Goal: Task Accomplishment & Management: Manage account settings

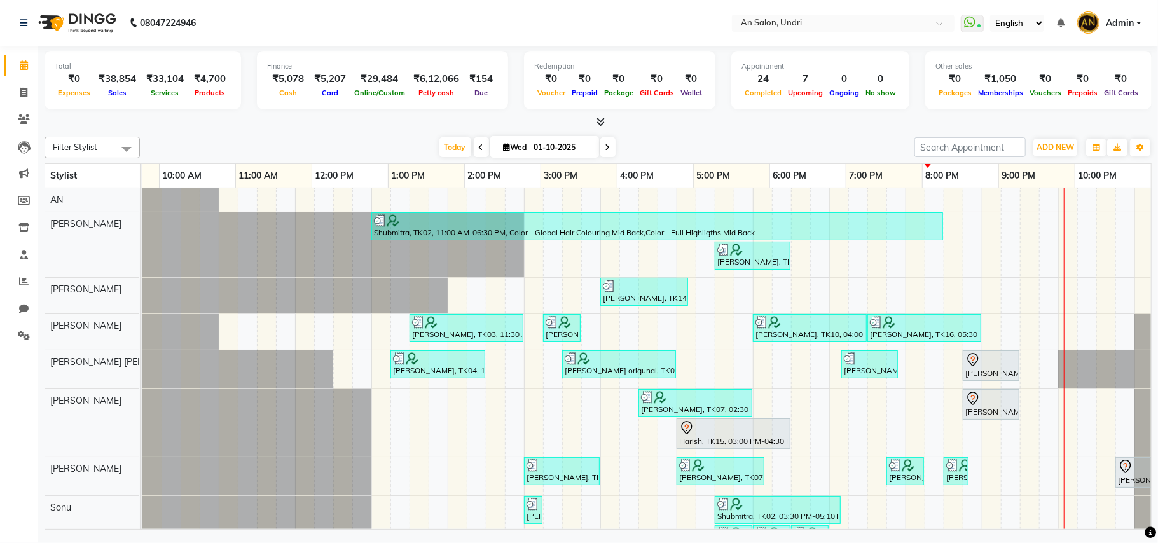
scroll to position [0, 136]
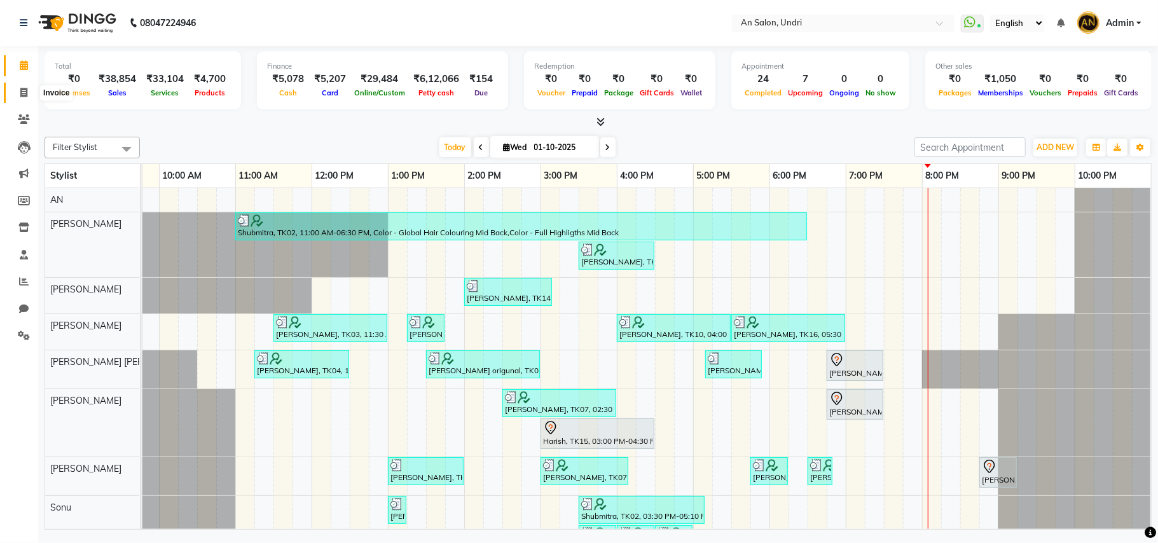
click at [19, 86] on span at bounding box center [24, 93] width 22 height 15
select select "service"
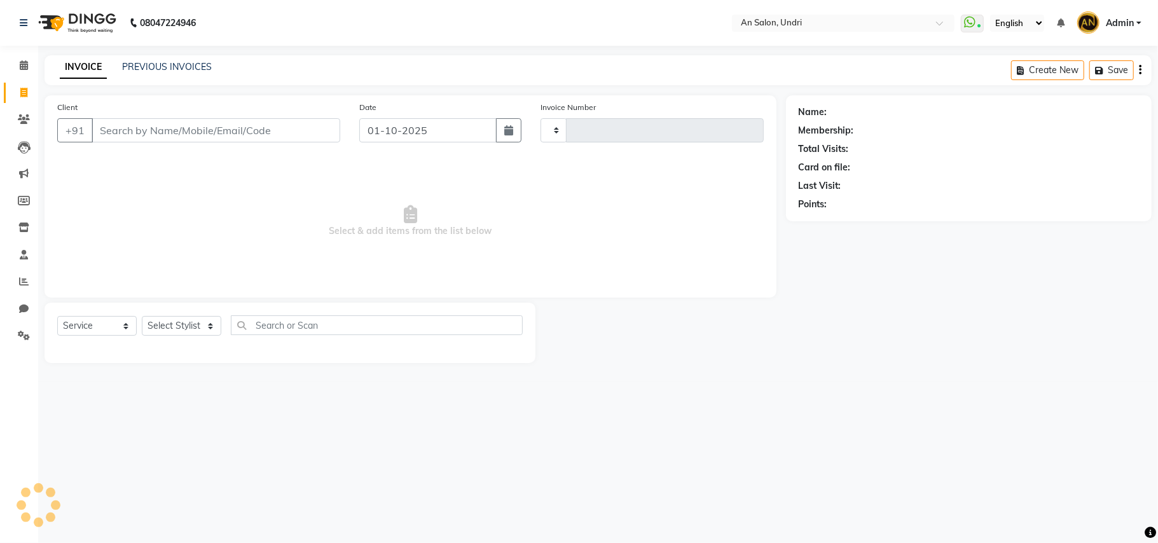
type input "3153"
select select "3639"
click at [104, 132] on input "Client" at bounding box center [216, 130] width 249 height 24
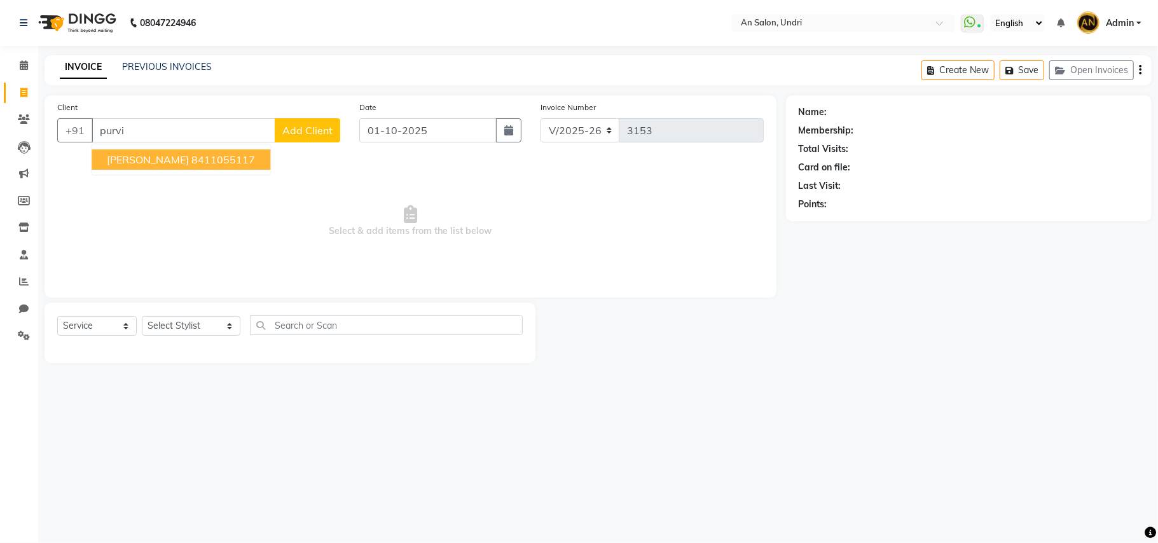
click at [186, 133] on input "purvi" at bounding box center [184, 130] width 184 height 24
click at [191, 156] on ngb-highlight "8411055117" at bounding box center [223, 159] width 64 height 13
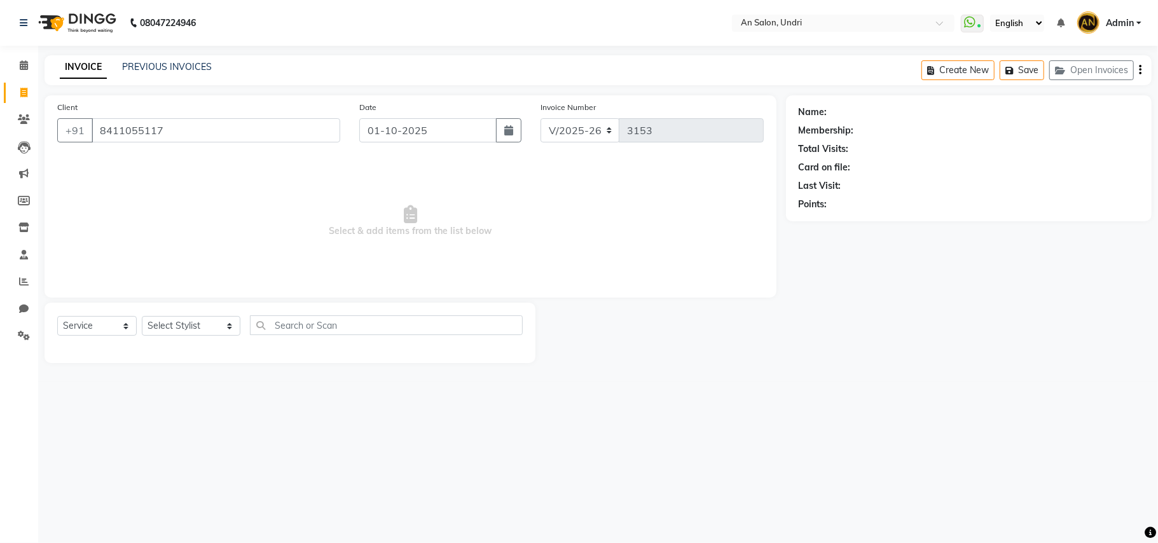
type input "8411055117"
select select "2: Object"
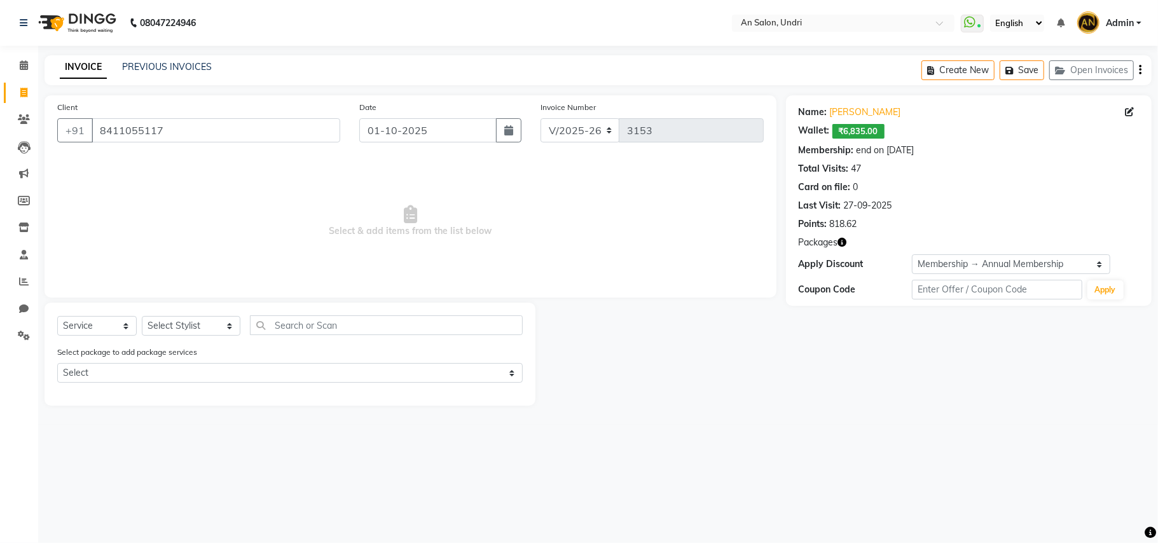
click at [841, 245] on icon "button" at bounding box center [842, 242] width 9 height 9
click at [717, 355] on div at bounding box center [661, 354] width 251 height 103
click at [70, 8] on img at bounding box center [75, 23] width 87 height 36
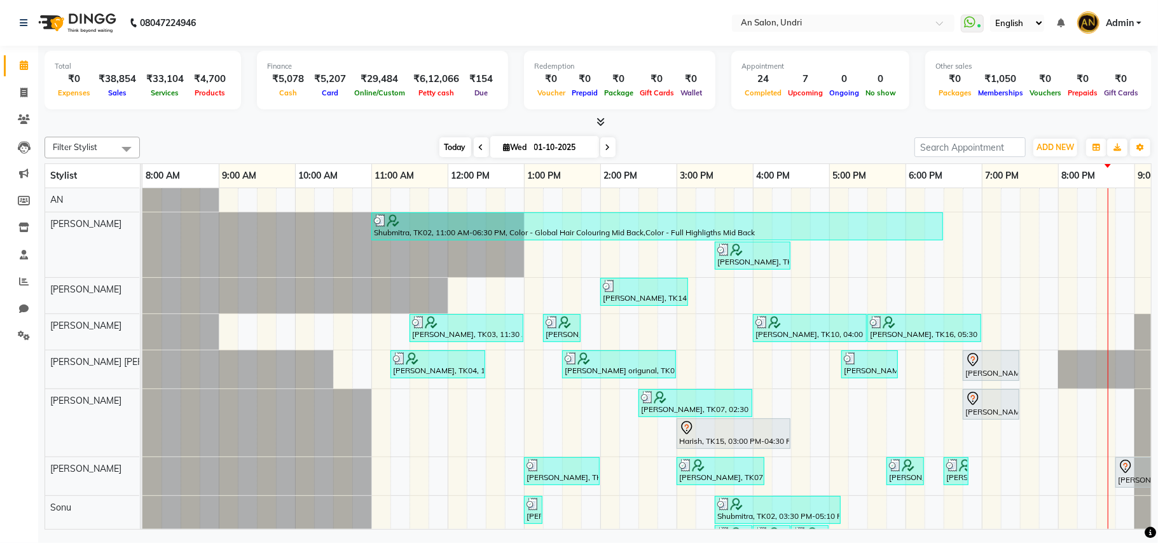
click at [443, 140] on span "Today" at bounding box center [455, 147] width 32 height 20
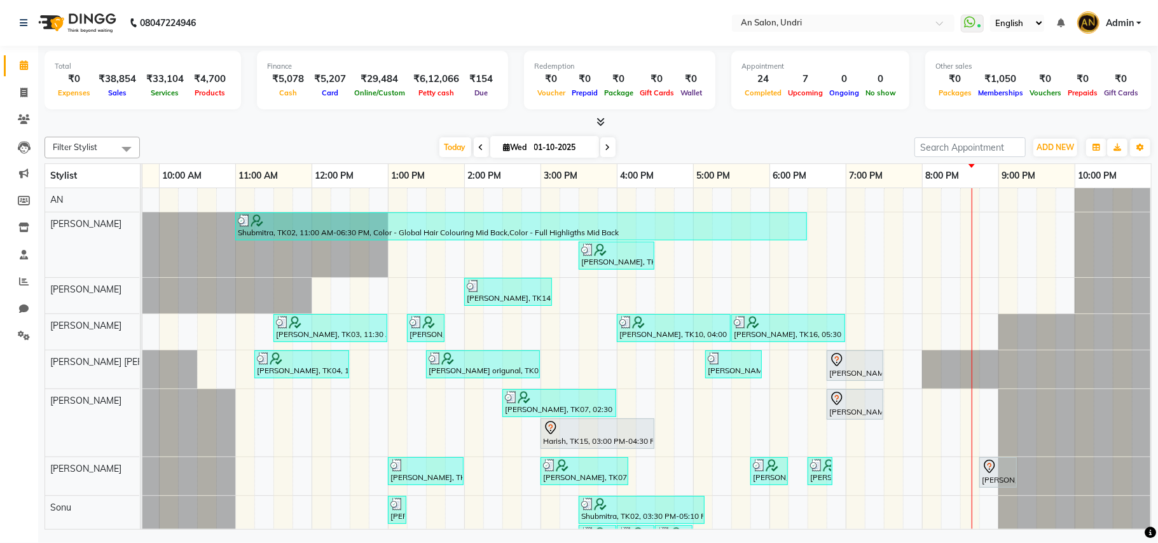
scroll to position [178, 0]
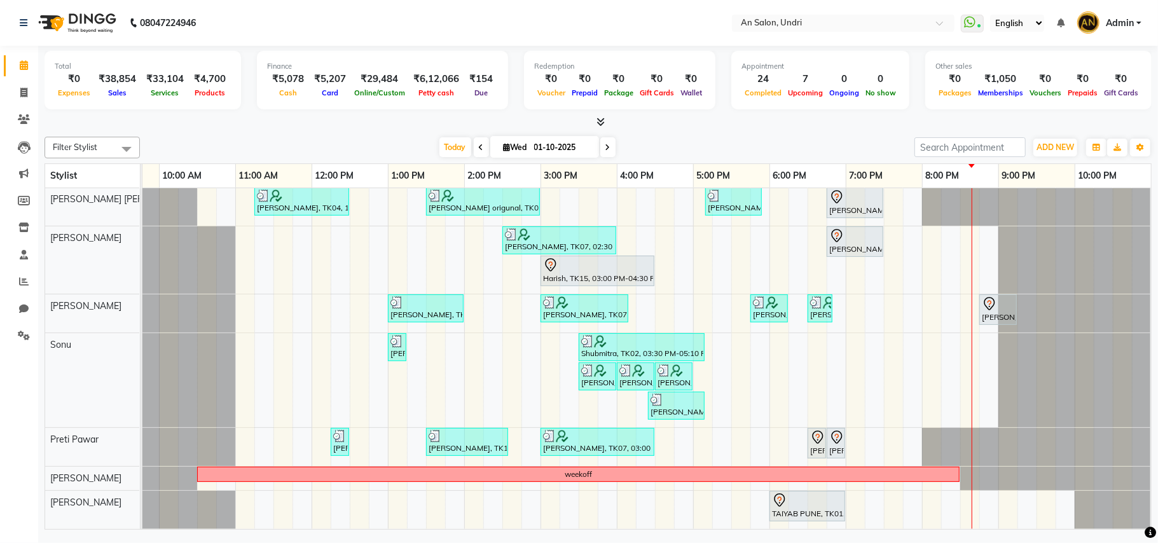
click at [605, 148] on icon at bounding box center [607, 148] width 5 height 8
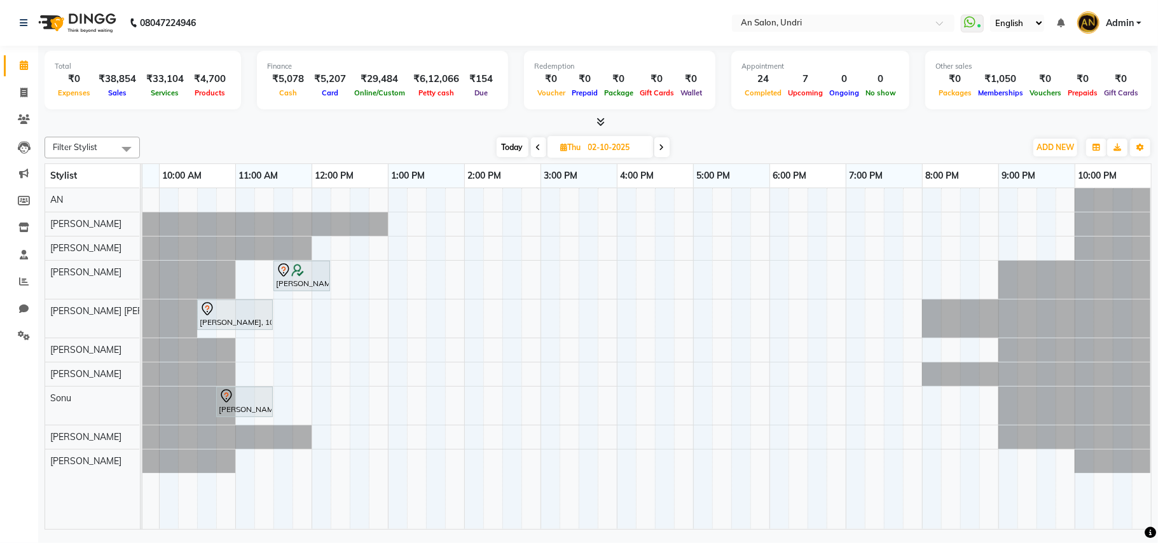
scroll to position [0, 135]
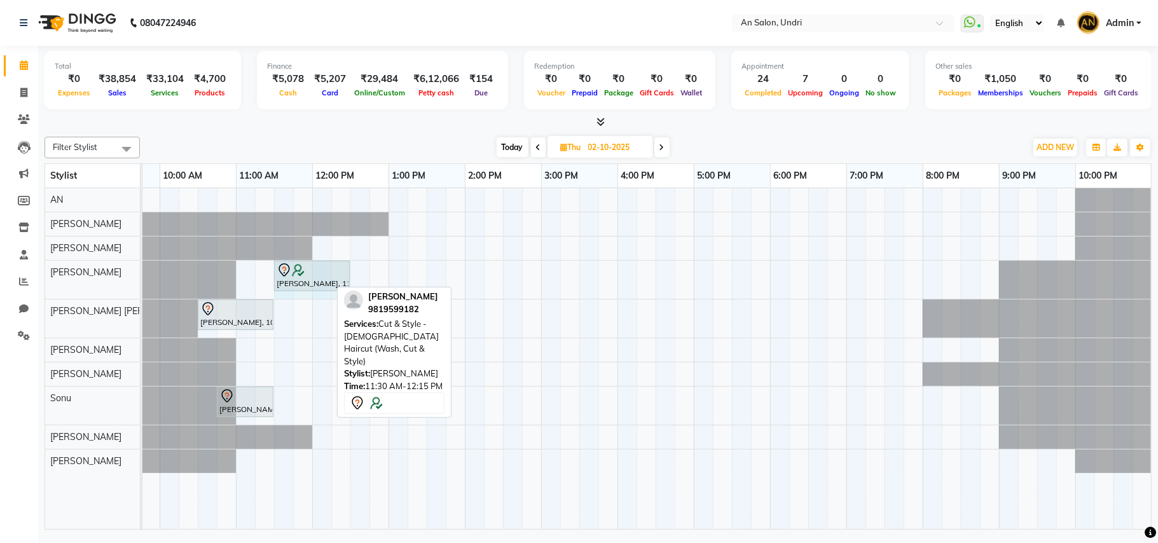
click at [7, 278] on div "Beverly Vakil, 11:30 AM-12:15 PM, Cut & Style - Female Haircut (Wash, Cut & Sty…" at bounding box center [7, 280] width 0 height 38
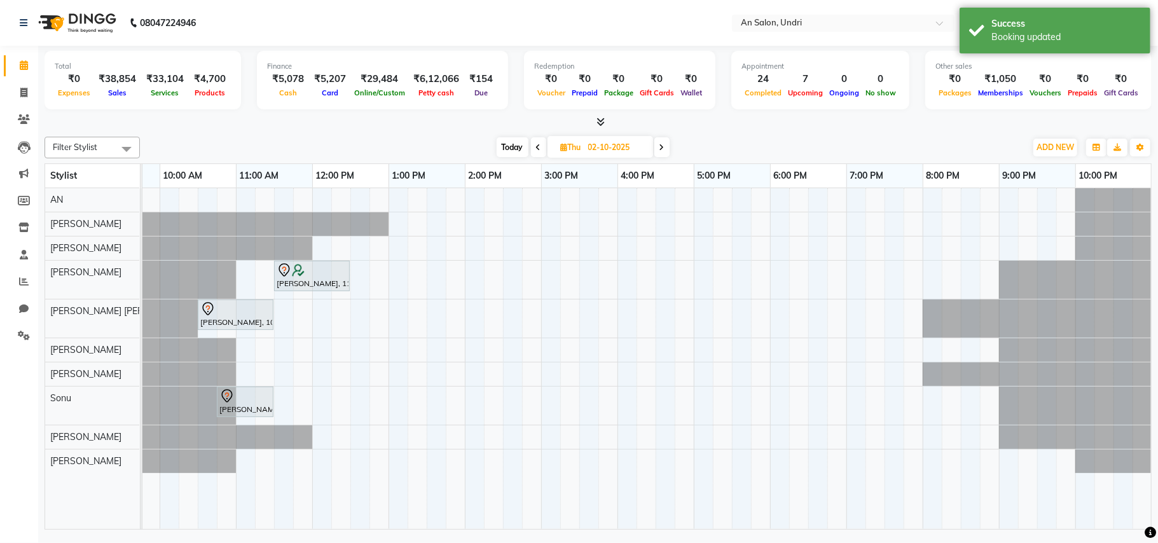
click at [505, 151] on span "Today" at bounding box center [513, 147] width 32 height 20
type input "01-10-2025"
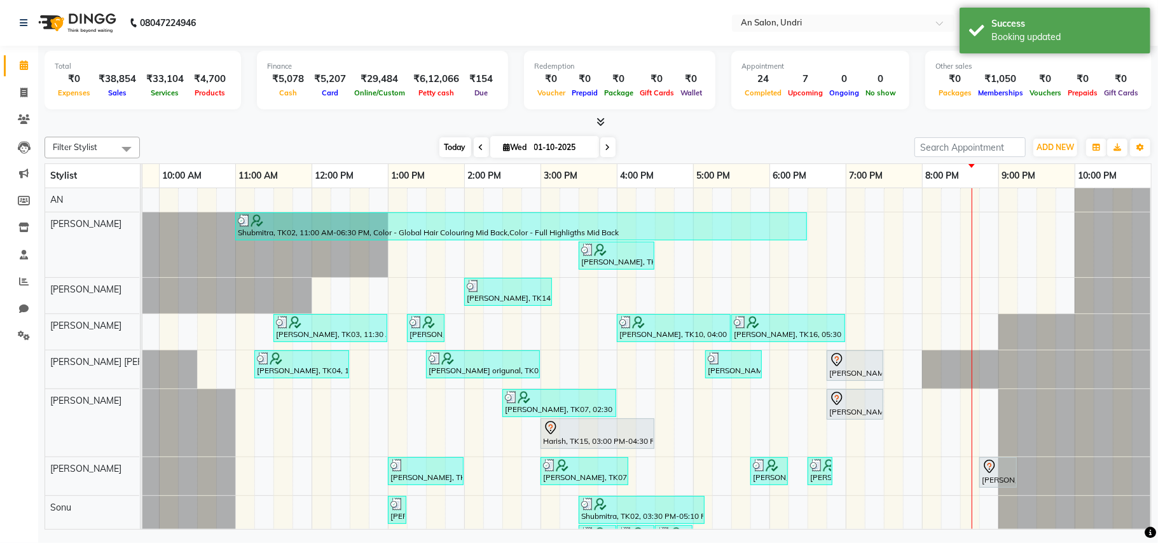
click at [457, 144] on span "Today" at bounding box center [455, 147] width 32 height 20
click at [19, 308] on icon at bounding box center [24, 309] width 10 height 10
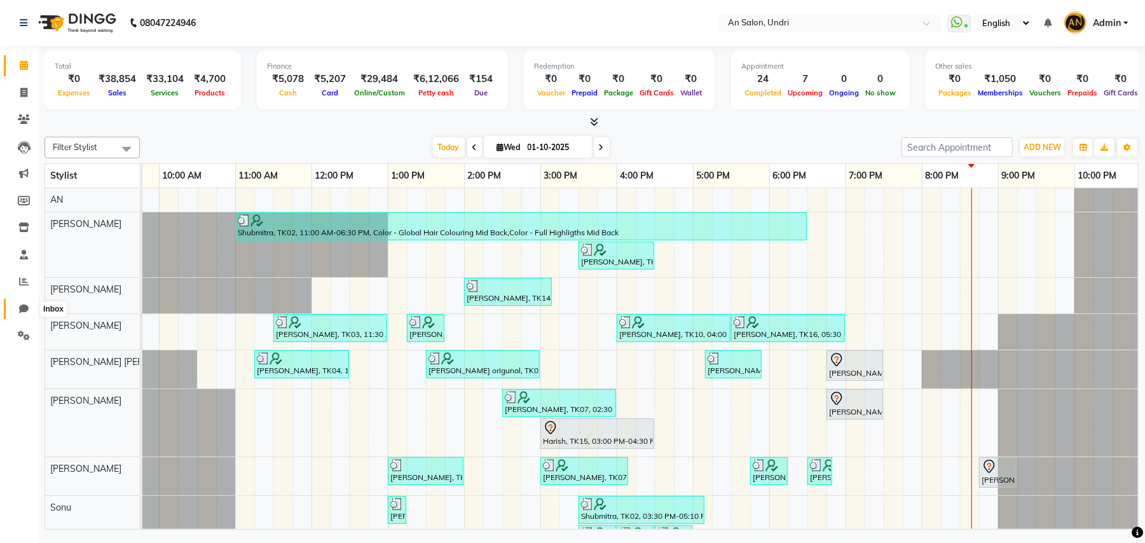
select select "100"
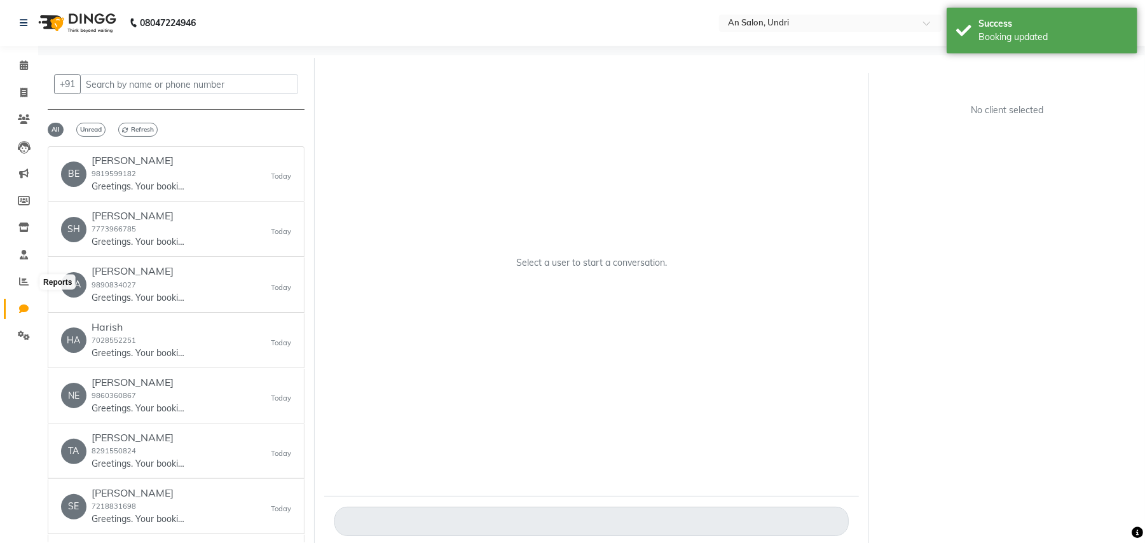
click at [19, 270] on li "Reports" at bounding box center [19, 281] width 38 height 27
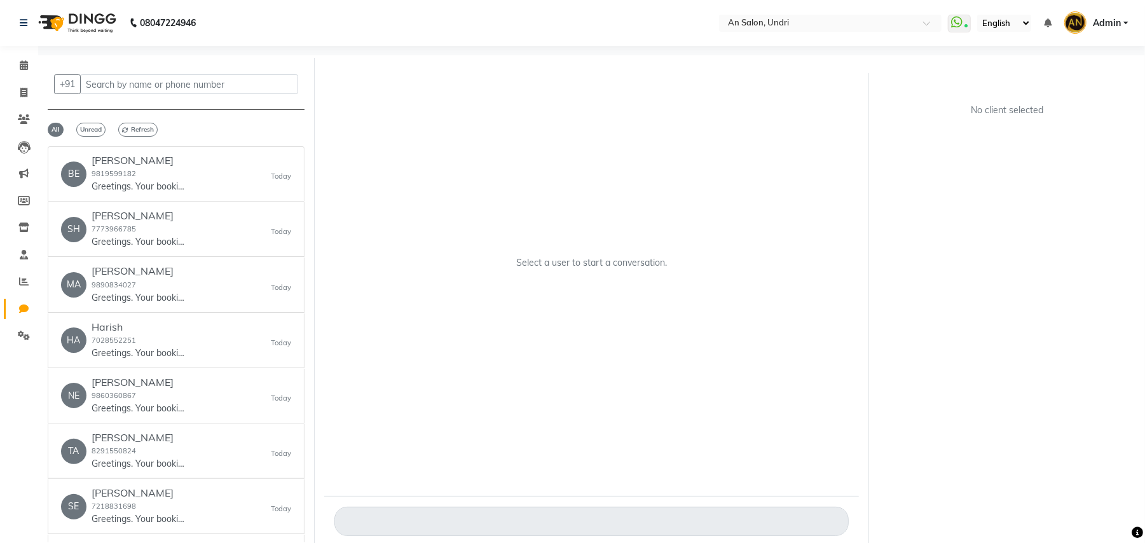
click at [19, 270] on li "Reports" at bounding box center [19, 281] width 38 height 27
click at [20, 280] on icon at bounding box center [24, 282] width 10 height 10
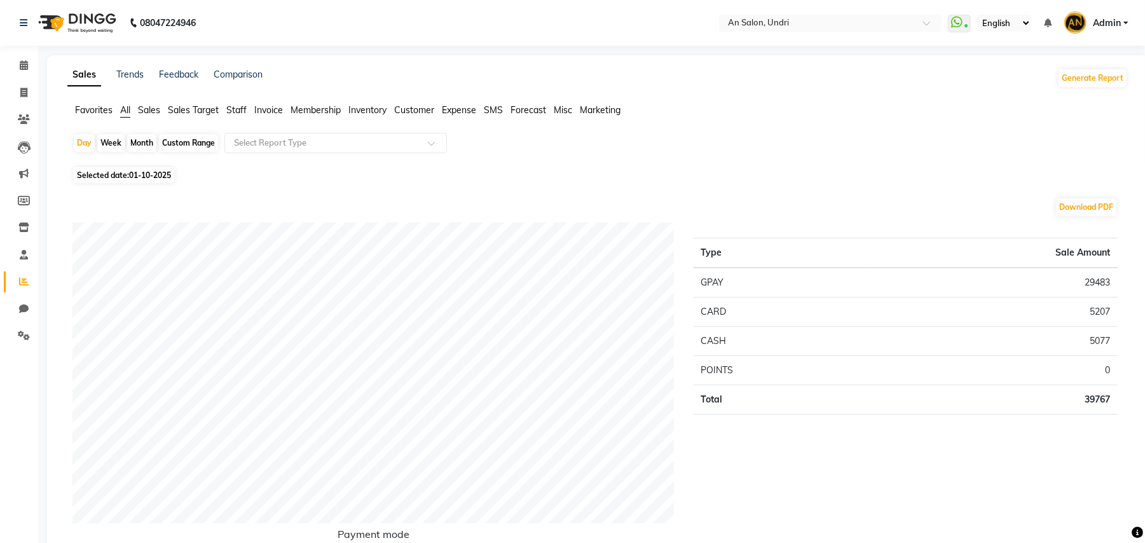
click at [235, 104] on span "Staff" at bounding box center [236, 109] width 20 height 11
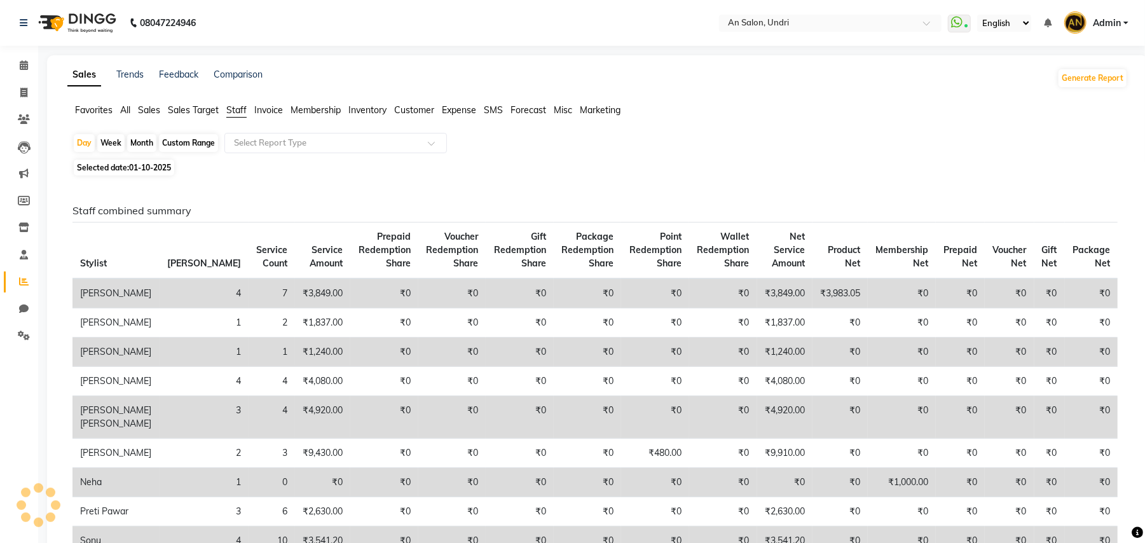
click at [154, 141] on div "Month" at bounding box center [141, 143] width 29 height 18
select select "10"
select select "2025"
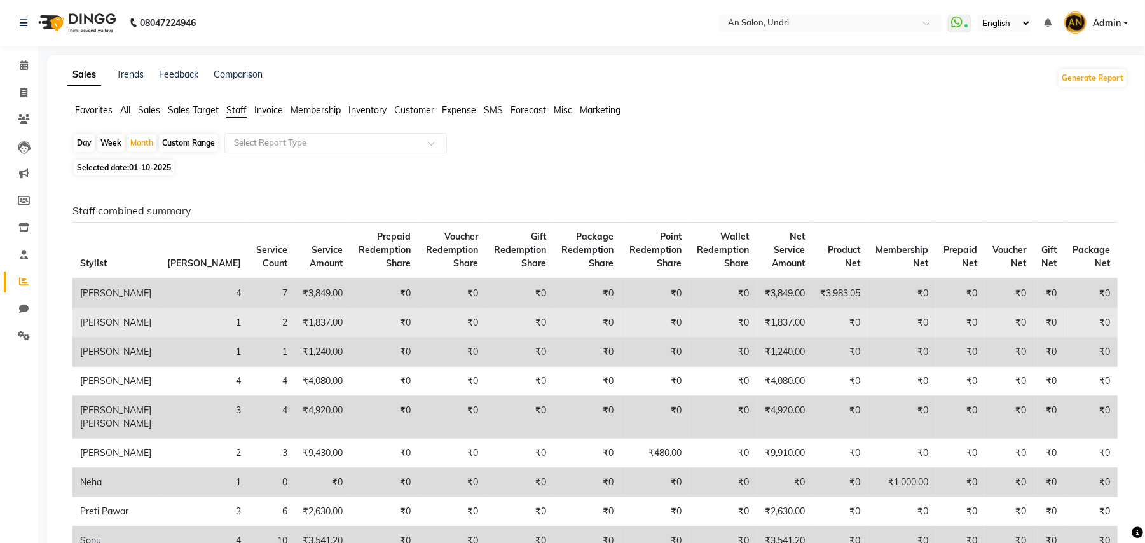
click at [160, 321] on td "1" at bounding box center [204, 322] width 89 height 29
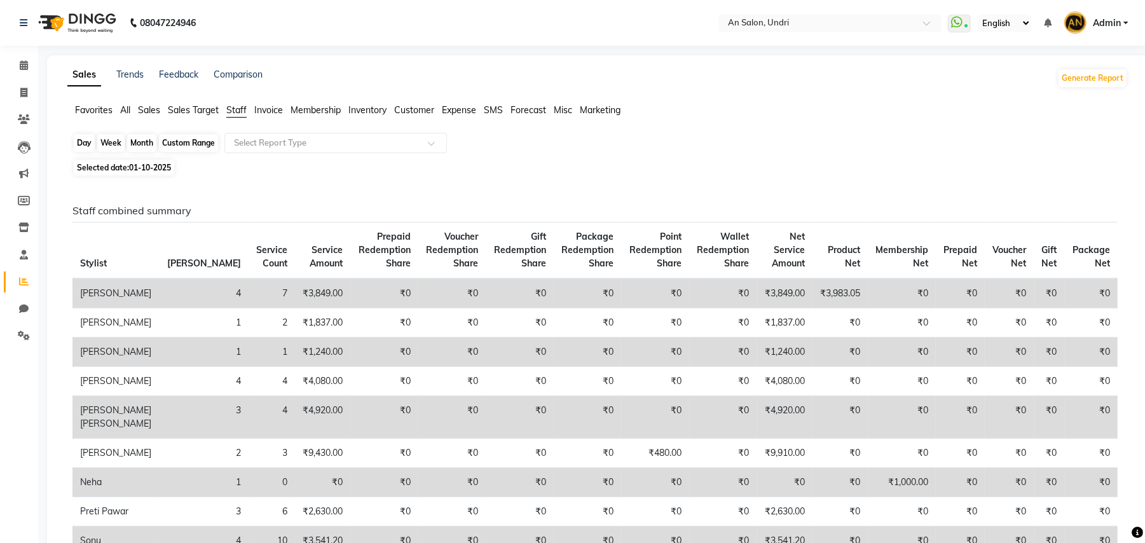
click at [140, 146] on div "Month" at bounding box center [141, 143] width 29 height 18
select select "10"
select select "2025"
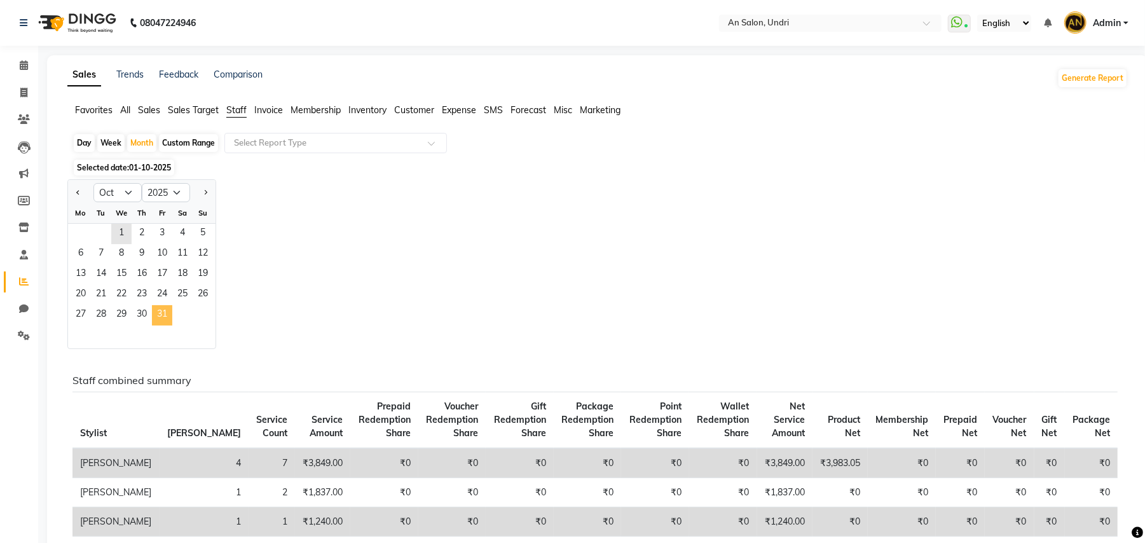
click at [162, 311] on span "31" at bounding box center [162, 315] width 20 height 20
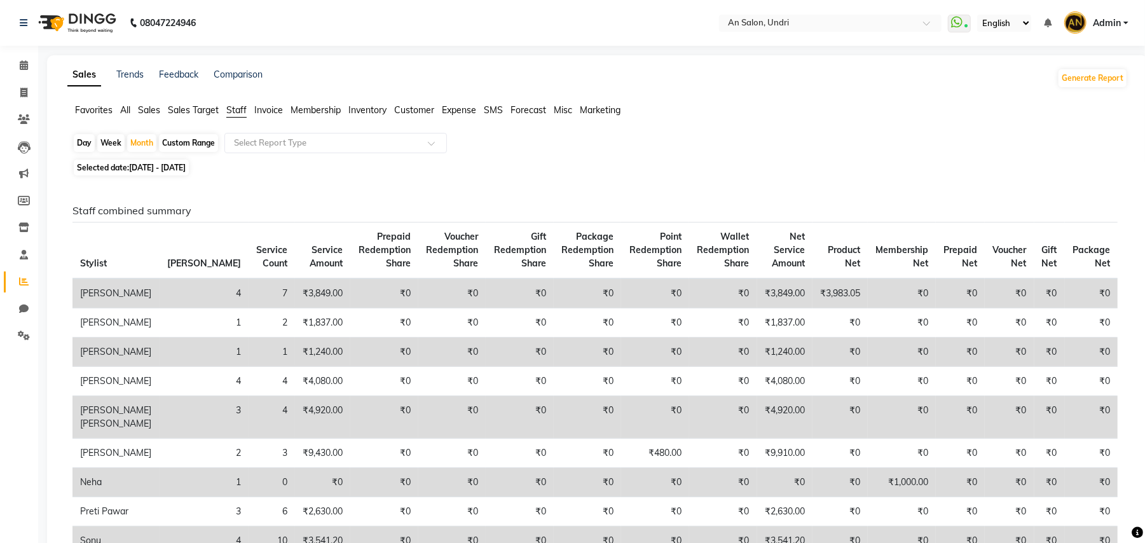
click at [95, 37] on img at bounding box center [75, 23] width 87 height 36
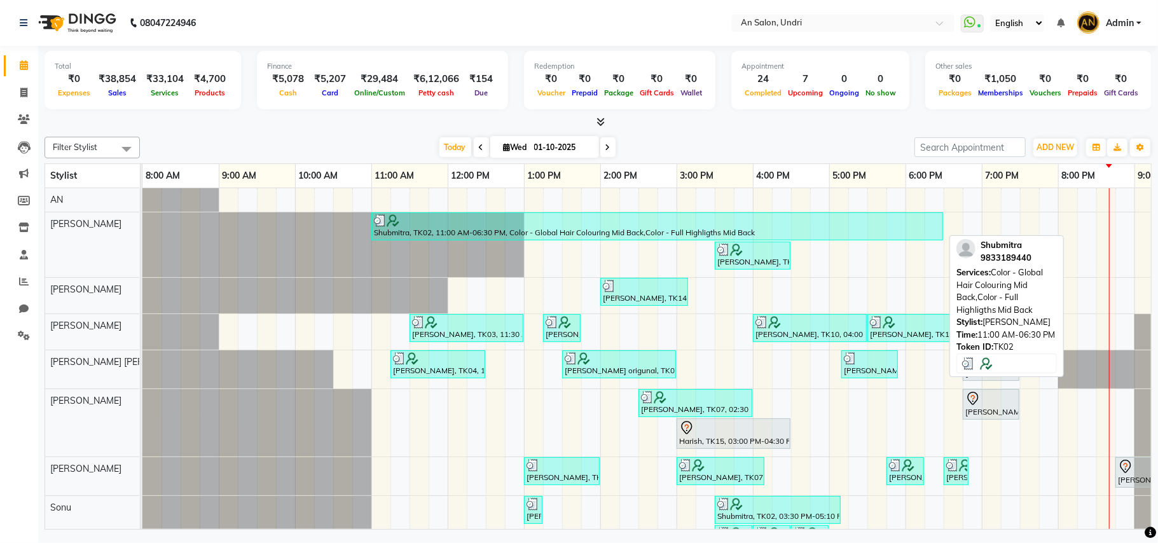
click at [413, 232] on div "Shubmitra, TK02, 11:00 AM-06:30 PM, Color - Global Hair Colouring Mid Back,Colo…" at bounding box center [657, 226] width 569 height 24
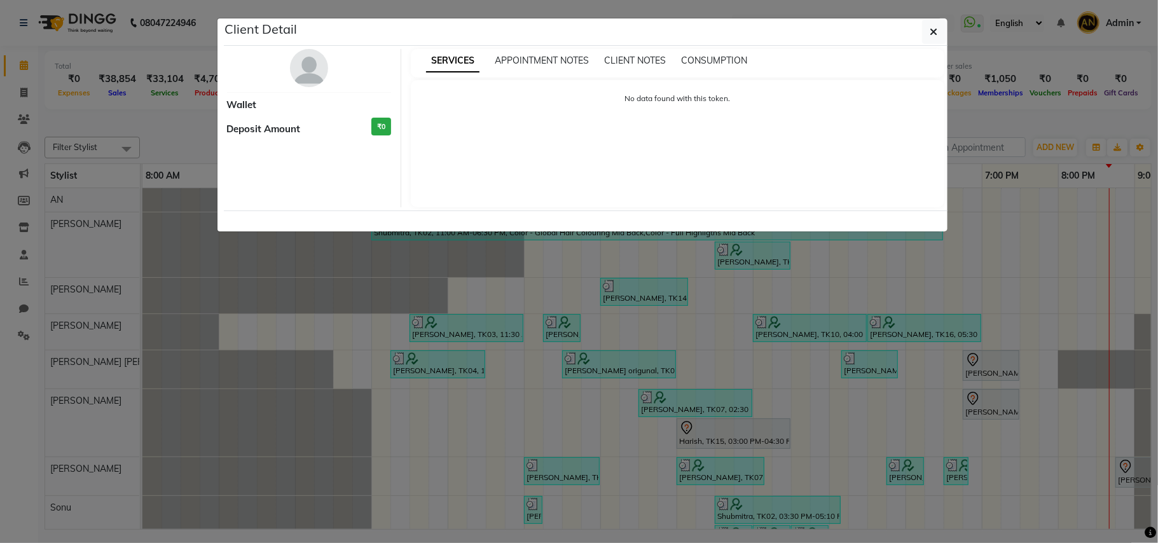
select select "3"
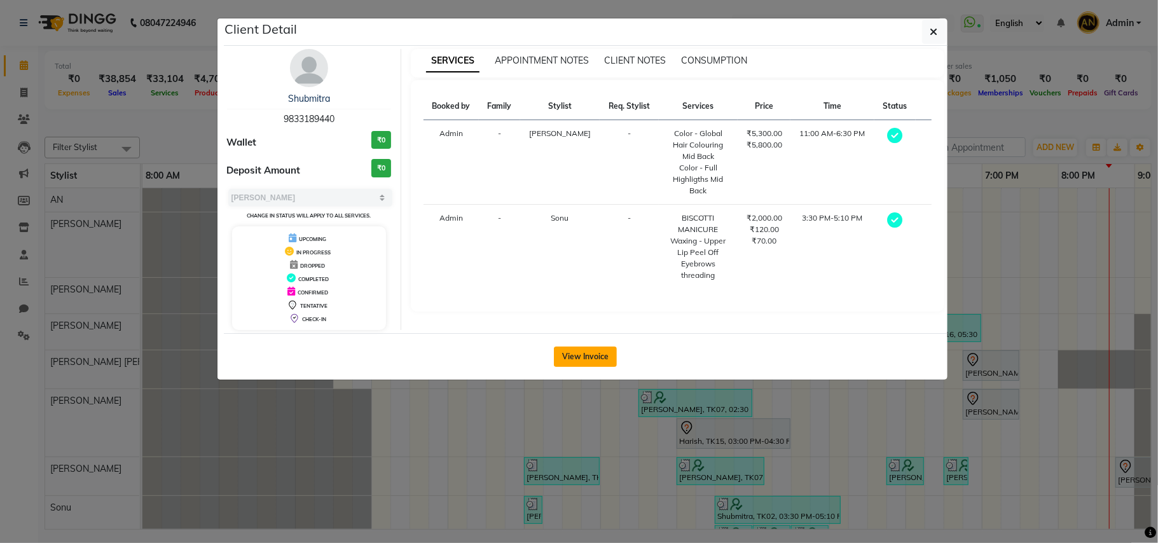
click at [575, 354] on button "View Invoice" at bounding box center [585, 357] width 63 height 20
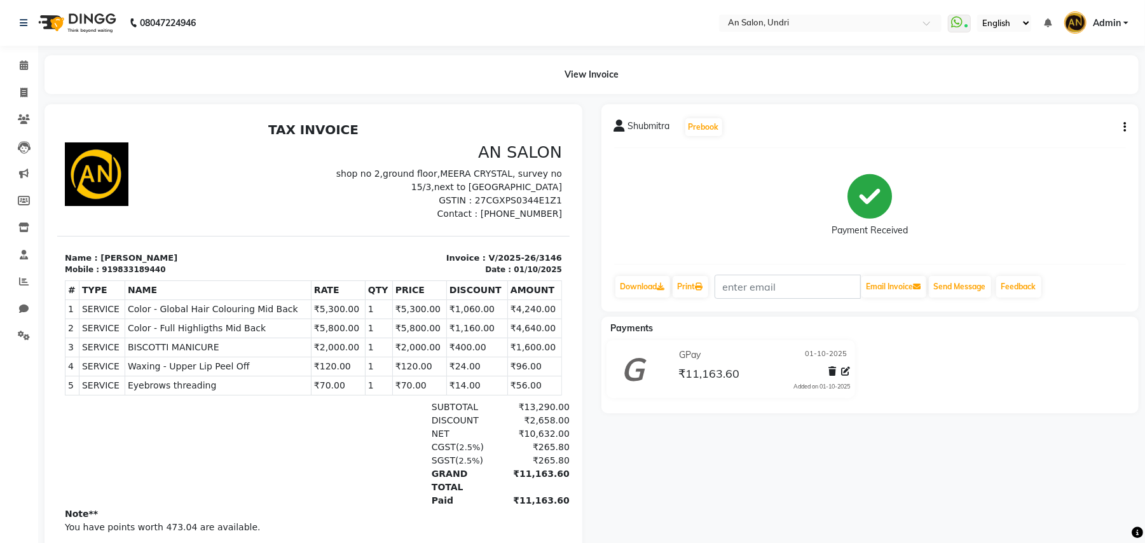
click at [1124, 127] on icon "button" at bounding box center [1125, 127] width 3 height 1
click at [1059, 106] on div "Split Service Amount" at bounding box center [1039, 111] width 130 height 16
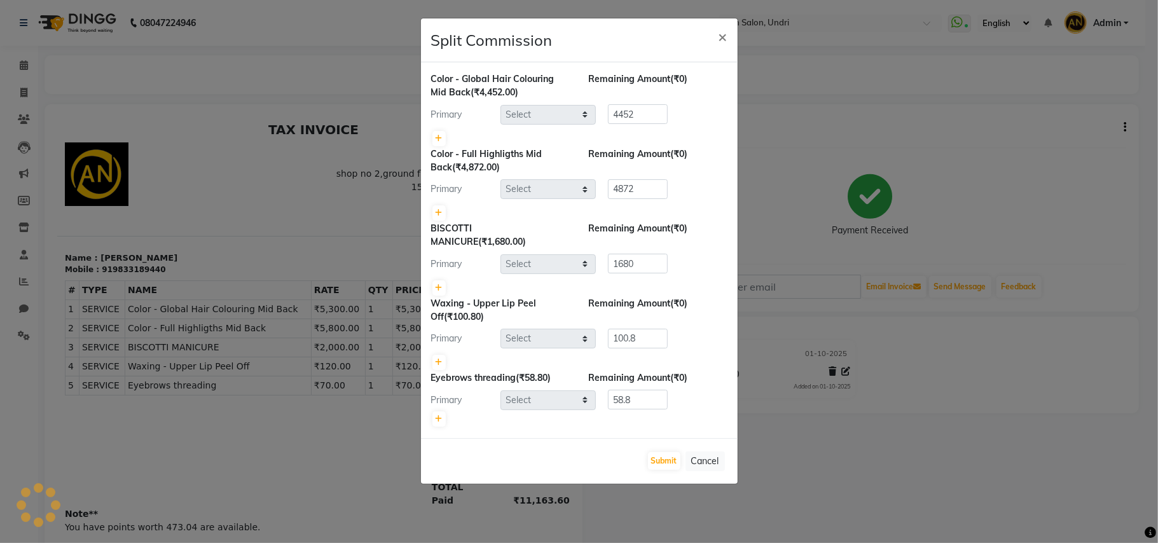
select select "17154"
select select "35359"
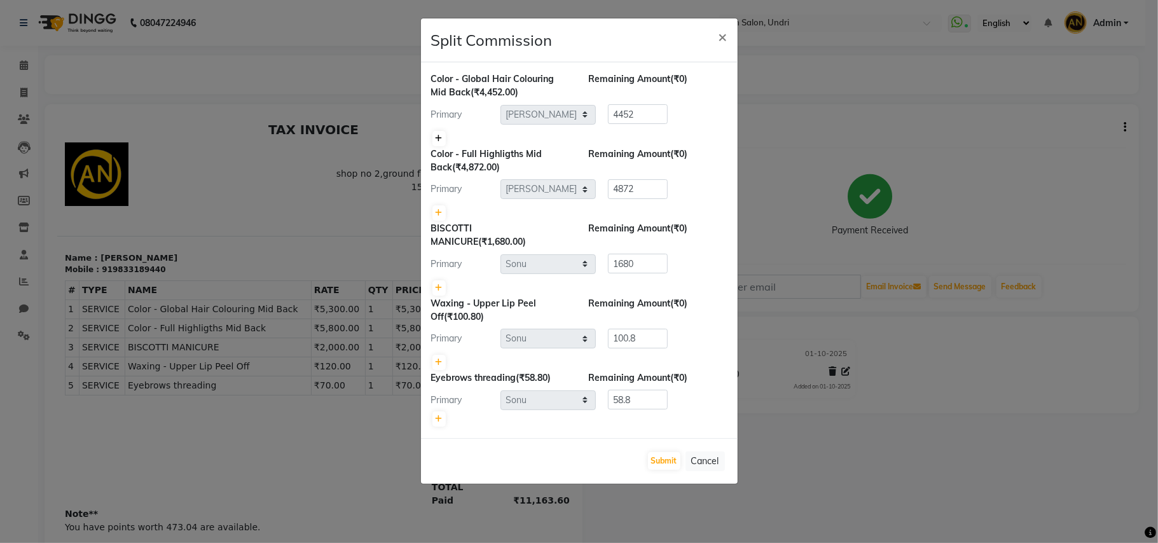
click at [438, 140] on icon at bounding box center [439, 139] width 7 height 8
type input "2226"
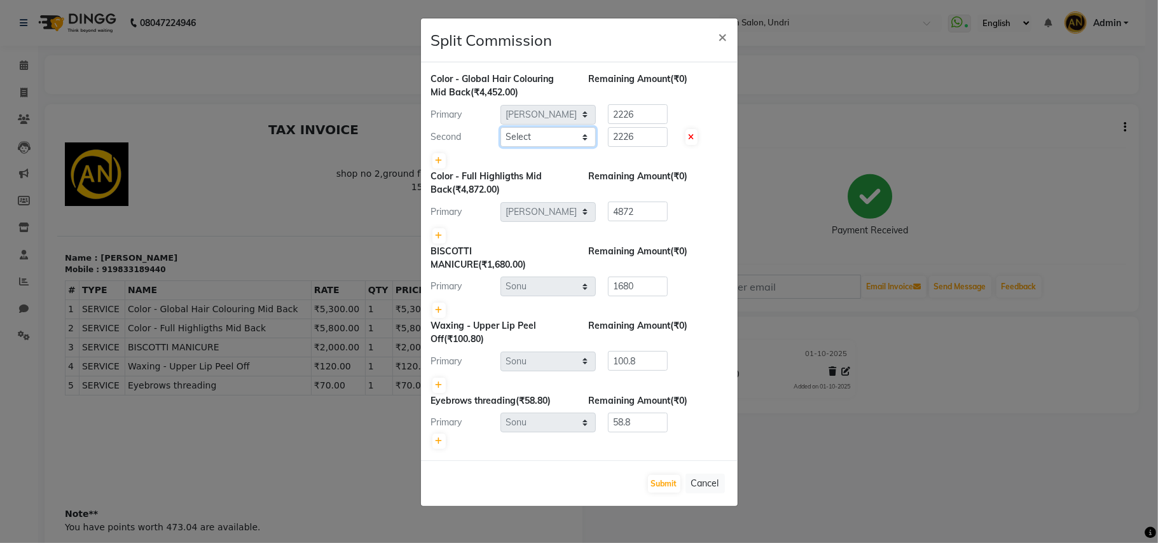
drag, startPoint x: 438, startPoint y: 140, endPoint x: 543, endPoint y: 139, distance: 105.6
click at [543, 139] on select "Select ADESH KAMBLE AN Anita Rai Anthony Aslam Shaikh Janhavi Jambhulkar Naeem …" at bounding box center [548, 137] width 95 height 20
select select "55235"
click at [501, 128] on select "Select ADESH KAMBLE AN Anita Rai Anthony Aslam Shaikh Janhavi Jambhulkar Naeem …" at bounding box center [548, 137] width 95 height 20
click at [438, 235] on icon at bounding box center [439, 236] width 7 height 8
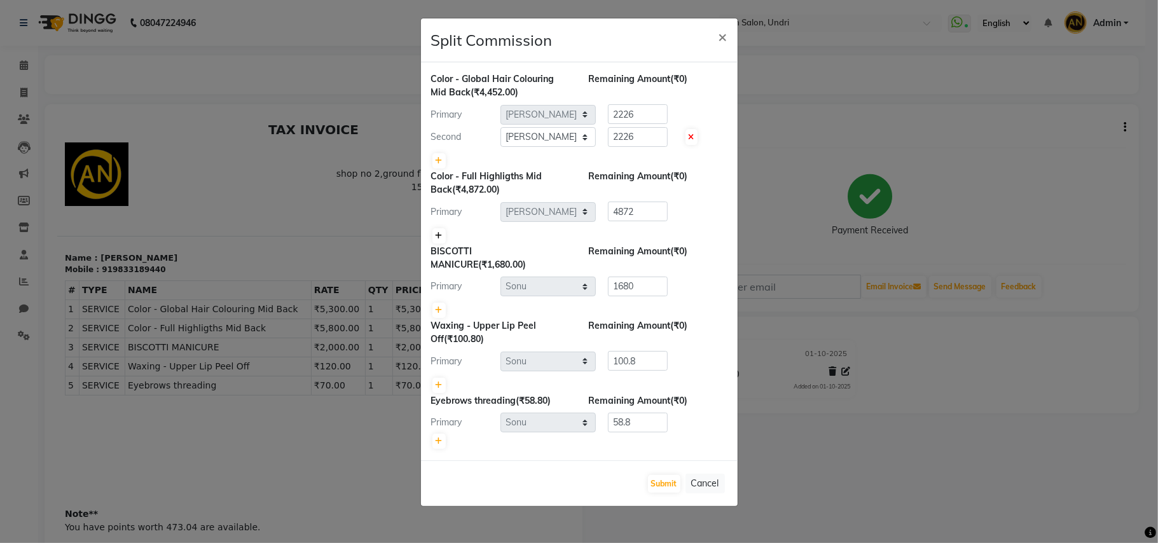
type input "2436"
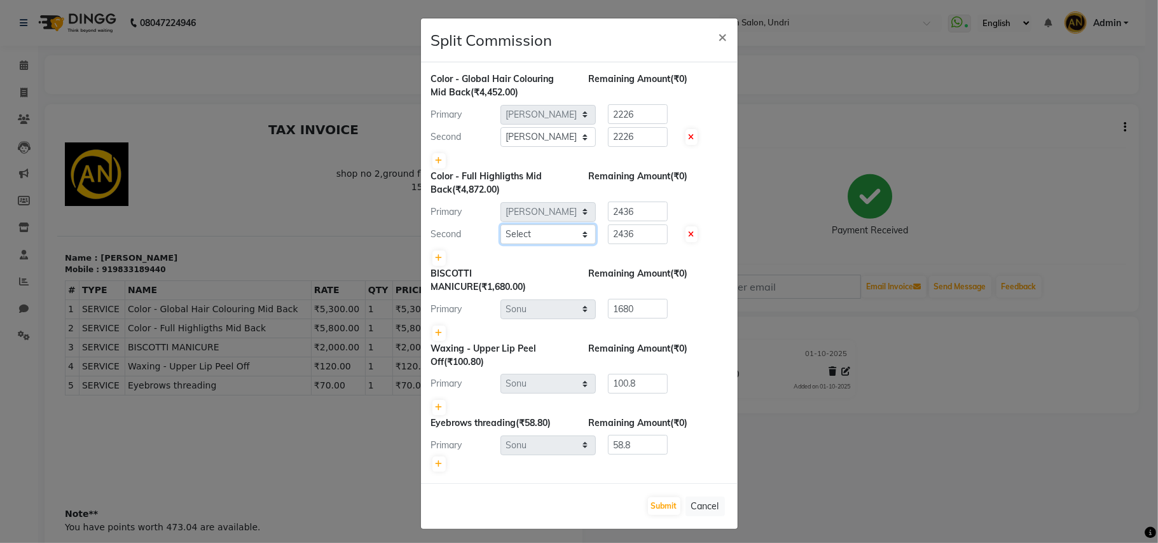
click at [542, 234] on select "Select ADESH KAMBLE AN Anita Rai Anthony Aslam Shaikh Janhavi Jambhulkar Naeem …" at bounding box center [548, 235] width 95 height 20
select select "55235"
click at [501, 226] on select "Select ADESH KAMBLE AN Anita Rai Anthony Aslam Shaikh Janhavi Jambhulkar Naeem …" at bounding box center [548, 235] width 95 height 20
click at [555, 123] on div "Primary Select ADESH KAMBLE AN Anita Rai Anthony Aslam Shaikh Janhavi Jambhulka…" at bounding box center [579, 114] width 315 height 20
type input "1500"
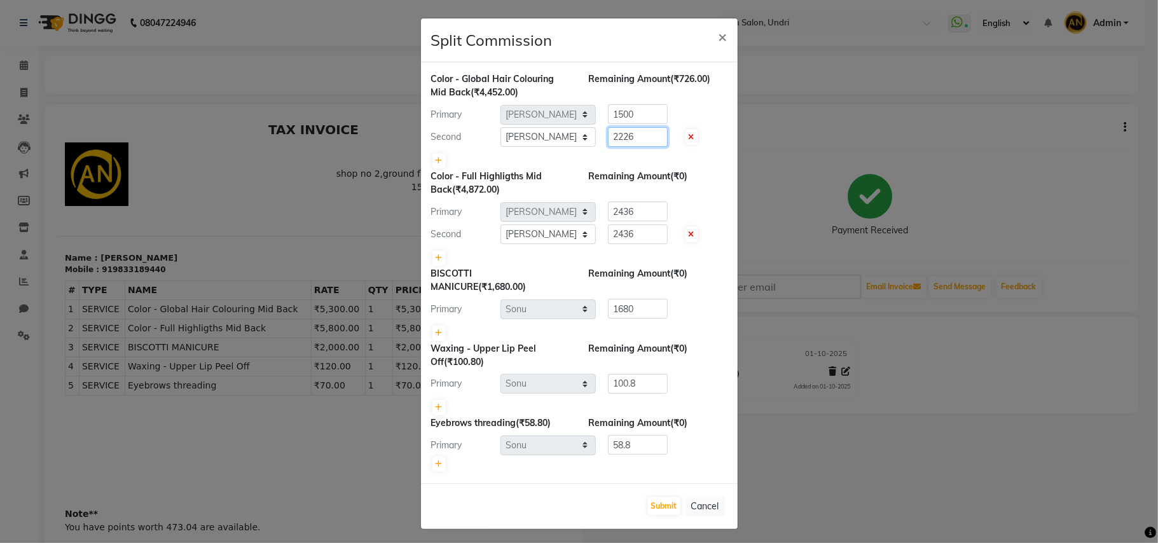
drag, startPoint x: 635, startPoint y: 130, endPoint x: 539, endPoint y: 128, distance: 95.4
click at [539, 128] on div "Second Select ADESH KAMBLE AN Anita Rai Anthony Aslam Shaikh Janhavi Jambhulkar…" at bounding box center [579, 137] width 315 height 20
type input "2952"
click at [562, 214] on div "Primary Select ADESH KAMBLE AN Anita Rai Anthony Aslam Shaikh Janhavi Jambhulka…" at bounding box center [579, 212] width 315 height 20
type input "1500"
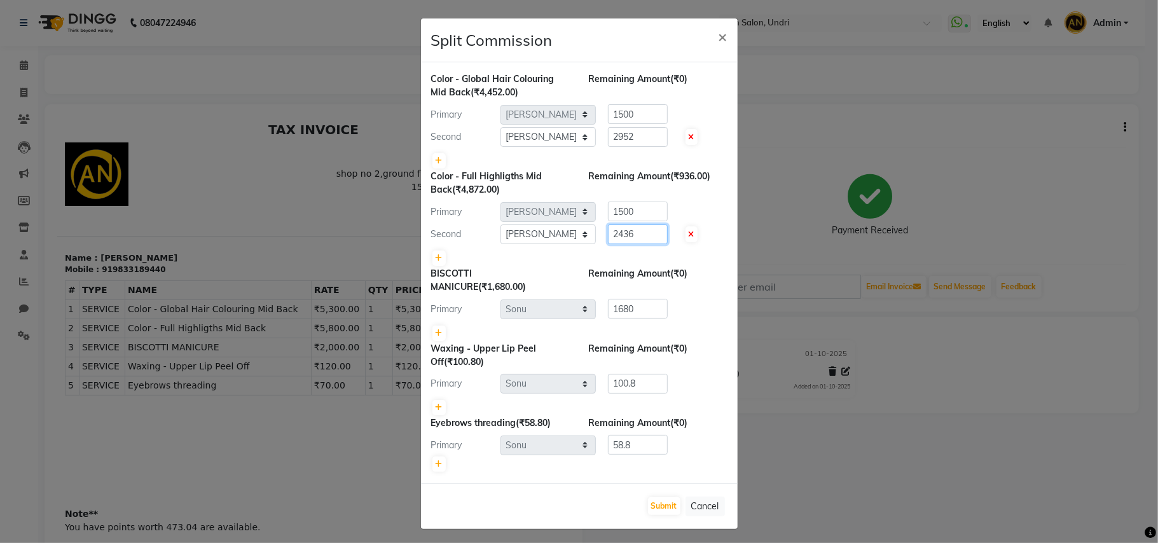
drag, startPoint x: 639, startPoint y: 238, endPoint x: 574, endPoint y: 238, distance: 65.5
click at [574, 238] on div "Second Select ADESH KAMBLE AN Anita Rai Anthony Aslam Shaikh Janhavi Jambhulkar…" at bounding box center [579, 235] width 315 height 20
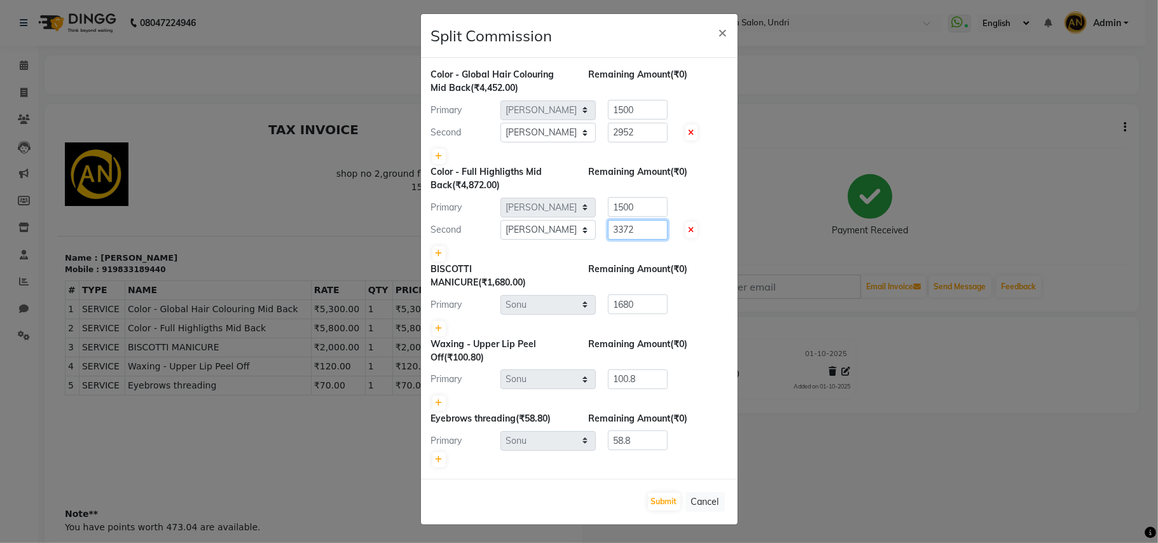
scroll to position [6, 0]
type input "3372"
click at [667, 504] on button "Submit" at bounding box center [664, 502] width 32 height 18
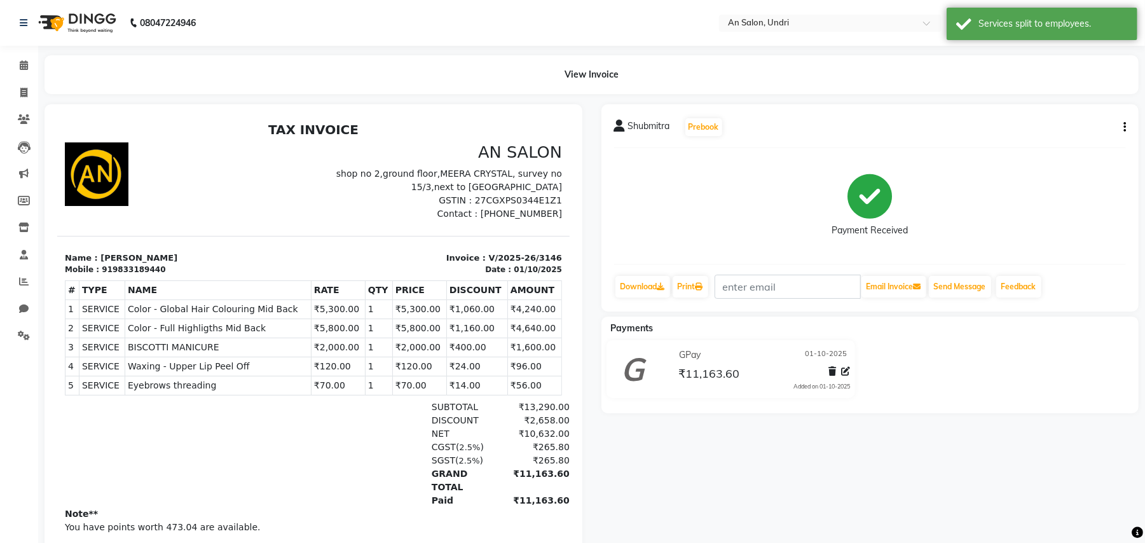
click at [108, 25] on img at bounding box center [75, 23] width 87 height 36
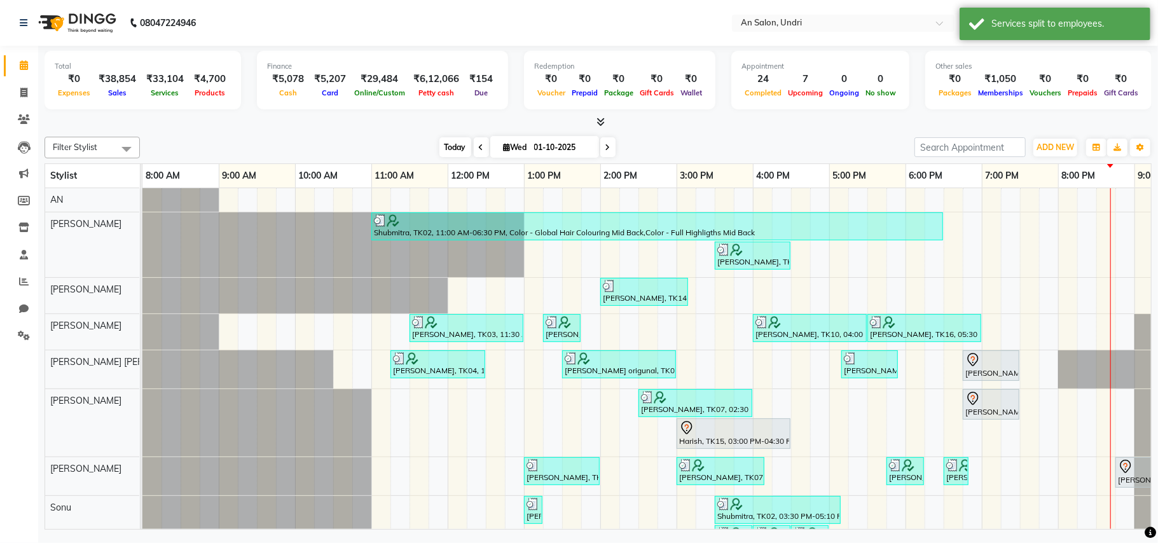
click at [439, 143] on span "Today" at bounding box center [455, 147] width 32 height 20
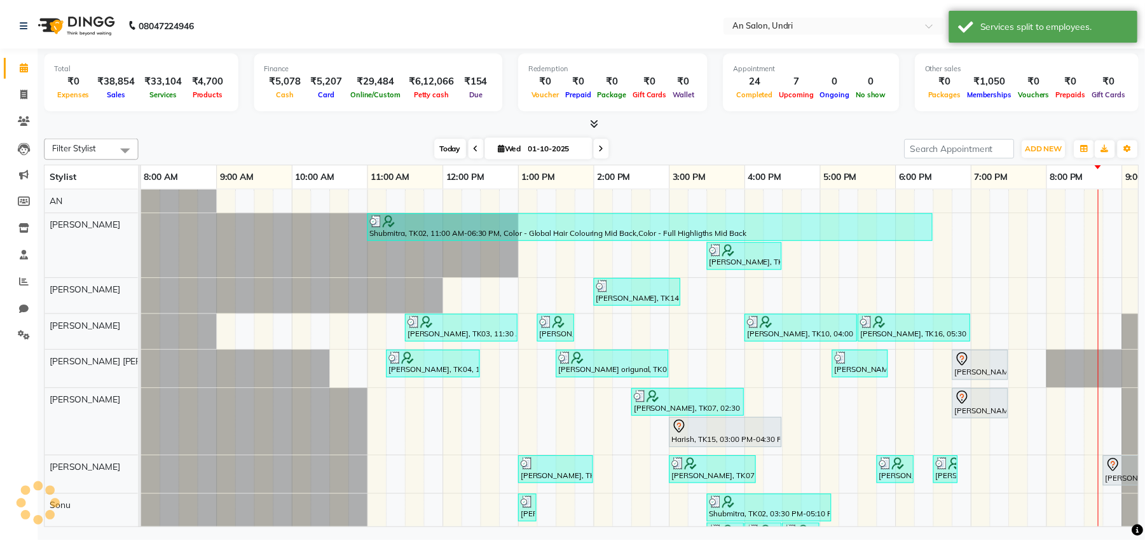
scroll to position [0, 136]
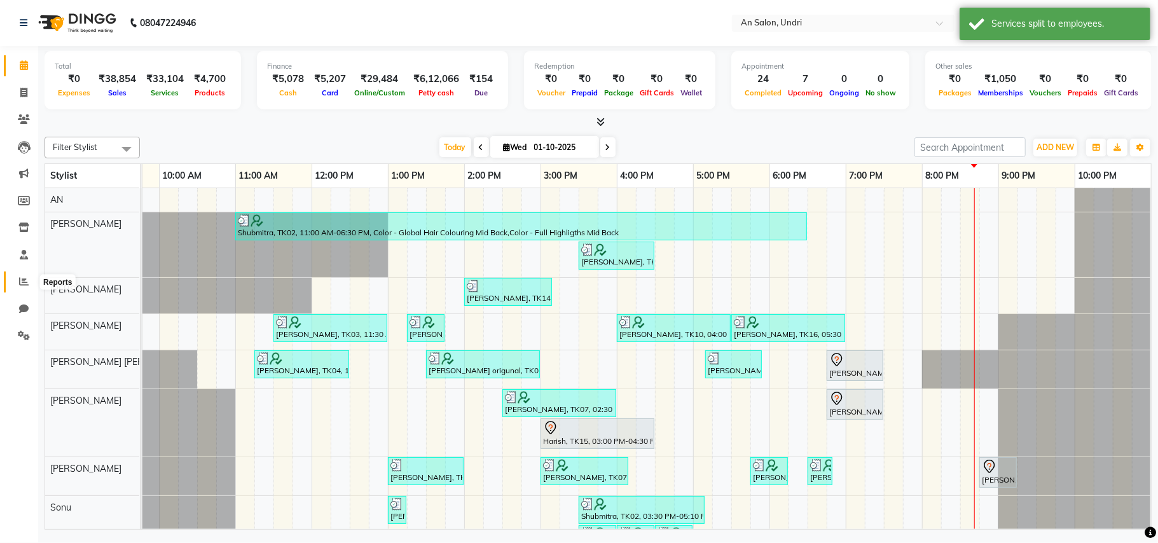
click at [24, 281] on icon at bounding box center [24, 282] width 10 height 10
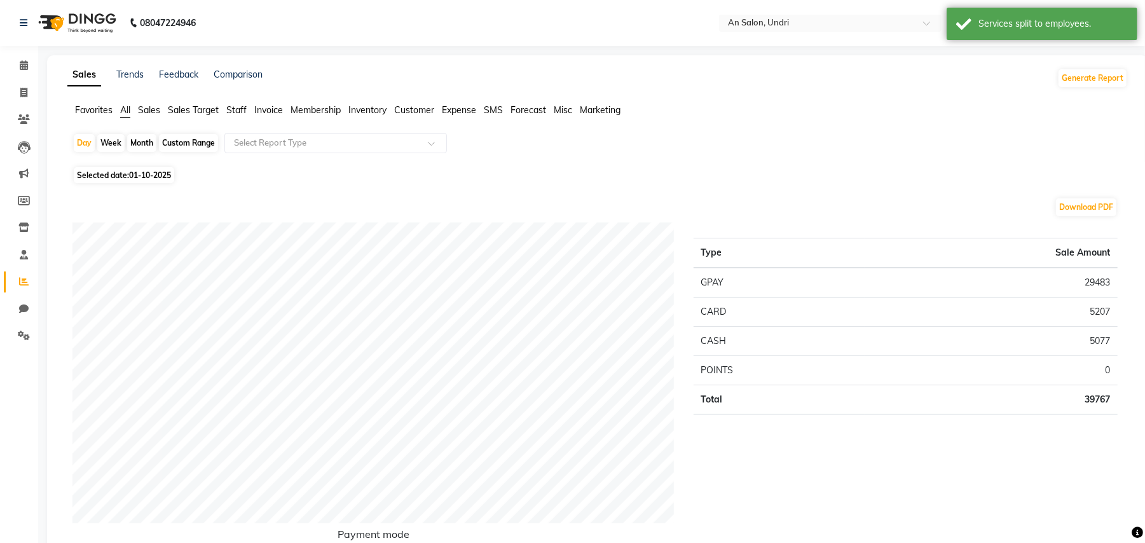
click at [237, 114] on span "Staff" at bounding box center [236, 109] width 20 height 11
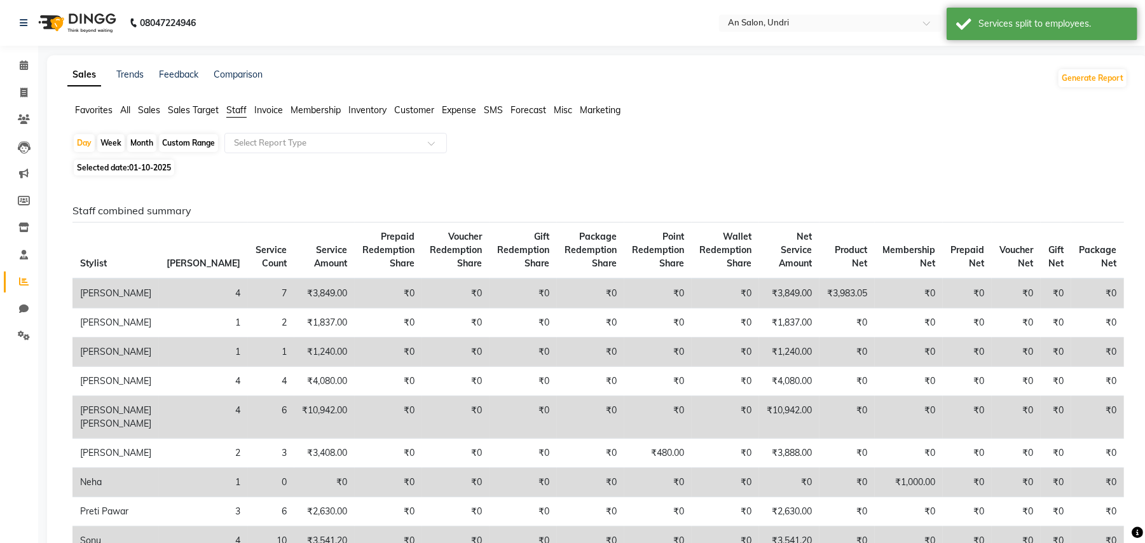
click at [136, 136] on div "Month" at bounding box center [141, 143] width 29 height 18
select select "10"
select select "2025"
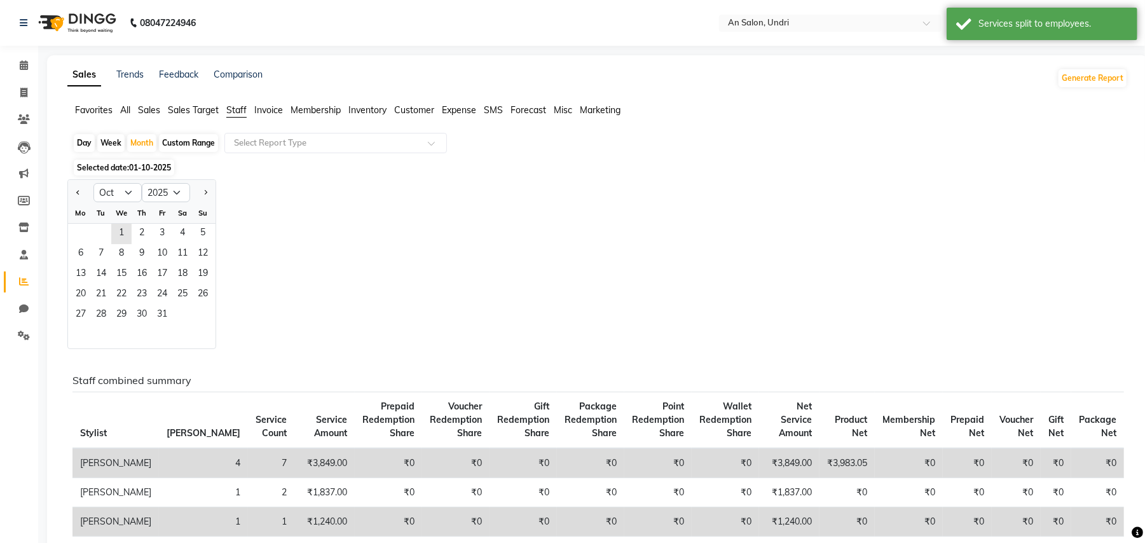
click at [170, 331] on div at bounding box center [142, 337] width 148 height 23
click at [163, 309] on span "31" at bounding box center [162, 315] width 20 height 20
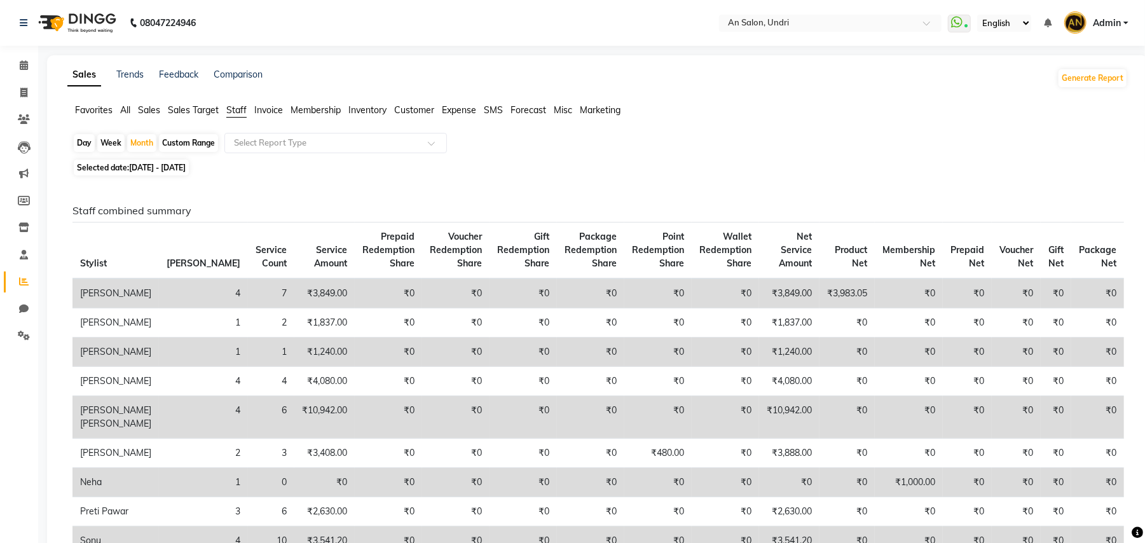
click at [79, 14] on img at bounding box center [75, 23] width 87 height 36
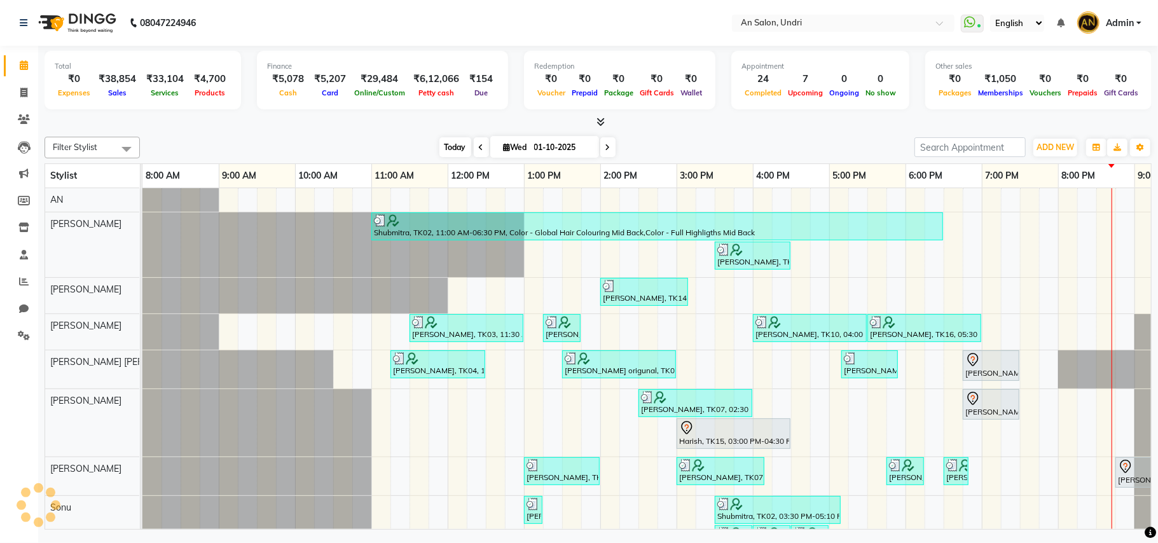
scroll to position [0, 136]
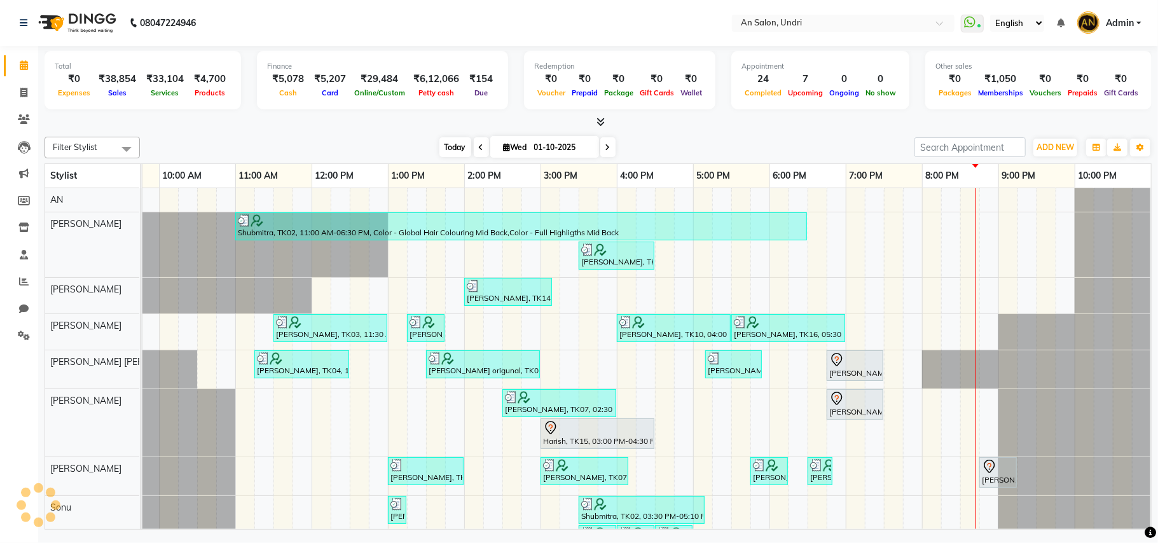
click at [446, 154] on span "Today" at bounding box center [455, 147] width 32 height 20
click at [443, 146] on span "Today" at bounding box center [455, 147] width 32 height 20
click at [445, 158] on div "Filter Stylist Select All AN Nazia Shaikh Anthony Janhavi Jambhulkar Naeem Akta…" at bounding box center [598, 148] width 1107 height 22
click at [448, 148] on span "Today" at bounding box center [455, 147] width 32 height 20
click at [600, 122] on icon at bounding box center [601, 122] width 8 height 10
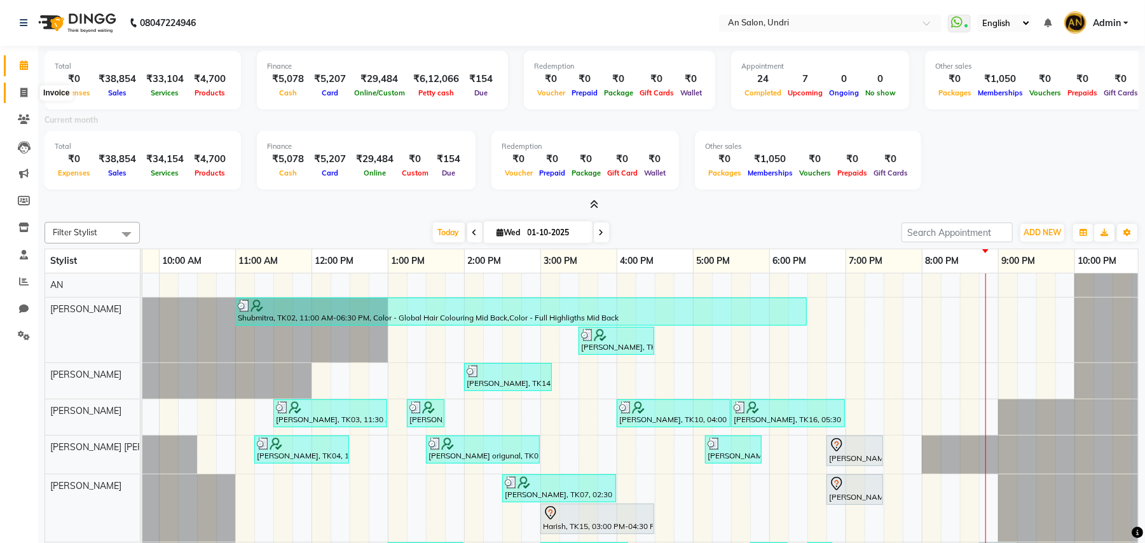
click at [17, 87] on span at bounding box center [24, 93] width 22 height 15
select select "3639"
select select "service"
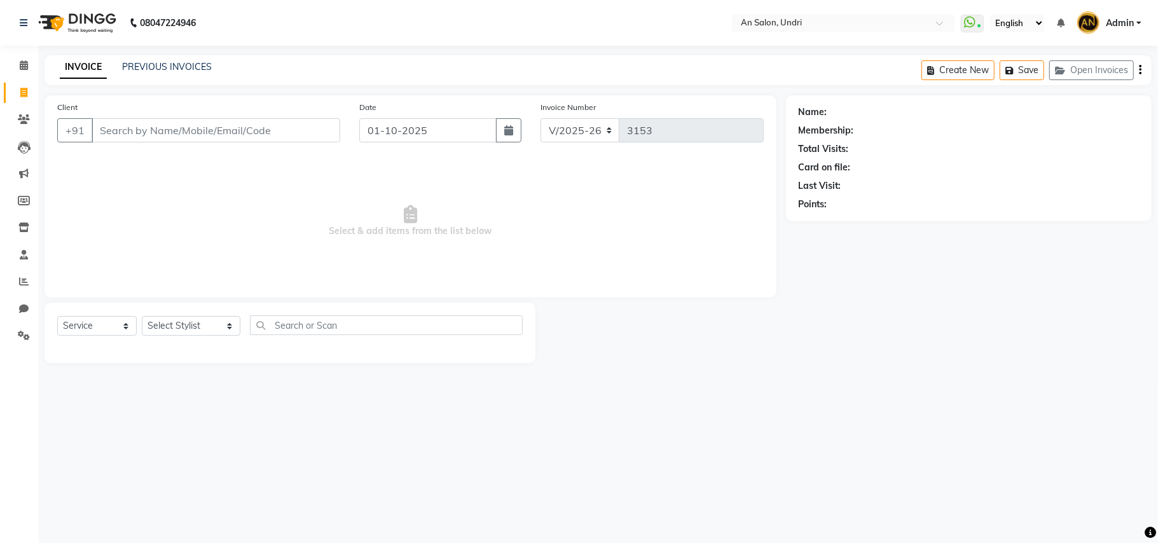
click at [191, 73] on div "PREVIOUS INVOICES" at bounding box center [167, 66] width 90 height 13
click at [191, 67] on link "PREVIOUS INVOICES" at bounding box center [167, 66] width 90 height 11
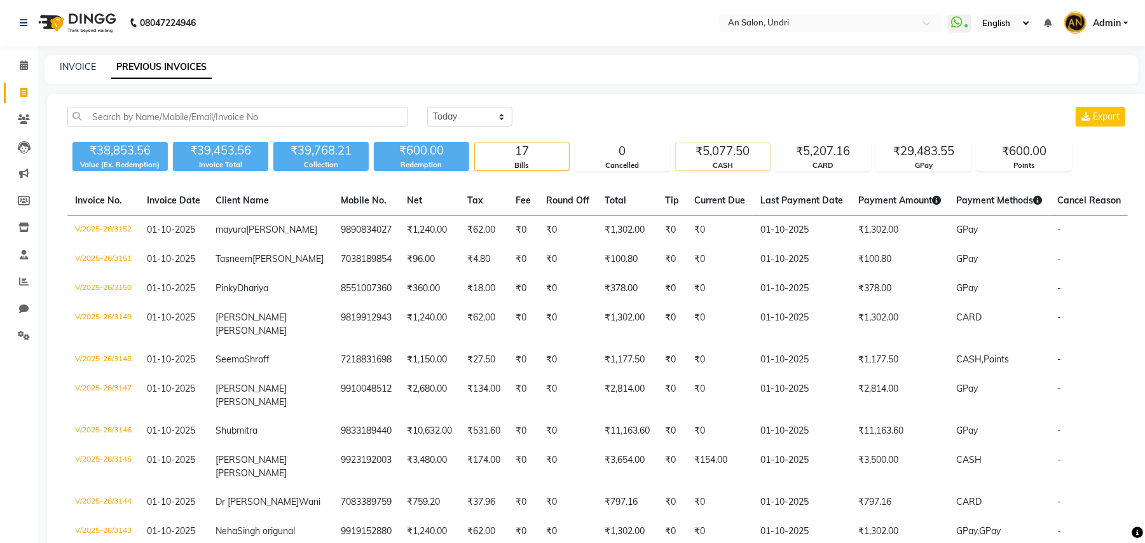
click at [726, 146] on div "₹5,077.50" at bounding box center [723, 151] width 94 height 18
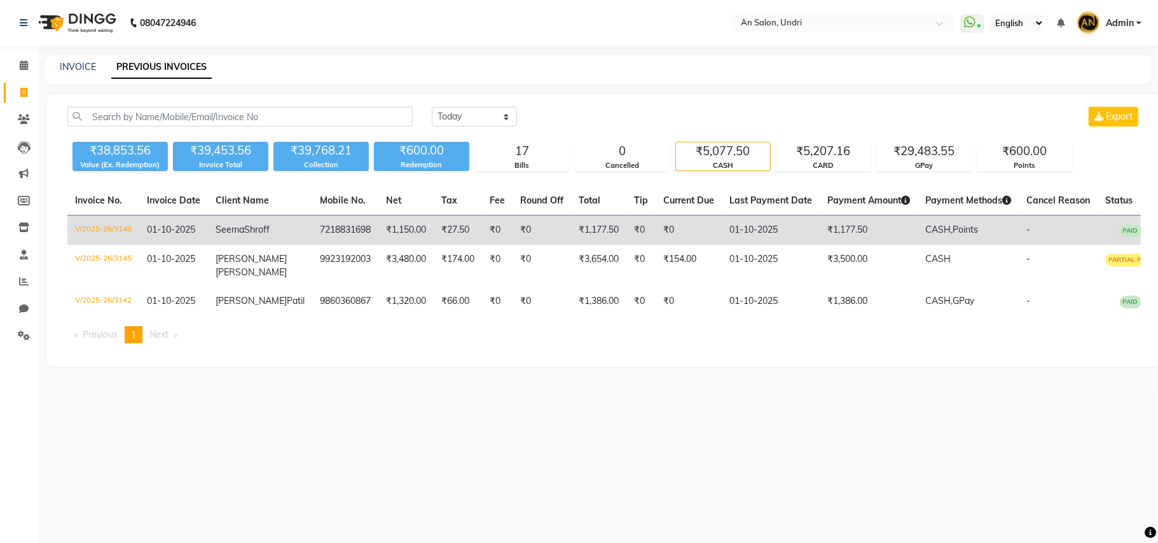
click at [822, 226] on td "₹1,177.50" at bounding box center [869, 231] width 98 height 30
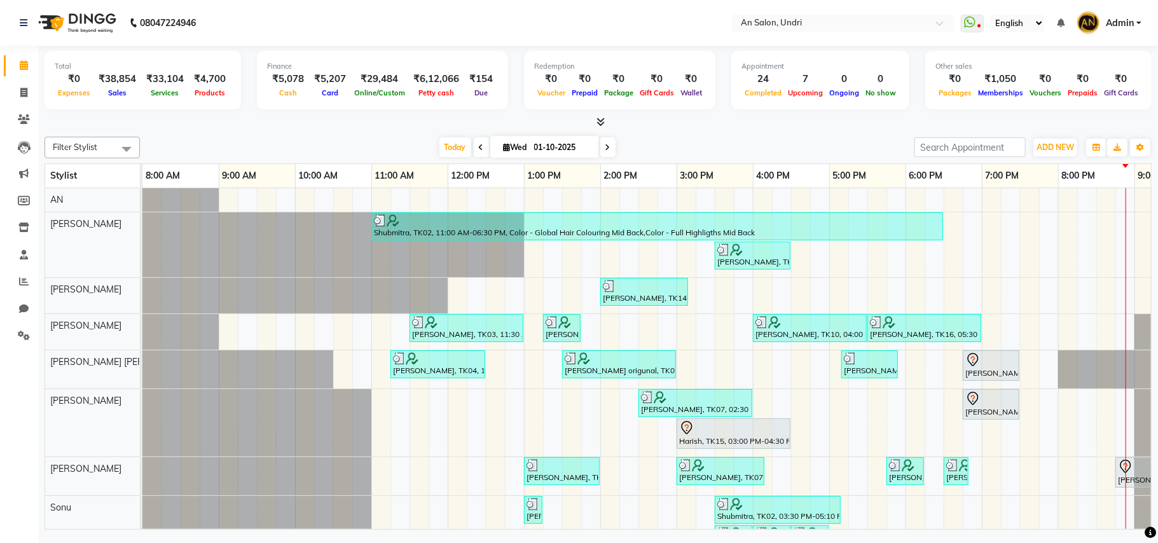
scroll to position [85, 0]
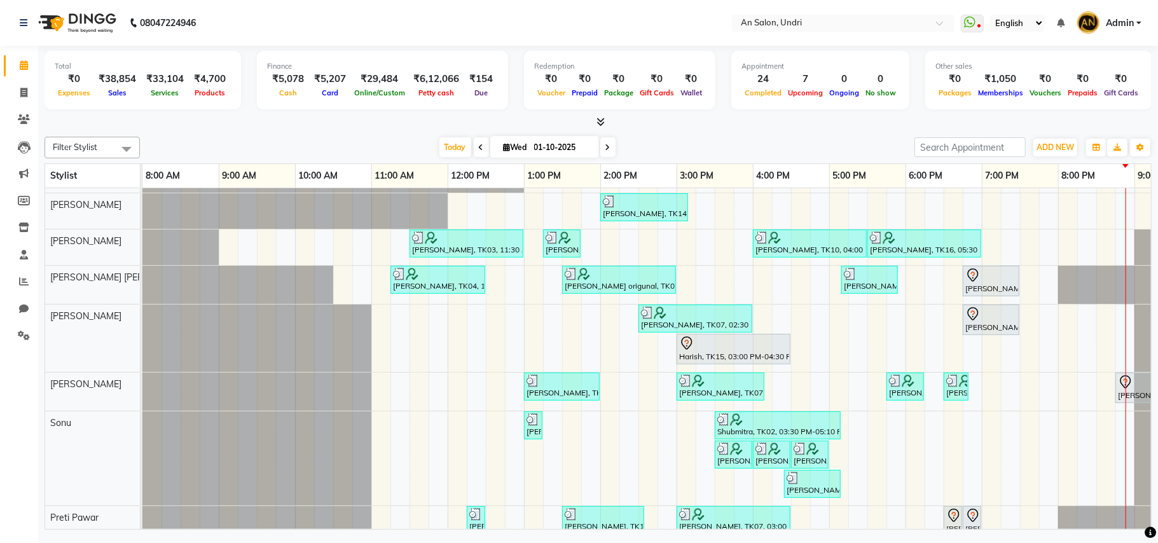
click at [608, 146] on span at bounding box center [607, 147] width 15 height 20
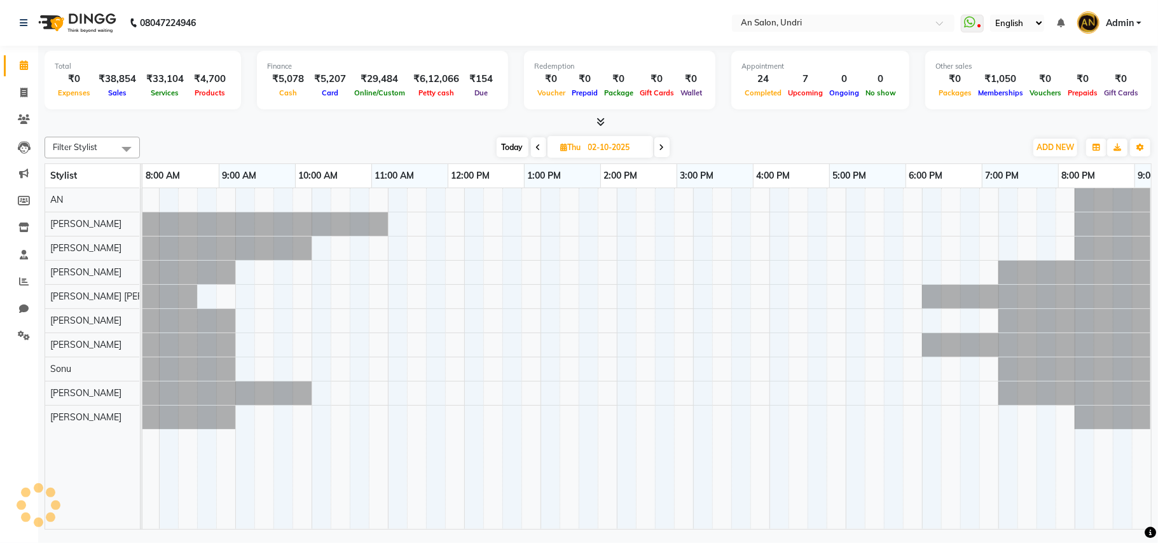
scroll to position [0, 136]
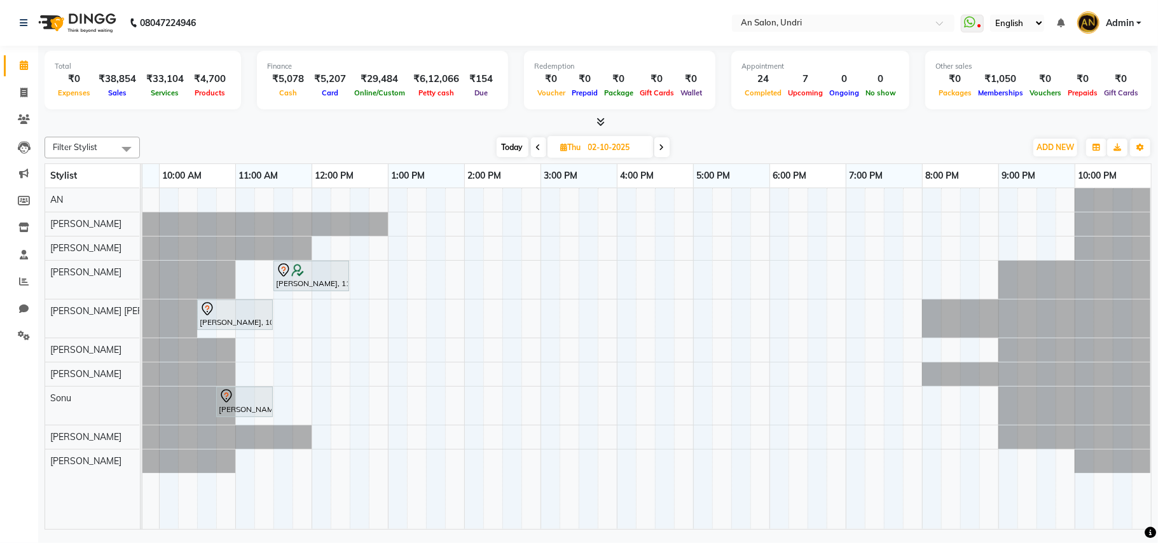
click at [502, 148] on span "Today" at bounding box center [513, 147] width 32 height 20
type input "01-10-2025"
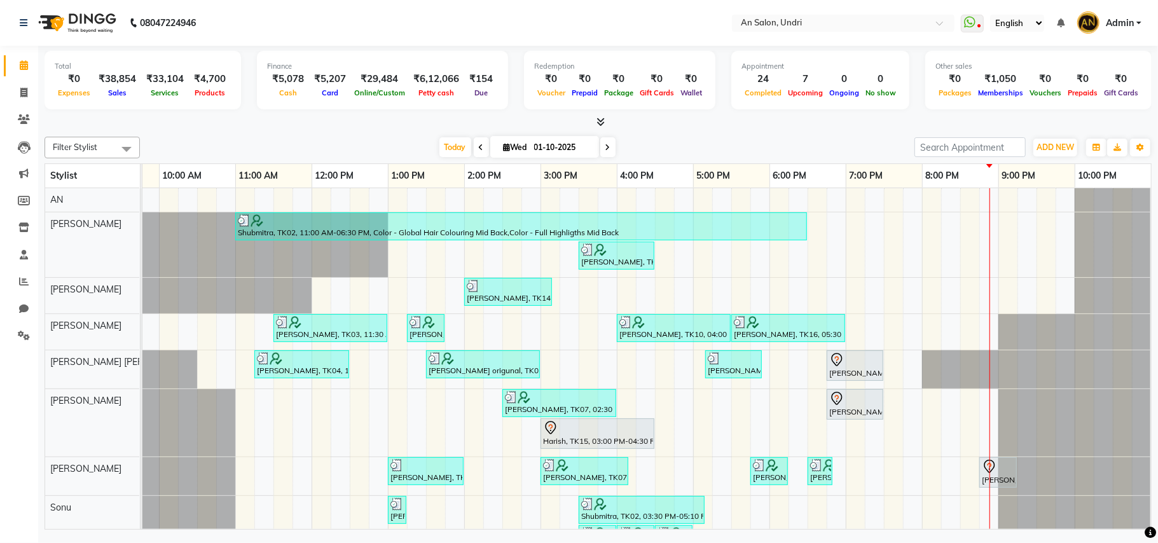
scroll to position [169, 0]
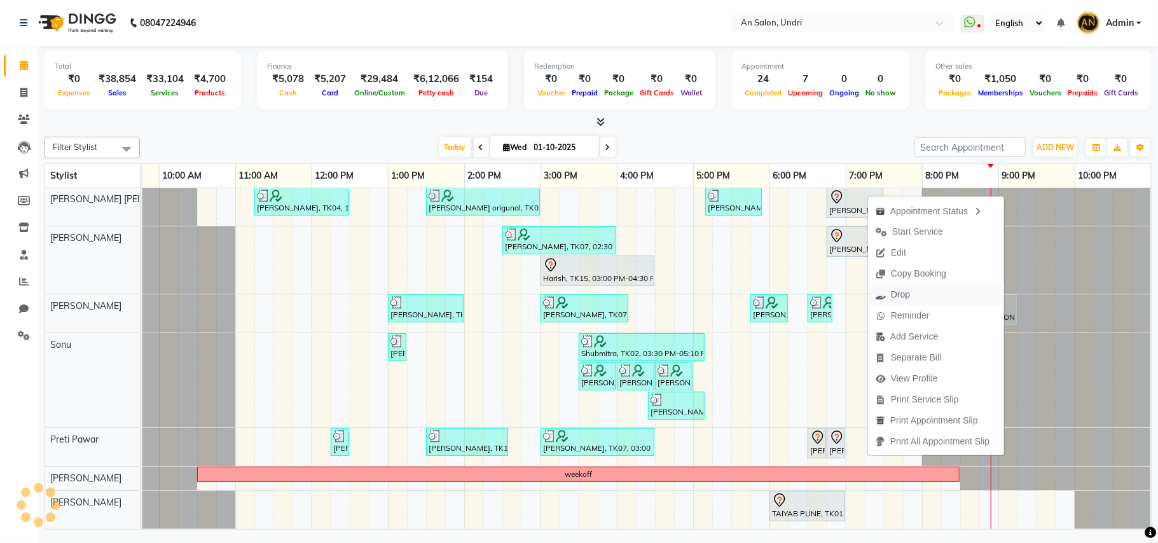
click at [888, 288] on span "Drop" at bounding box center [893, 294] width 50 height 21
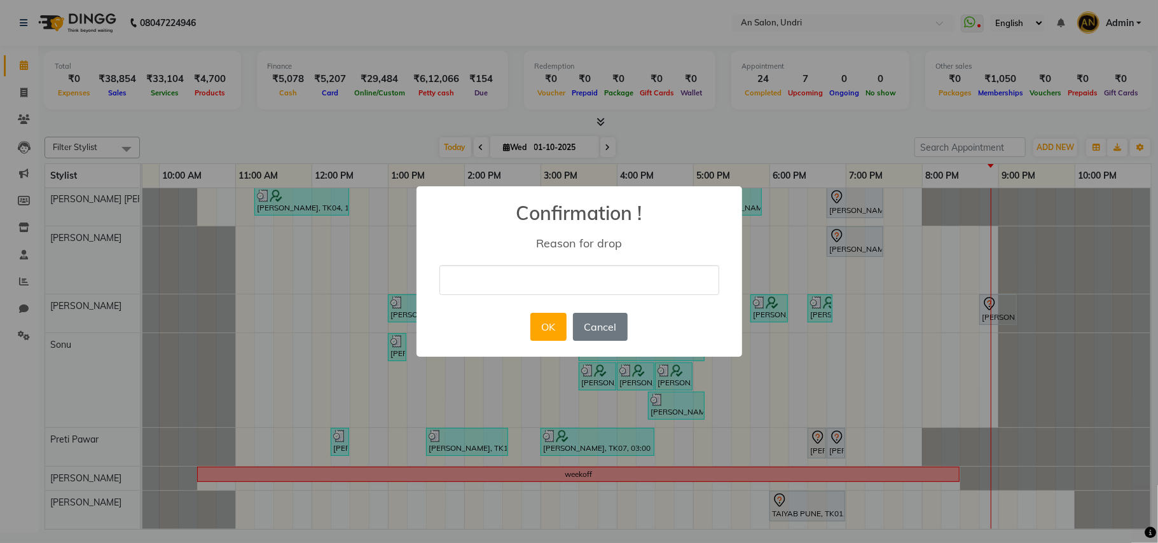
click at [601, 298] on div "× Confirmation ! Reason for drop OK No Cancel" at bounding box center [580, 271] width 326 height 171
click at [627, 293] on input "text" at bounding box center [579, 280] width 280 height 30
type input "cancelled"
click at [537, 324] on button "OK" at bounding box center [548, 327] width 36 height 28
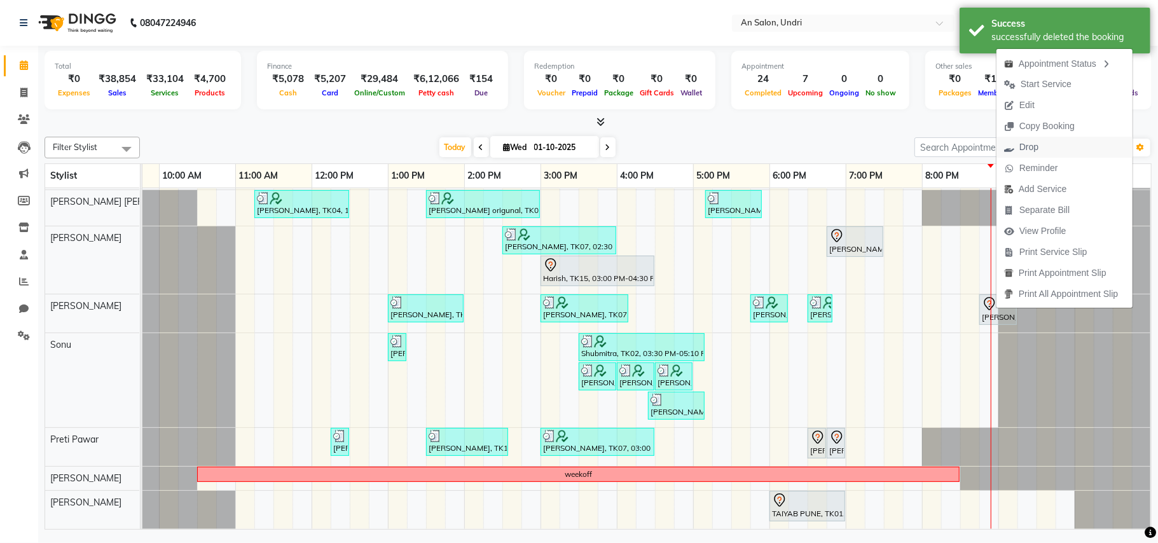
click at [1028, 146] on span "Drop" at bounding box center [1029, 147] width 19 height 13
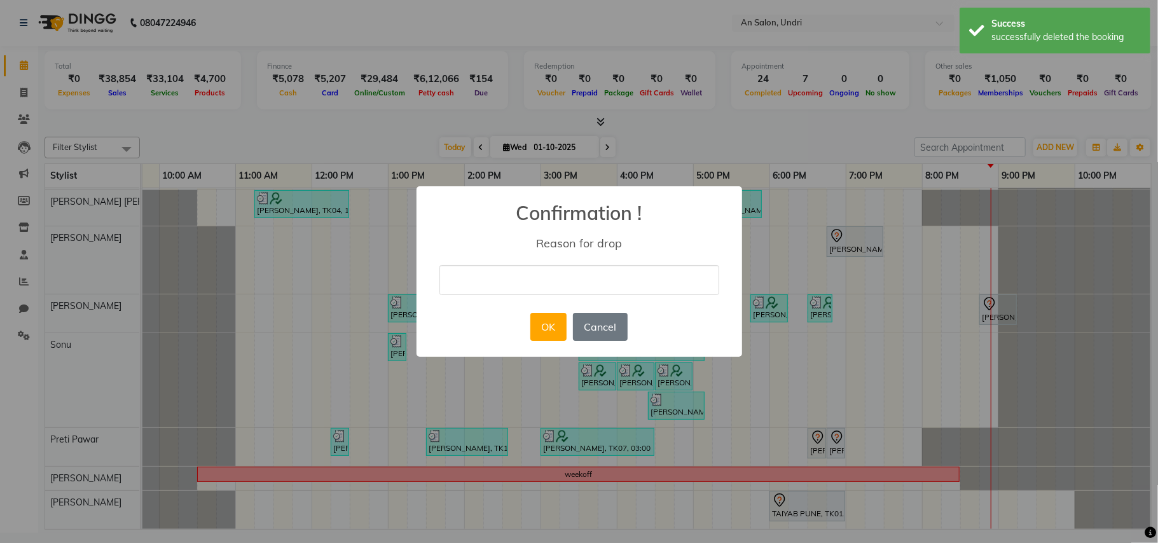
click at [605, 279] on input "text" at bounding box center [579, 280] width 280 height 30
type input "cancelled"
click at [542, 333] on button "OK" at bounding box center [548, 327] width 36 height 28
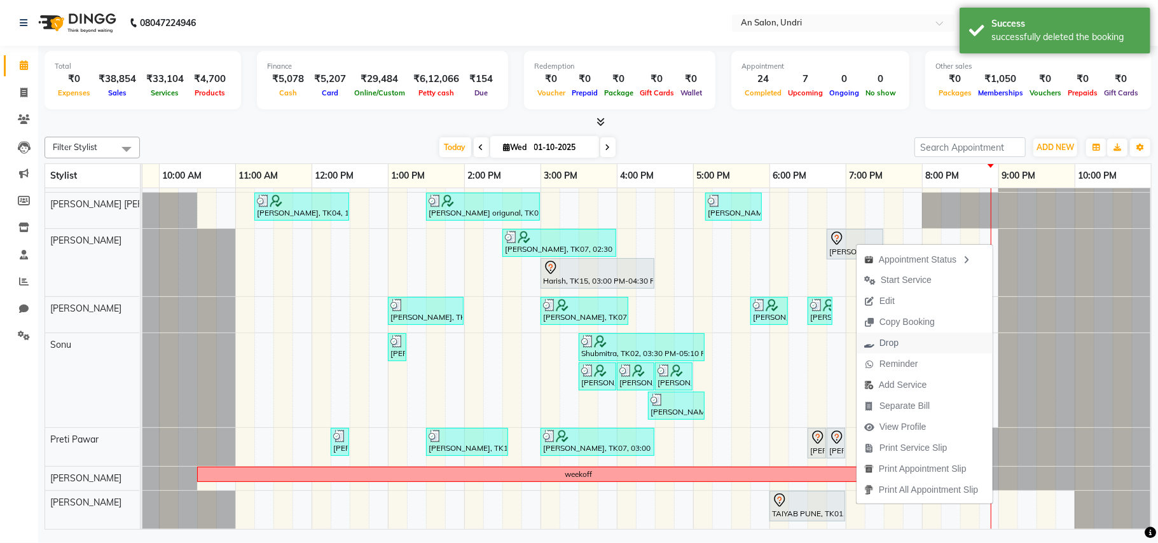
click at [871, 346] on icon "button" at bounding box center [869, 343] width 10 height 9
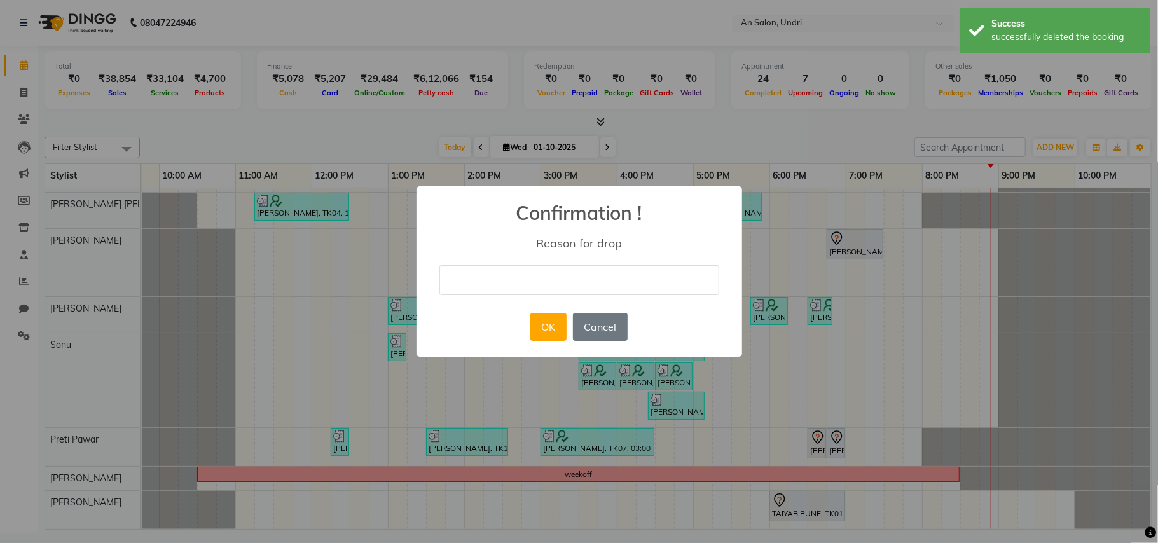
drag, startPoint x: 581, startPoint y: 277, endPoint x: 578, endPoint y: 290, distance: 13.1
click at [581, 277] on input "text" at bounding box center [579, 280] width 280 height 30
type input "cancelled"
click at [548, 327] on button "OK" at bounding box center [548, 327] width 36 height 28
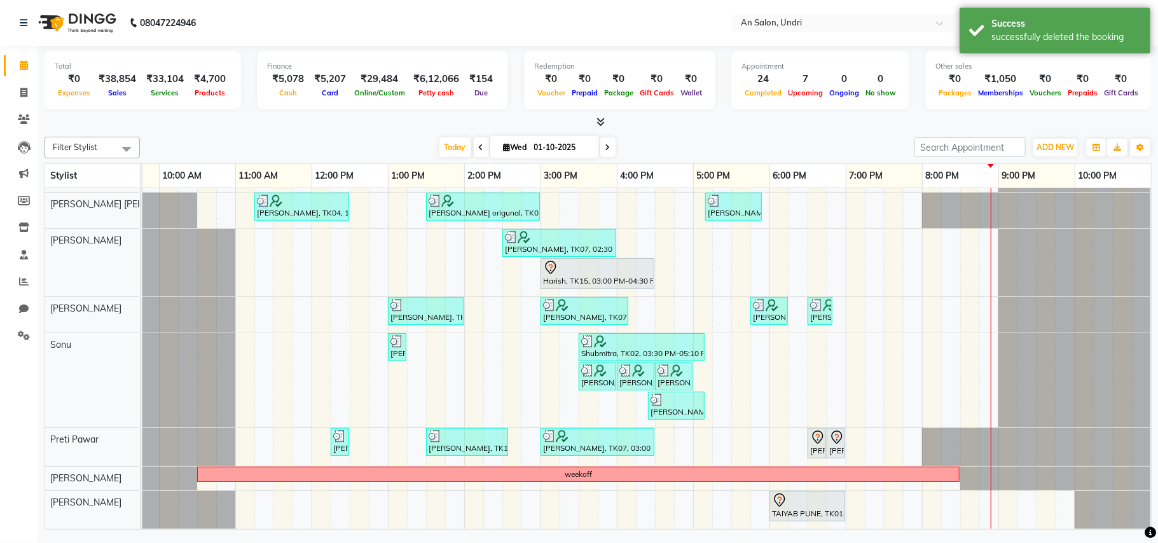
scroll to position [173, 0]
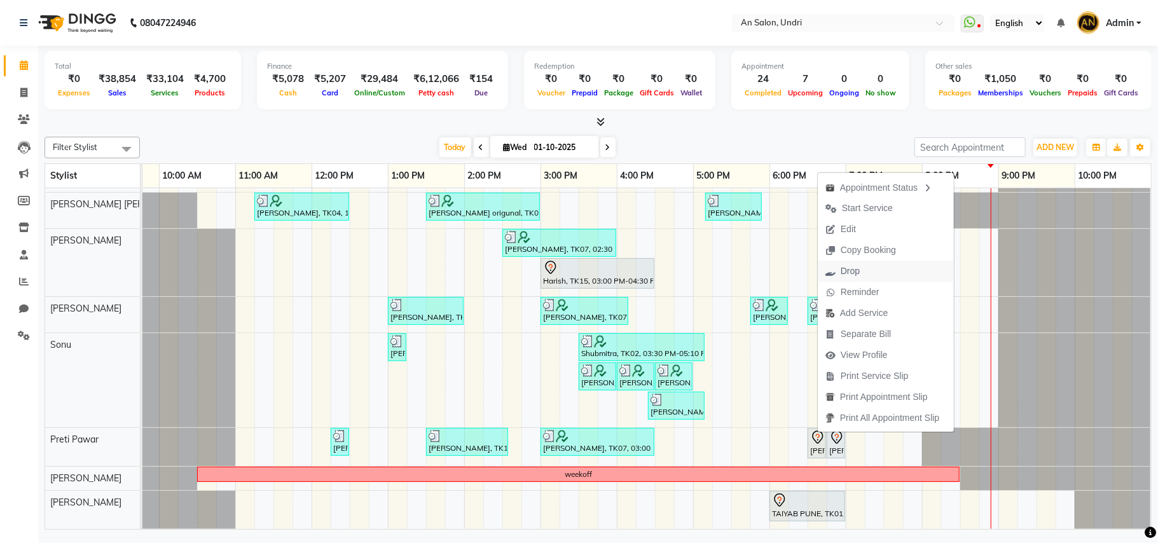
click at [860, 272] on span "Drop" at bounding box center [850, 271] width 19 height 13
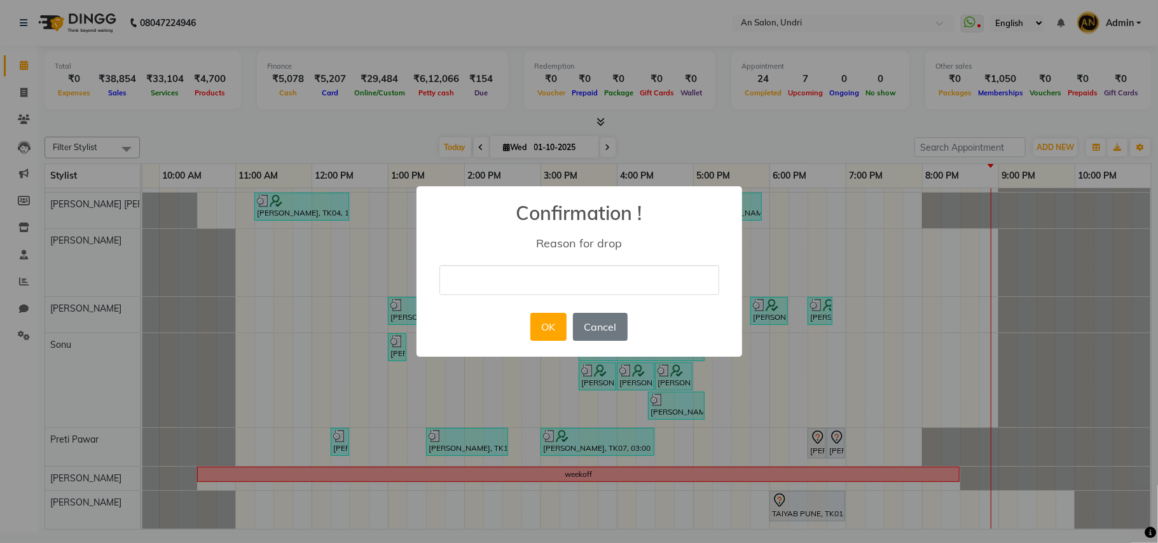
drag, startPoint x: 696, startPoint y: 282, endPoint x: 684, endPoint y: 306, distance: 26.2
click at [696, 282] on input "text" at bounding box center [579, 280] width 280 height 30
type input "cancelled"
click at [550, 322] on button "OK" at bounding box center [548, 327] width 36 height 28
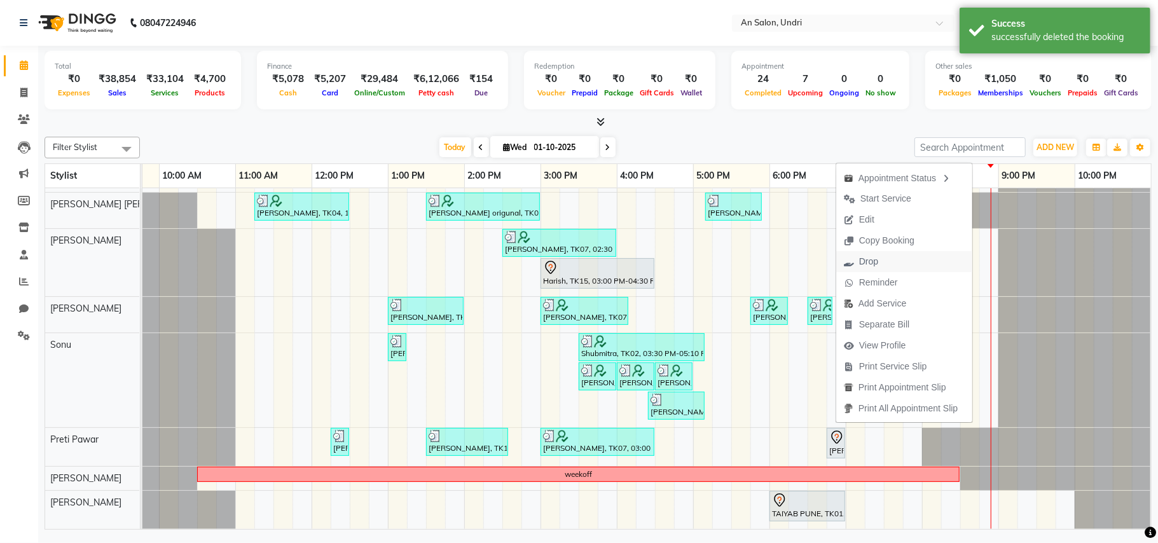
click at [888, 262] on button "Drop" at bounding box center [904, 261] width 136 height 21
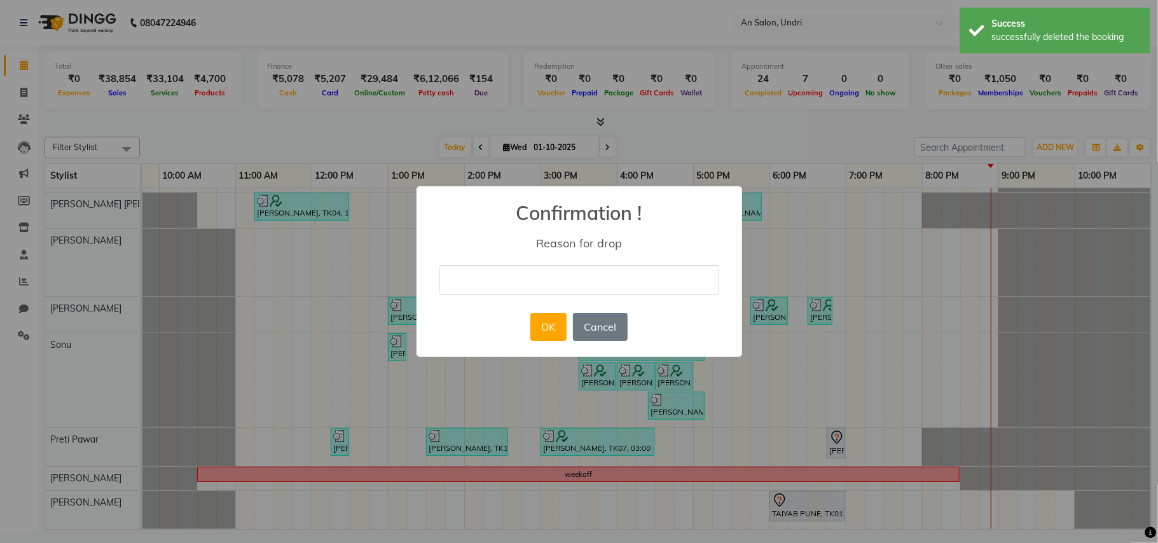
drag, startPoint x: 611, startPoint y: 280, endPoint x: 605, endPoint y: 290, distance: 11.7
click at [611, 280] on input "text" at bounding box center [579, 280] width 280 height 30
type input "cancelled"
click at [566, 328] on button "OK" at bounding box center [548, 327] width 36 height 28
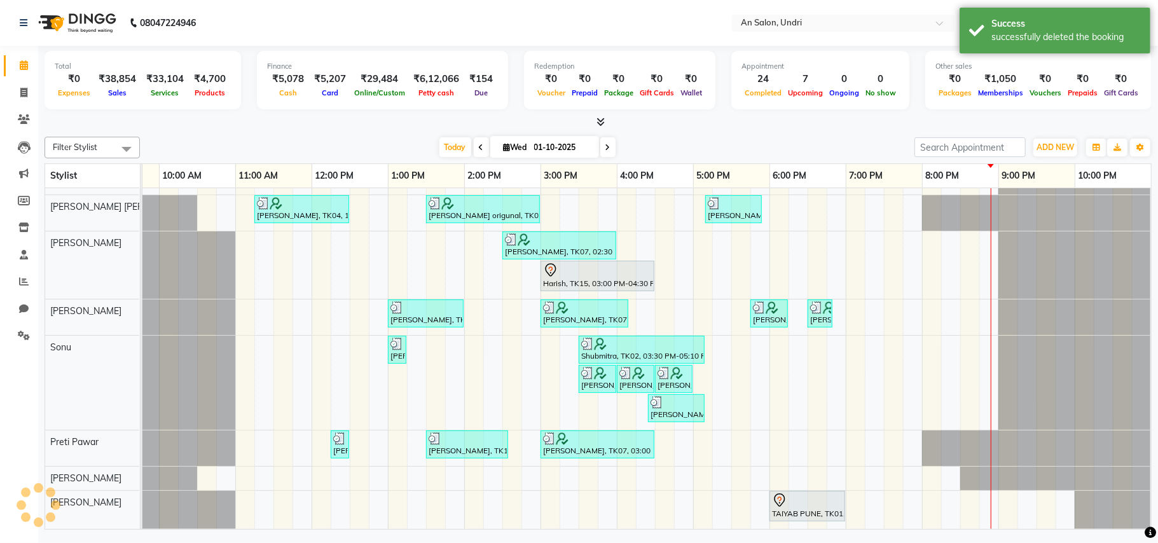
scroll to position [171, 136]
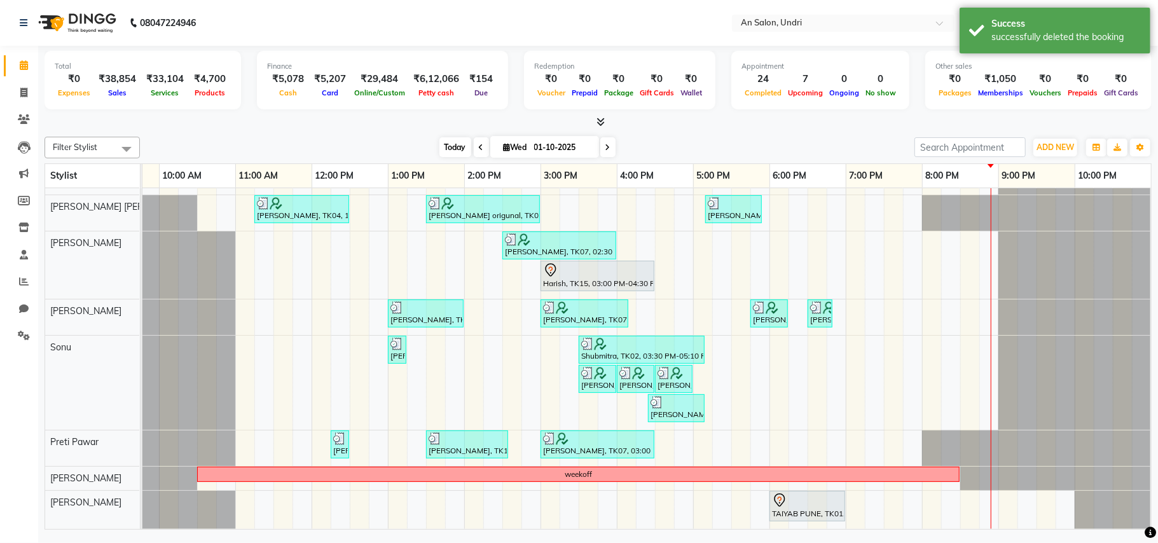
click at [443, 141] on span "Today" at bounding box center [455, 147] width 32 height 20
click at [731, 141] on div "Today Wed 01-10-2025" at bounding box center [527, 147] width 762 height 19
click at [600, 148] on span at bounding box center [607, 147] width 15 height 20
type input "02-10-2025"
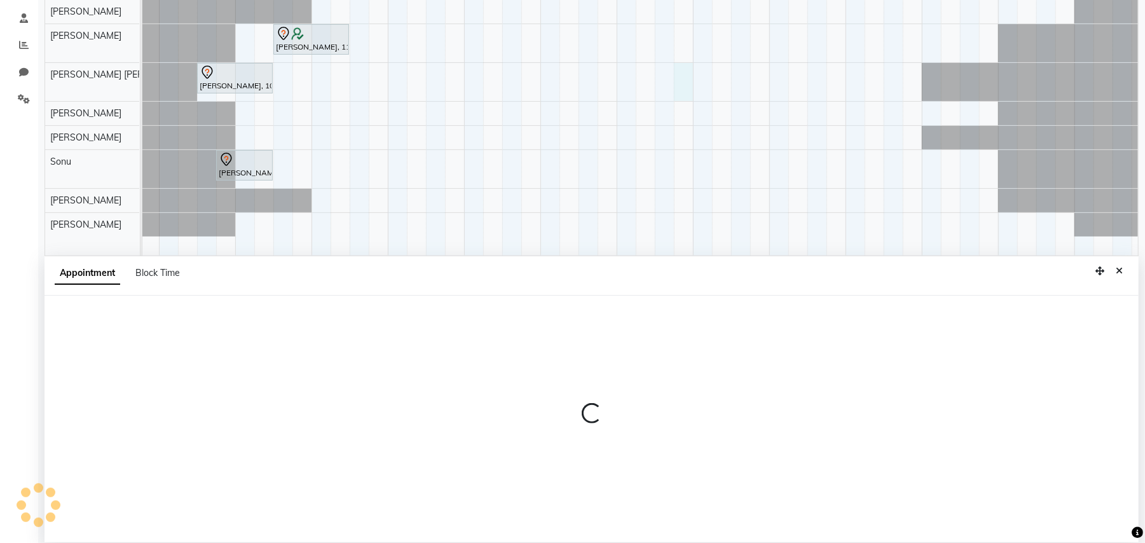
scroll to position [239, 0]
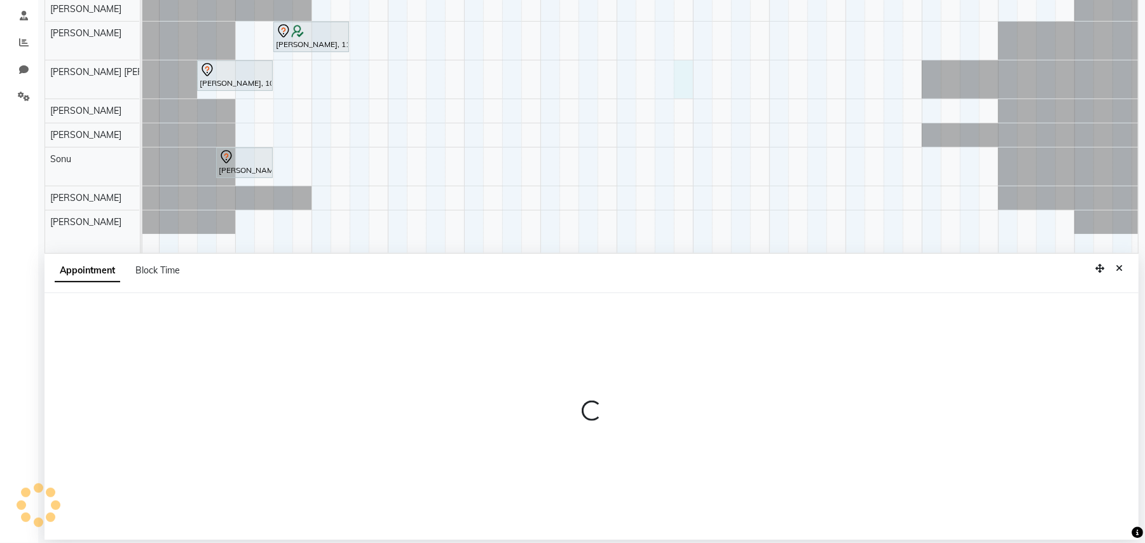
select select "55235"
select select "1005"
select select "tentative"
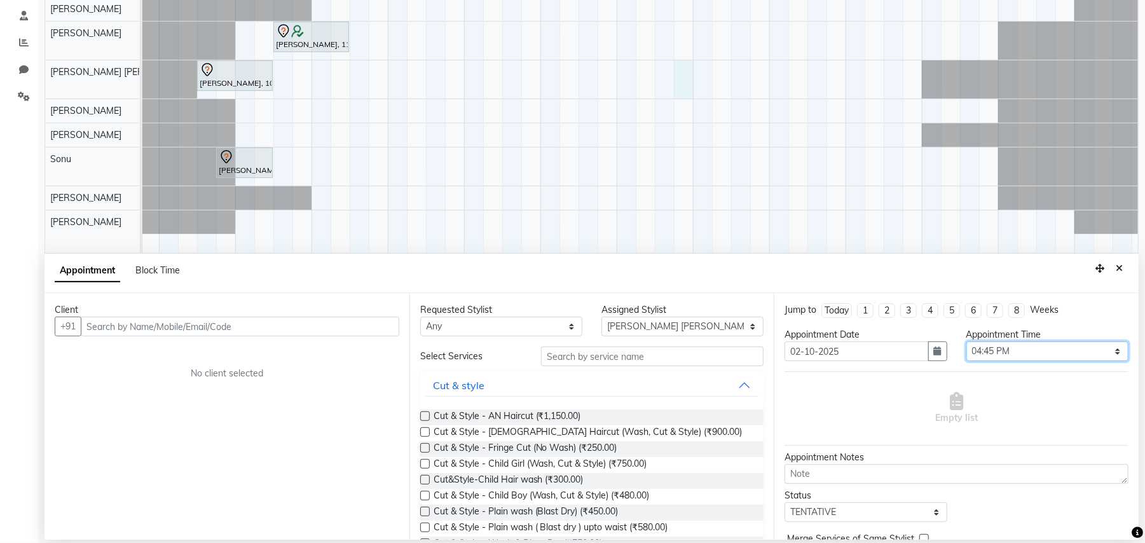
drag, startPoint x: 1029, startPoint y: 351, endPoint x: 1016, endPoint y: 355, distance: 13.9
click at [1029, 351] on select "Select 09:00 AM 09:15 AM 09:30 AM 09:45 AM 10:00 AM 10:15 AM 10:30 AM 10:45 AM …" at bounding box center [1048, 352] width 162 height 20
select select "960"
click at [967, 343] on select "Select 09:00 AM 09:15 AM 09:30 AM 09:45 AM 10:00 AM 10:15 AM 10:30 AM 10:45 AM …" at bounding box center [1048, 352] width 162 height 20
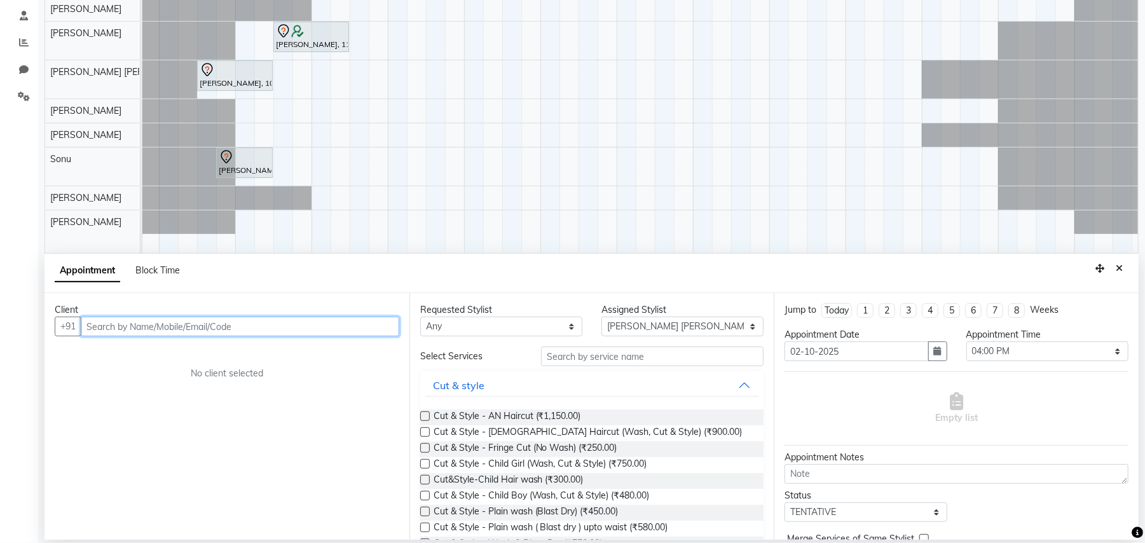
click at [305, 327] on input "text" at bounding box center [240, 327] width 319 height 20
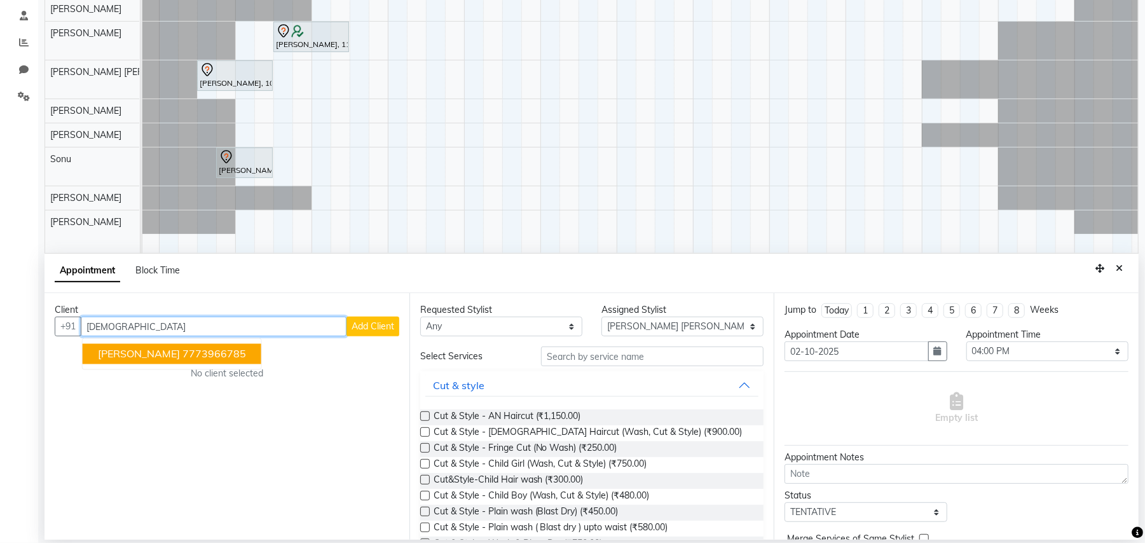
click at [217, 344] on button "Shivani Singhal 7773966785" at bounding box center [172, 354] width 179 height 20
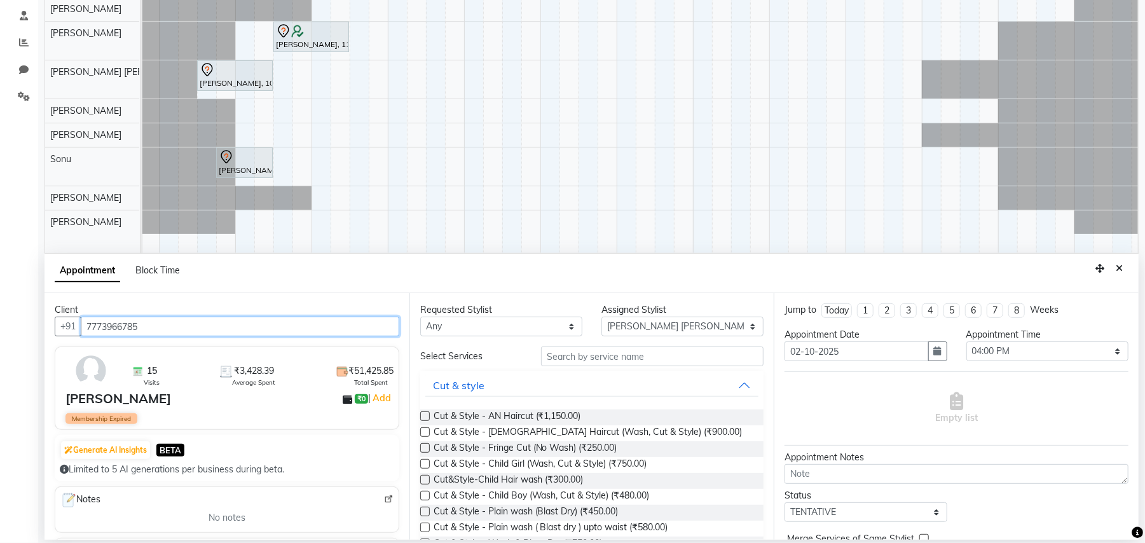
type input "7773966785"
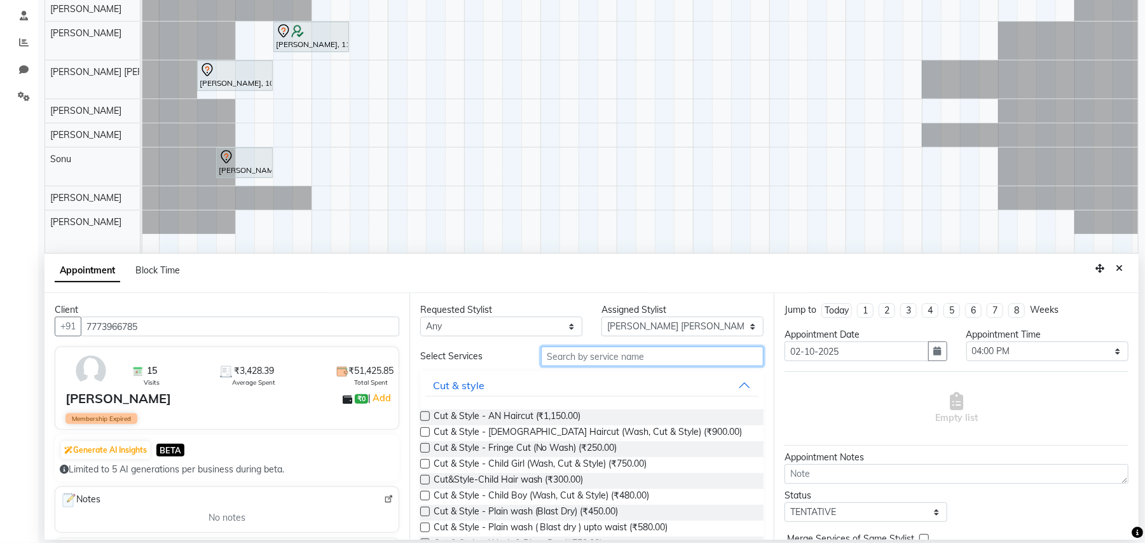
click at [581, 361] on input "text" at bounding box center [652, 357] width 223 height 20
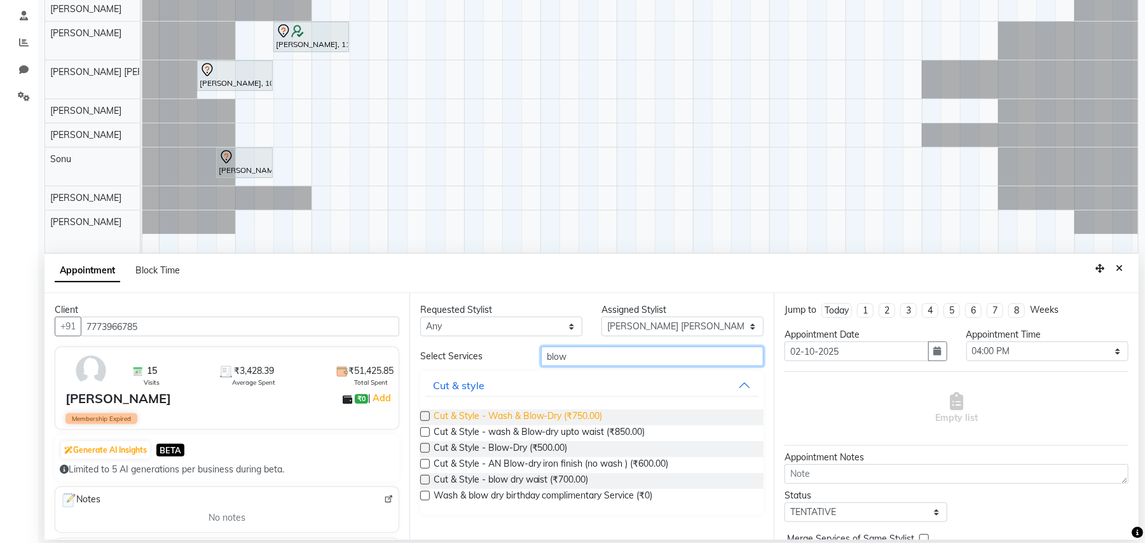
type input "blow"
click at [580, 413] on span "Cut & Style - Wash & Blow-Dry (₹750.00)" at bounding box center [518, 418] width 169 height 16
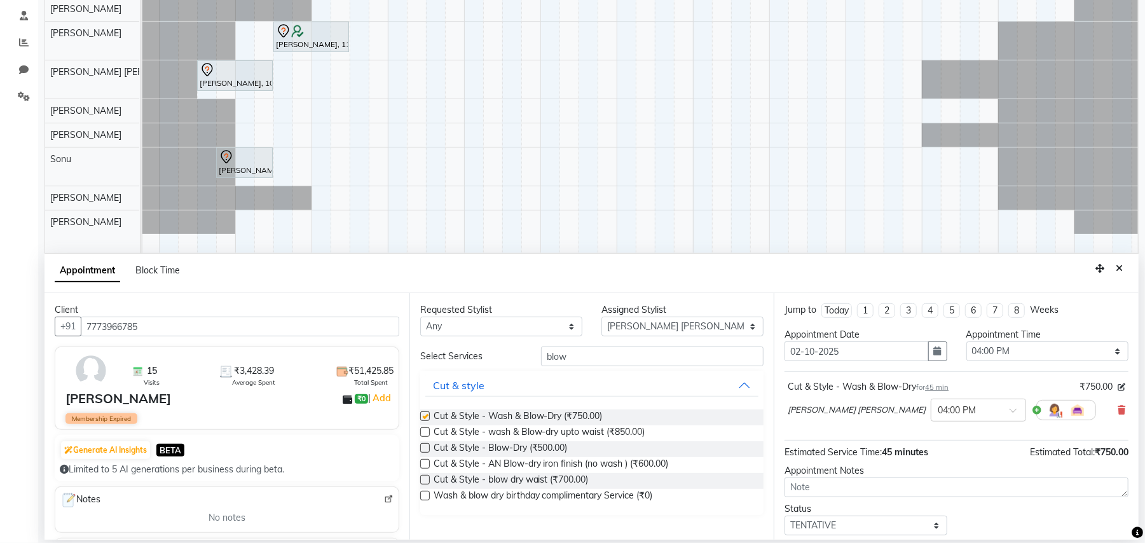
checkbox input "false"
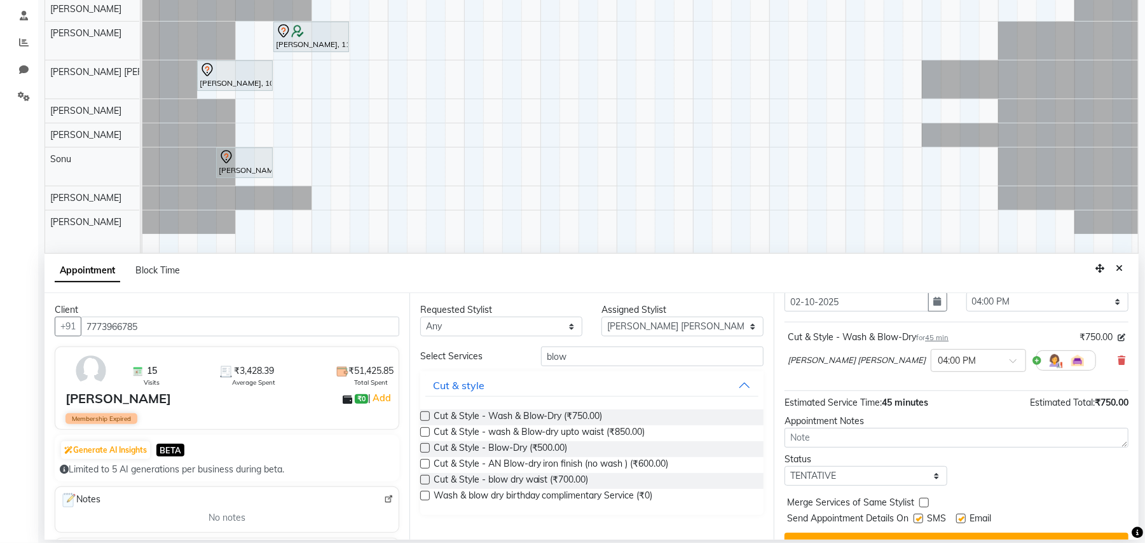
scroll to position [77, 0]
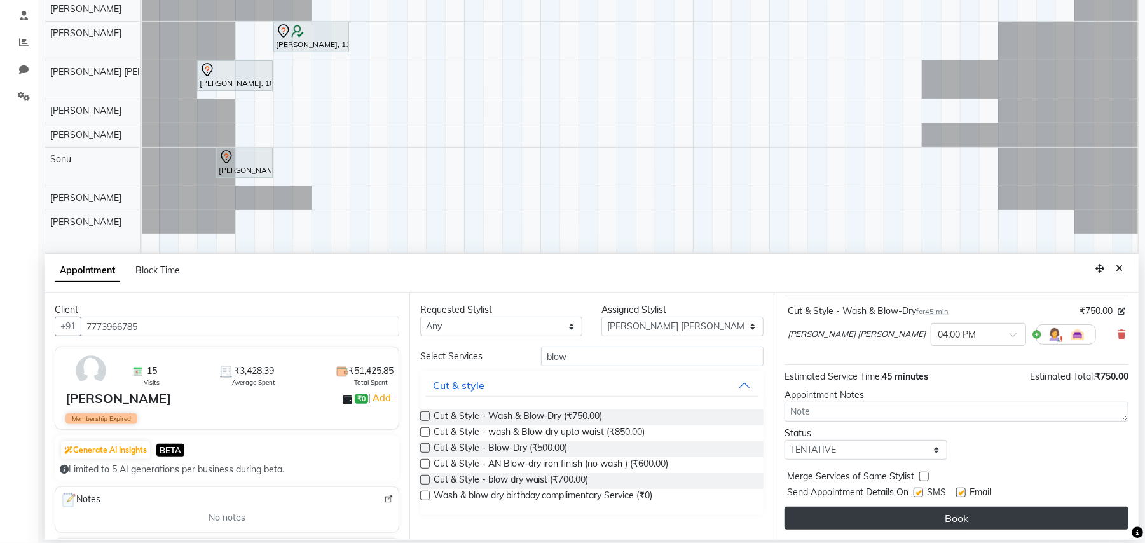
click at [937, 522] on button "Book" at bounding box center [957, 518] width 344 height 23
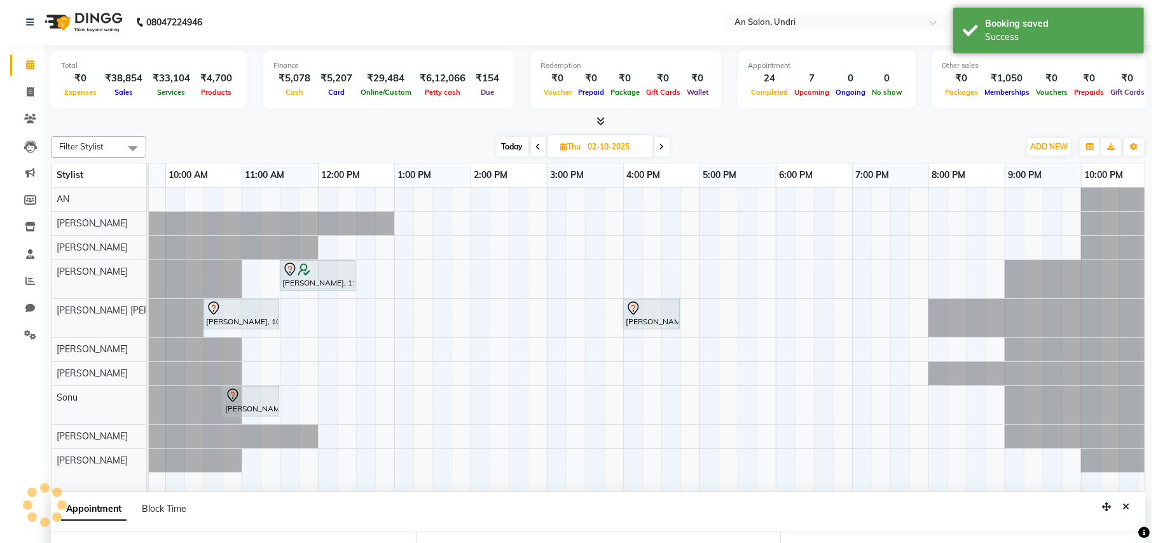
scroll to position [0, 0]
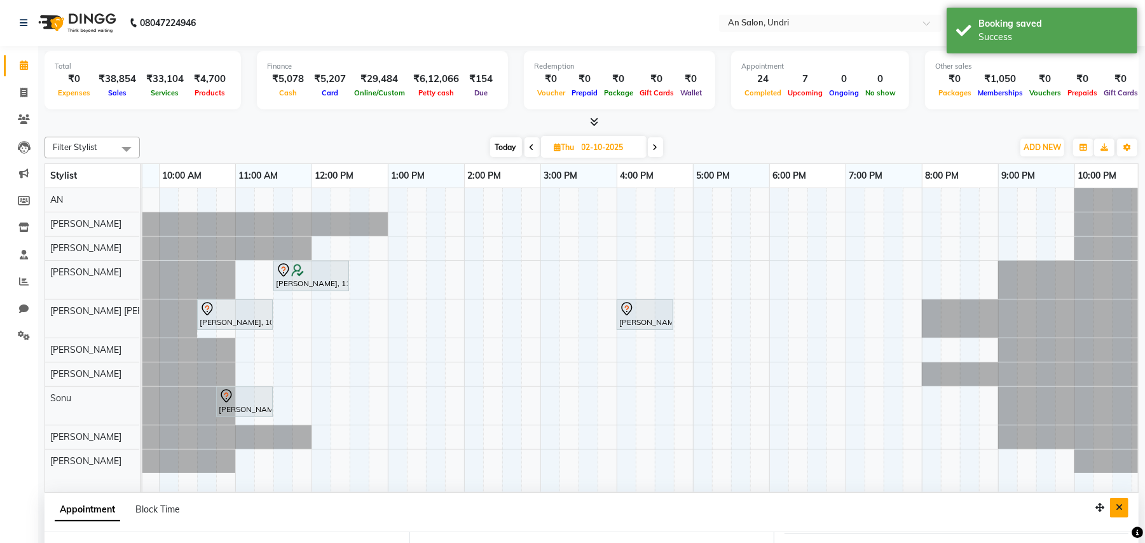
click at [1119, 502] on button "Close" at bounding box center [1119, 508] width 18 height 20
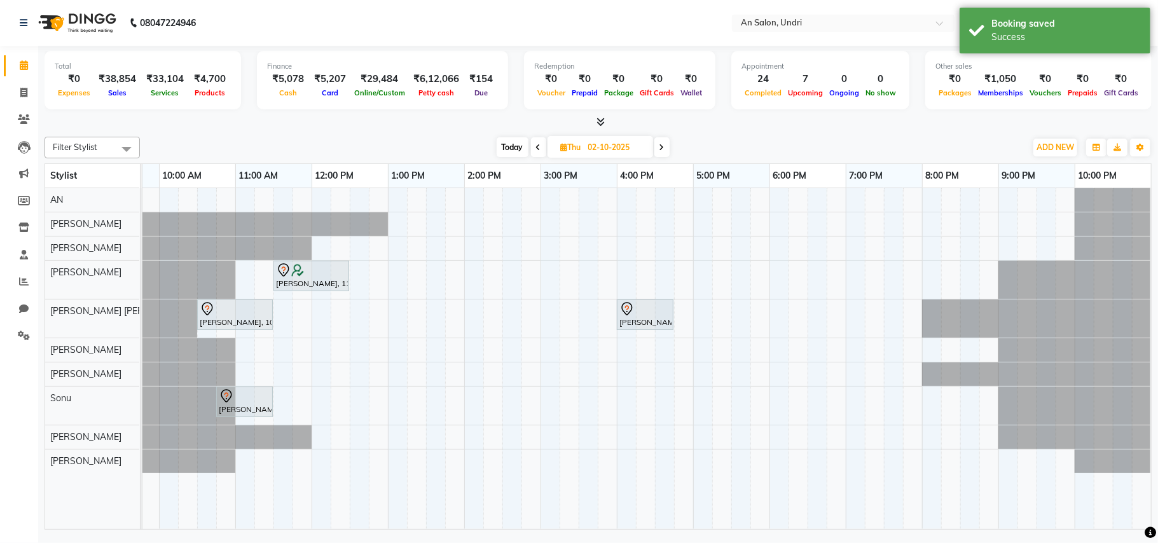
click at [512, 144] on span "Today" at bounding box center [513, 147] width 32 height 20
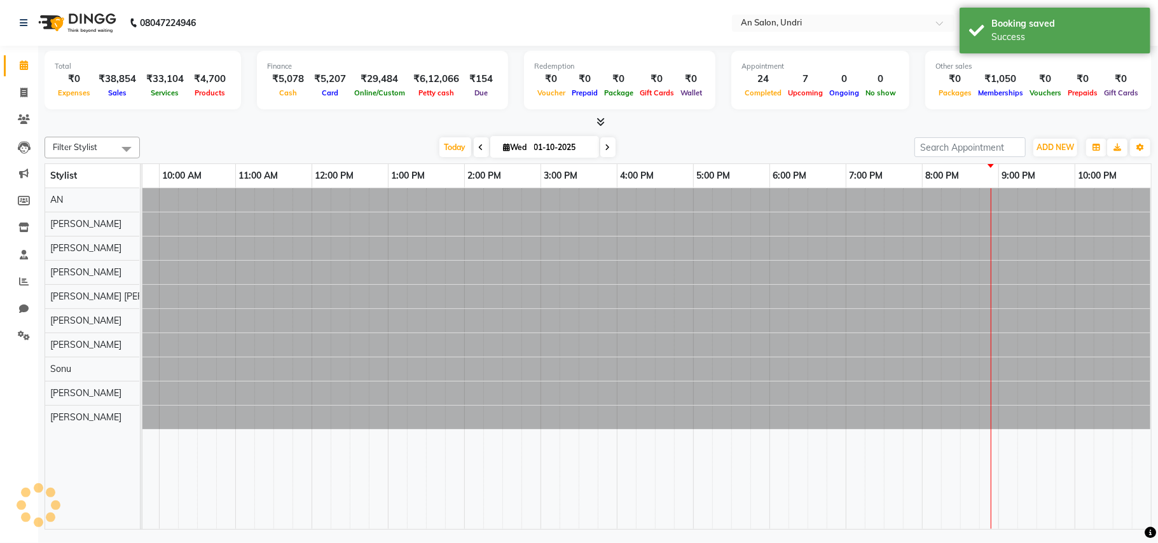
scroll to position [0, 136]
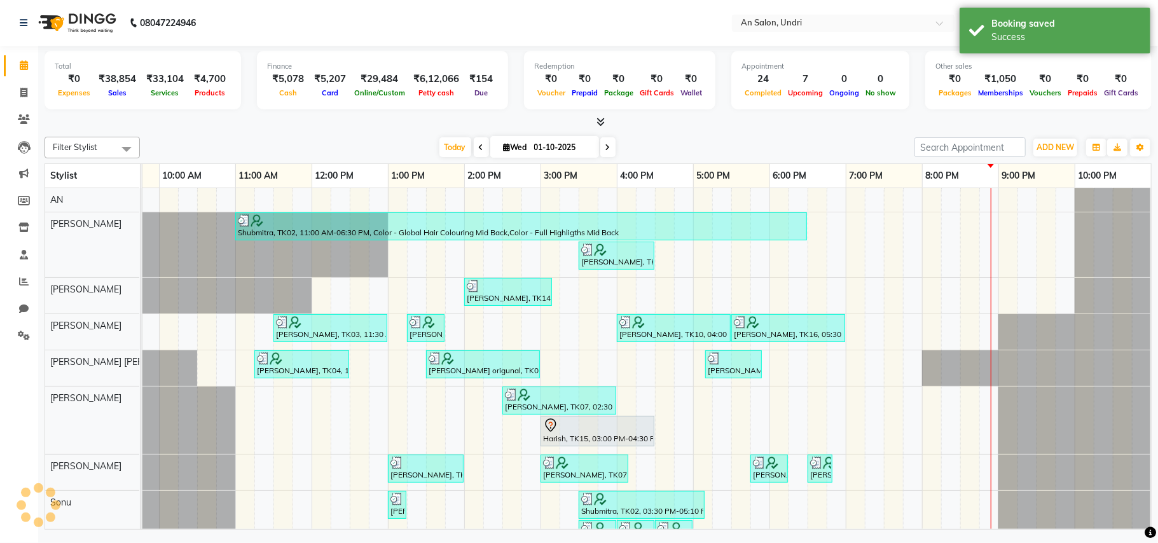
click at [703, 146] on div "Today Wed 01-10-2025" at bounding box center [527, 147] width 762 height 19
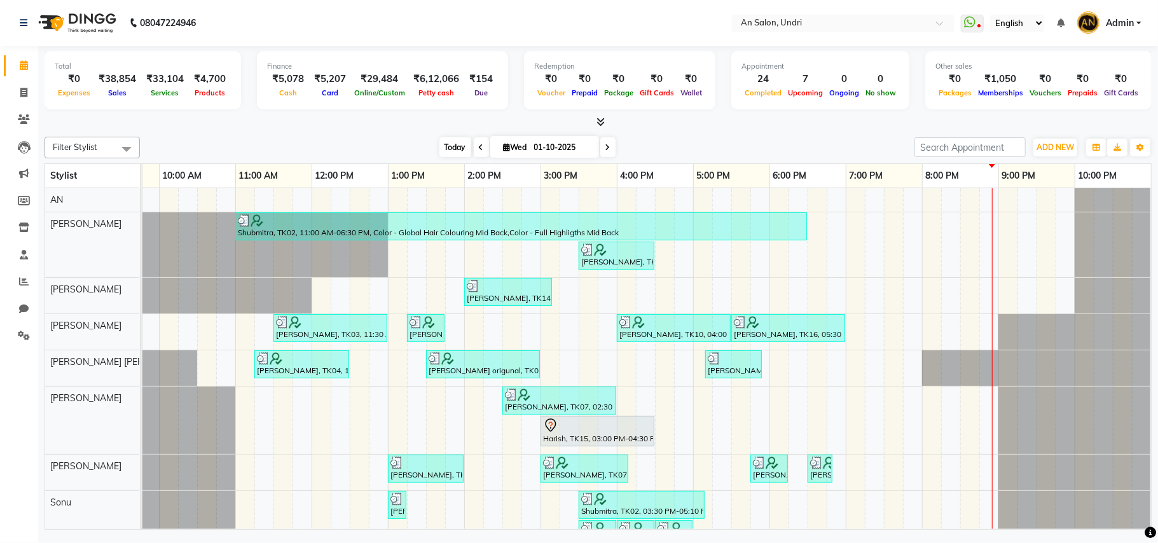
click at [455, 146] on span "Today" at bounding box center [455, 147] width 32 height 20
click at [605, 146] on icon at bounding box center [607, 148] width 5 height 8
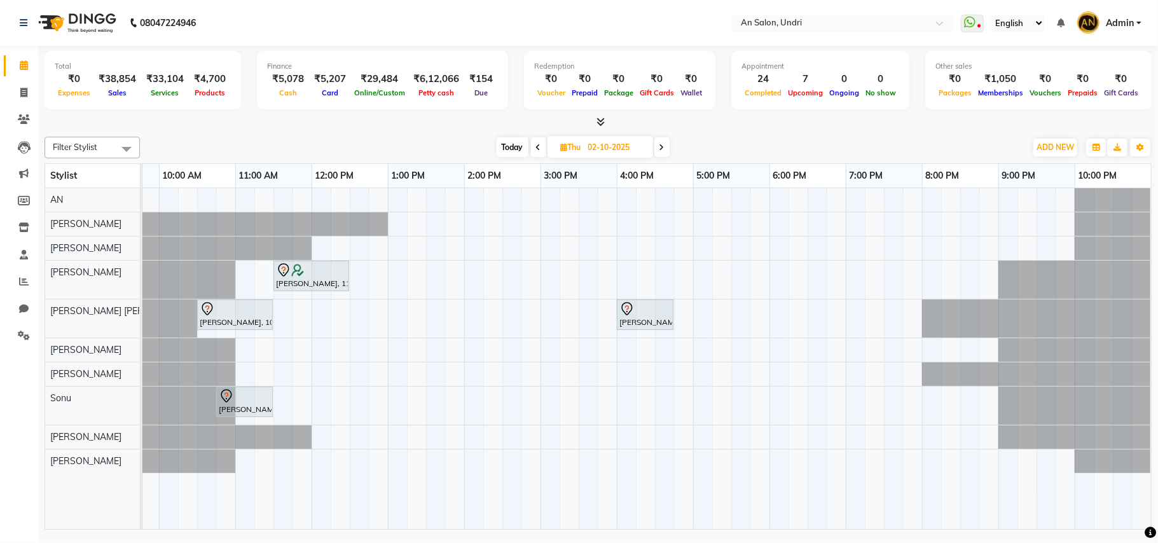
click at [502, 148] on span "Today" at bounding box center [513, 147] width 32 height 20
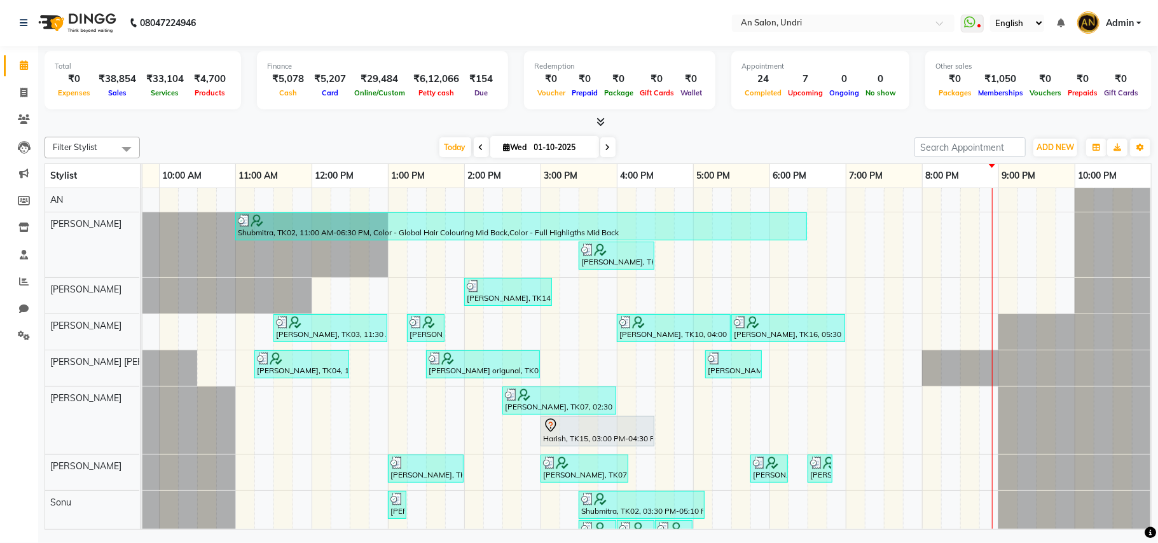
click at [654, 135] on div "Filter Stylist Select All AN Nazia Shaikh Anthony Janhavi Jambhulkar Naeem Akta…" at bounding box center [598, 331] width 1107 height 398
click at [596, 114] on div "Total ₹0 Expenses ₹38,854 Sales ₹33,104 Services ₹4,700 Products Finance ₹5,078…" at bounding box center [598, 87] width 1107 height 83
click at [605, 144] on icon at bounding box center [607, 148] width 5 height 8
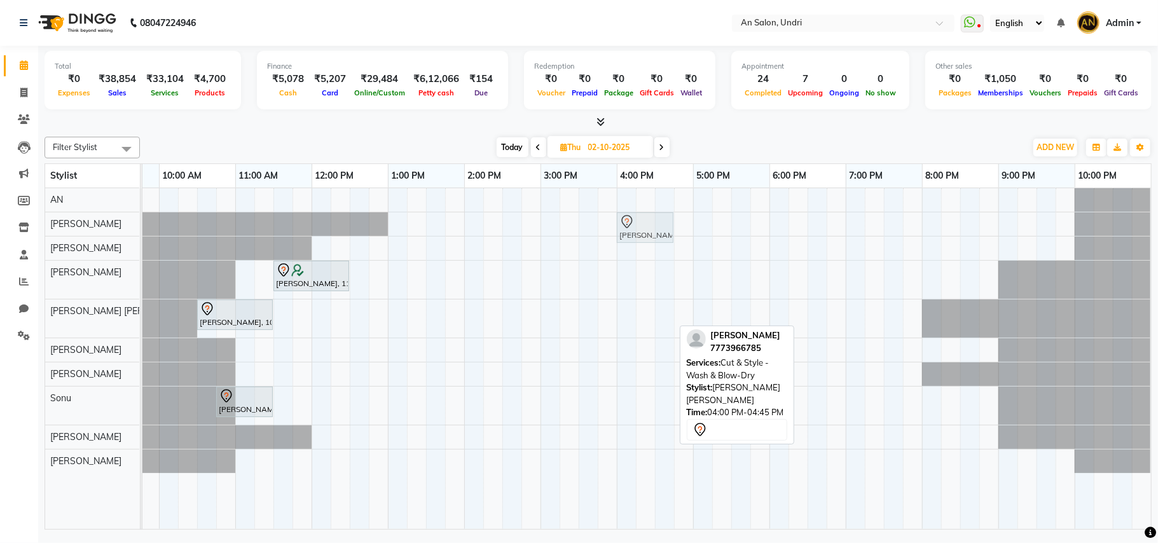
drag, startPoint x: 650, startPoint y: 309, endPoint x: 653, endPoint y: 218, distance: 91.6
click at [653, 218] on tbody "Shivani Singhal, 04:00 PM-04:45 PM, Cut & Style - Wash & Blow-Dry Beverly Vakil…" at bounding box center [578, 330] width 1145 height 285
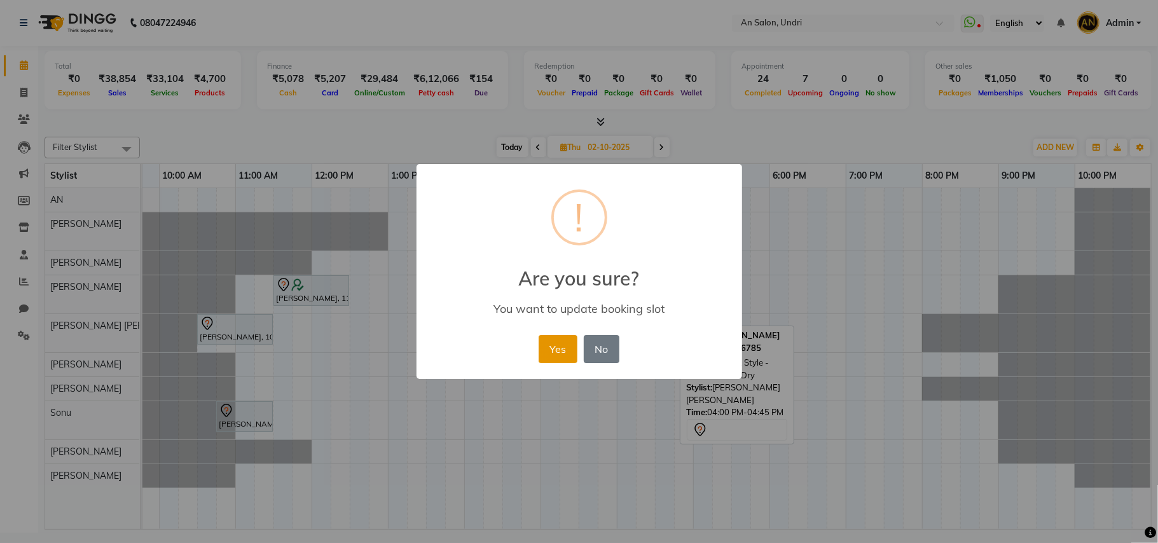
click at [564, 340] on button "Yes" at bounding box center [558, 349] width 39 height 28
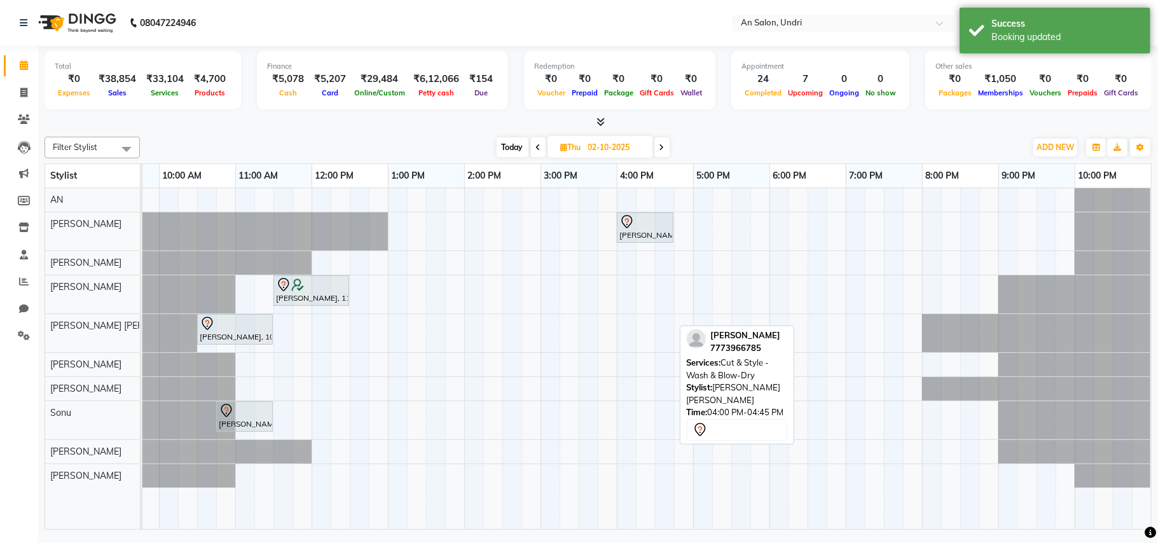
click at [512, 153] on span "Today" at bounding box center [513, 147] width 32 height 20
type input "01-10-2025"
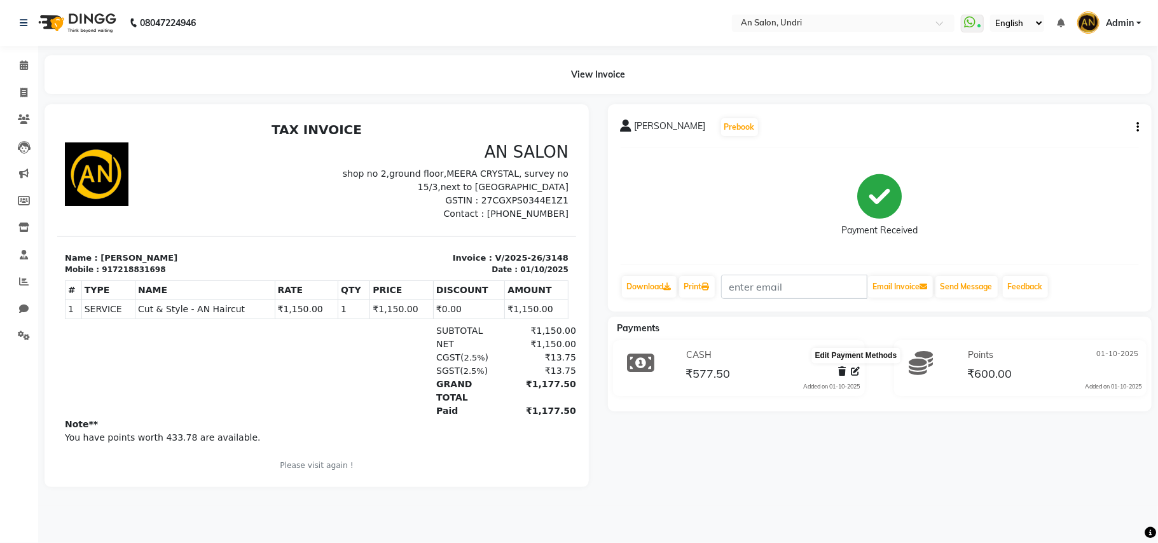
click at [856, 375] on icon at bounding box center [855, 371] width 9 height 9
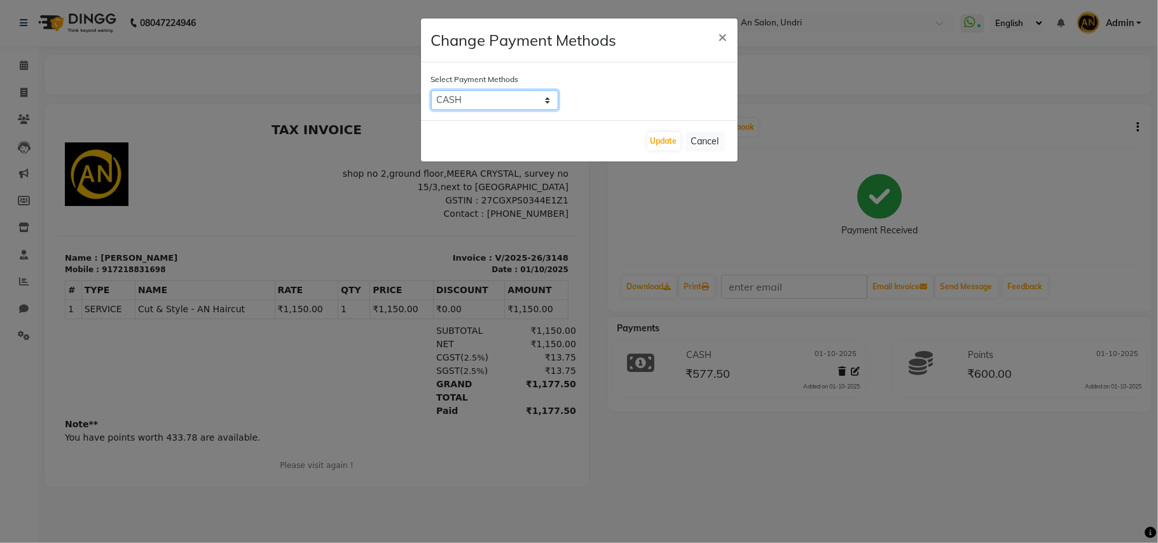
click at [532, 97] on select "CASH CARD ONLINE CUSTOM GPay PayTM PhonePe UPI NearBuy Loan BharatPay Cheque Mo…" at bounding box center [494, 100] width 127 height 20
select select "5"
click at [431, 90] on select "CASH CARD ONLINE CUSTOM GPay PayTM PhonePe UPI NearBuy Loan BharatPay Cheque Mo…" at bounding box center [494, 100] width 127 height 20
click at [670, 133] on button "Update" at bounding box center [663, 141] width 33 height 18
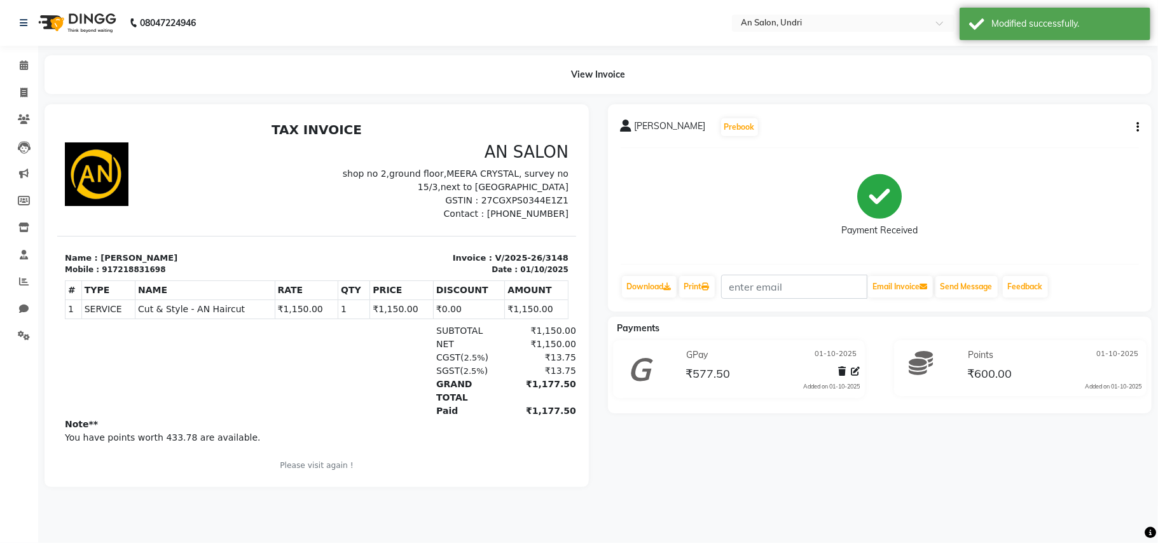
click at [95, 18] on img at bounding box center [75, 23] width 87 height 36
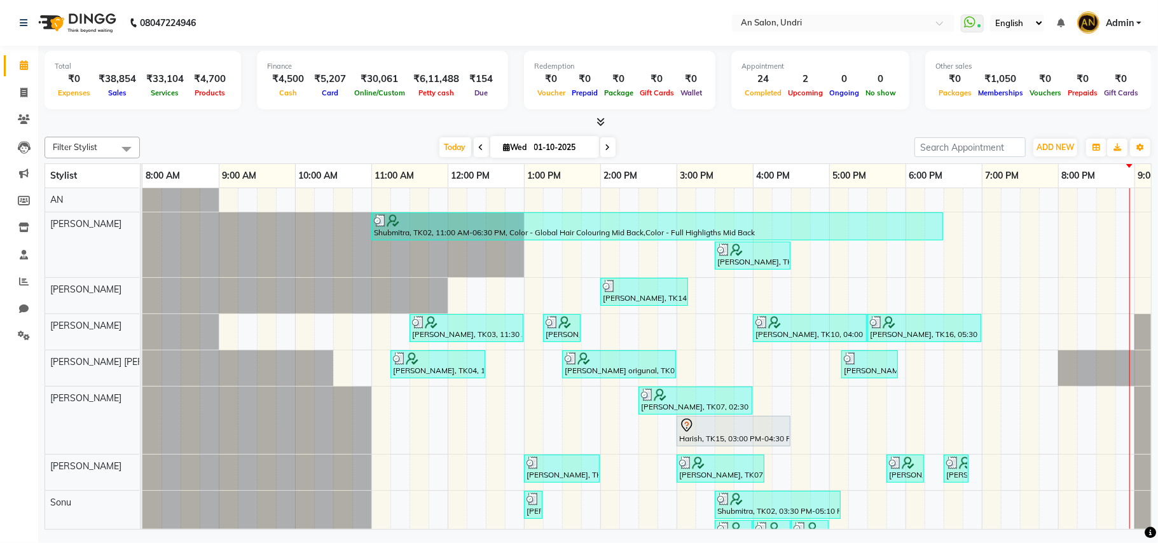
click at [606, 150] on span at bounding box center [607, 147] width 15 height 20
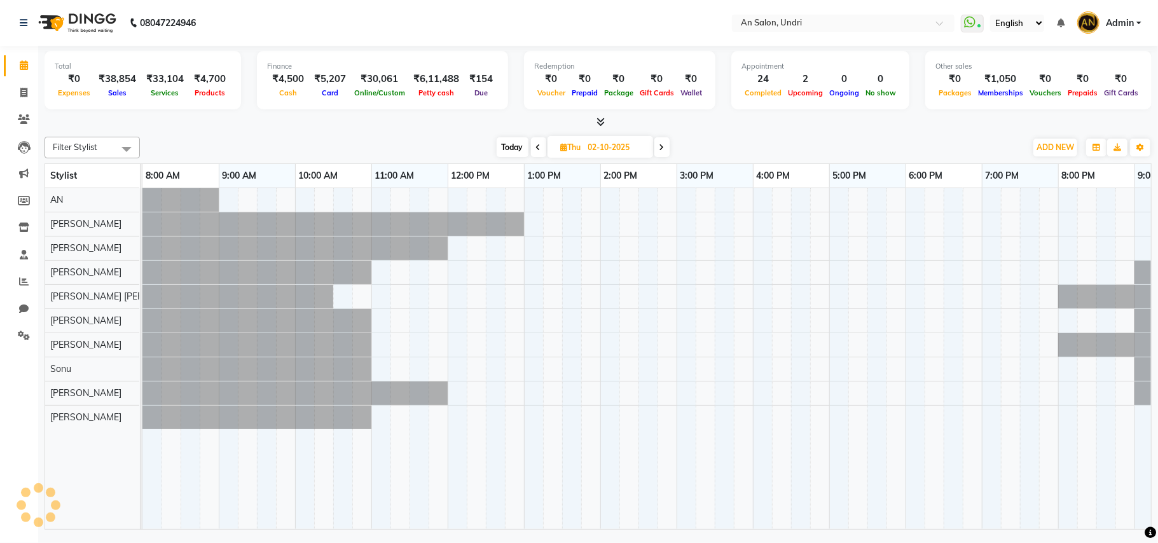
scroll to position [0, 136]
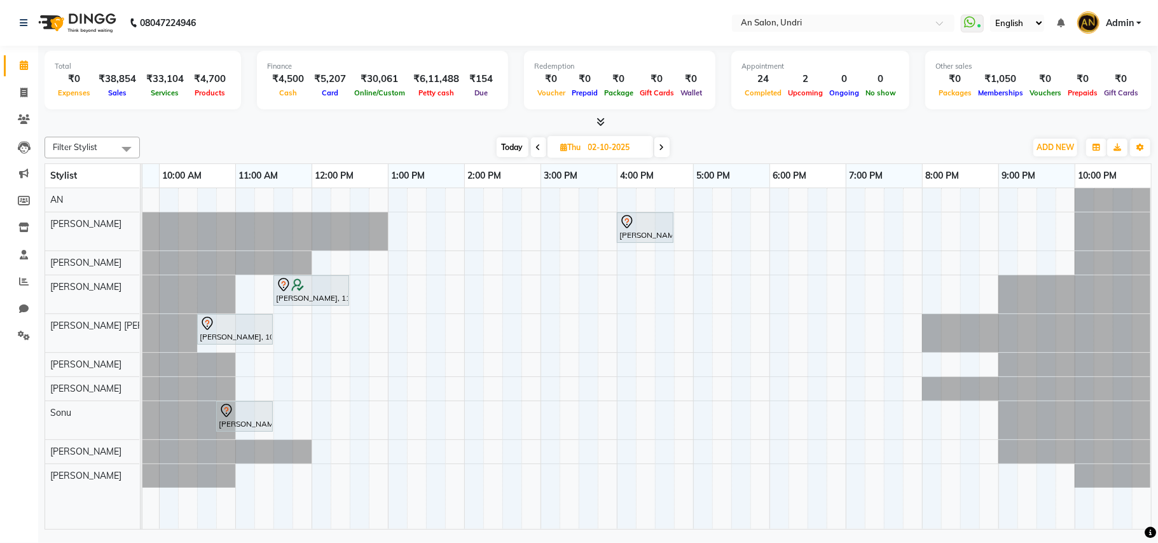
click at [536, 148] on icon at bounding box center [538, 148] width 5 height 8
type input "01-10-2025"
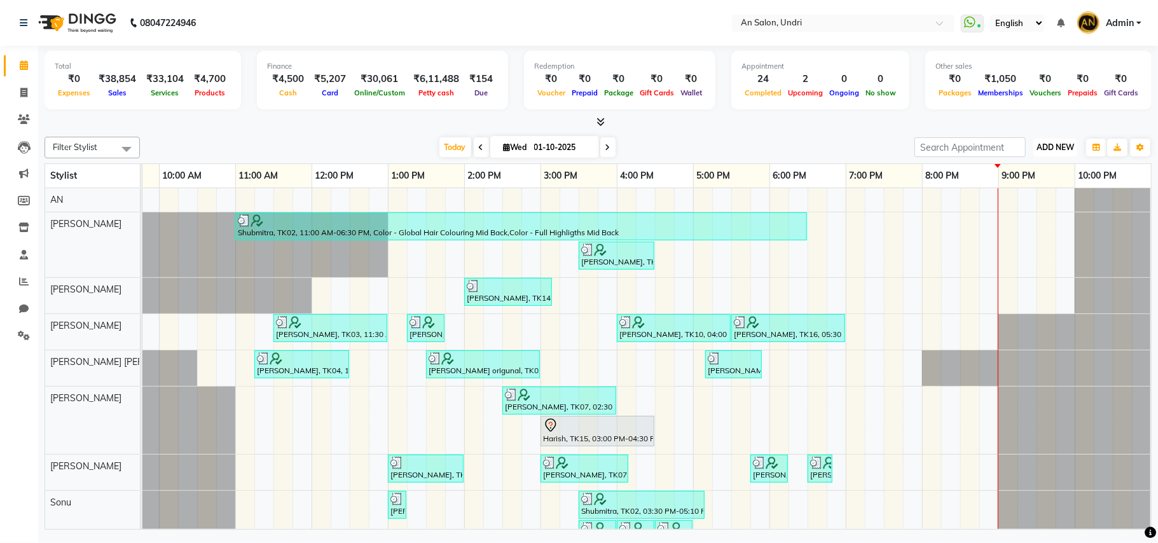
click at [1051, 143] on span "ADD NEW" at bounding box center [1056, 147] width 38 height 10
click at [685, 135] on div "Filter Stylist Select All AN Nazia Shaikh Anthony Janhavi Jambhulkar Naeem Akta…" at bounding box center [598, 331] width 1107 height 398
click at [784, 148] on div "Today Wed 01-10-2025" at bounding box center [527, 147] width 762 height 19
click at [1064, 151] on span "ADD NEW" at bounding box center [1056, 147] width 38 height 10
click at [1008, 202] on link "Add Expense" at bounding box center [1026, 205] width 100 height 17
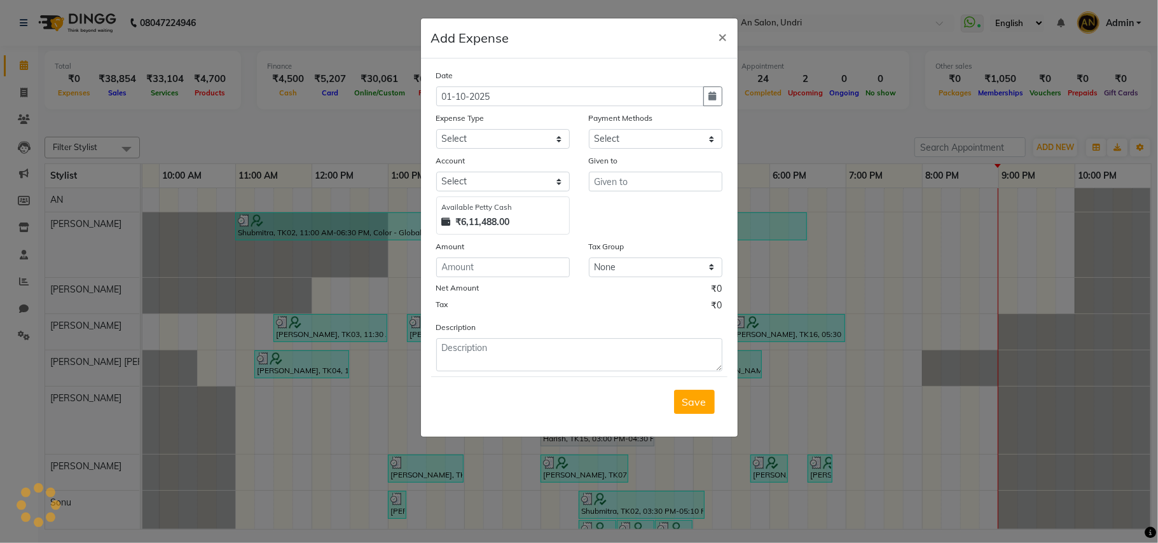
select select "1"
select select "2406"
click at [508, 130] on select "Select Advance Salary Bank charges card conversion charges Car maintenance Cash…" at bounding box center [503, 139] width 134 height 20
select select "3472"
click at [436, 129] on select "Select Advance Salary Bank charges card conversion charges Car maintenance Cash…" at bounding box center [503, 139] width 134 height 20
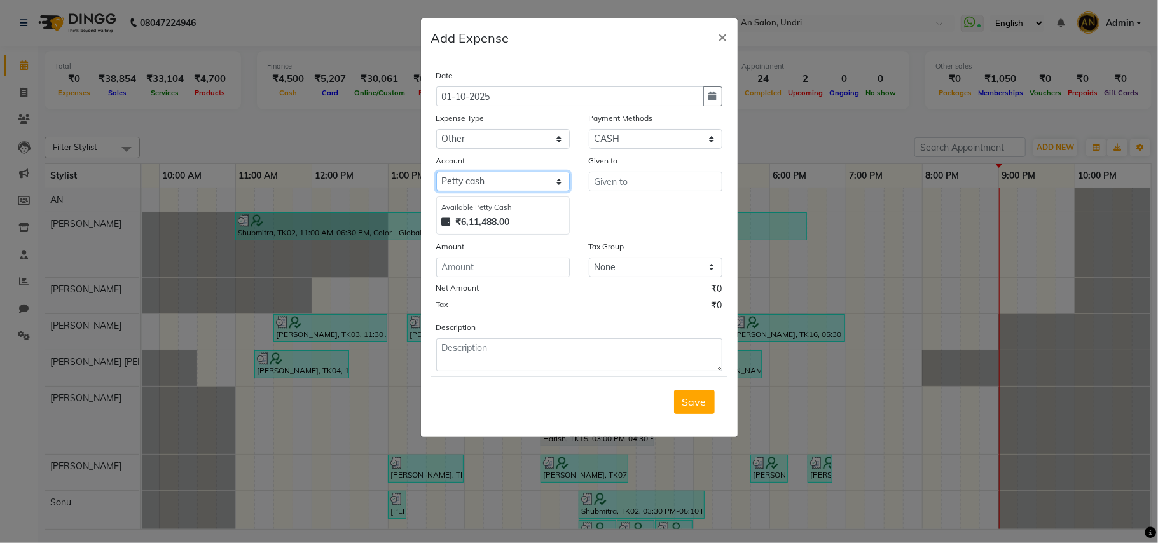
drag, startPoint x: 534, startPoint y: 176, endPoint x: 527, endPoint y: 189, distance: 14.8
click at [534, 176] on select "Select Default account Petty cash" at bounding box center [503, 182] width 134 height 20
select select "1032"
click at [436, 172] on select "Select Default account Petty cash" at bounding box center [503, 182] width 134 height 20
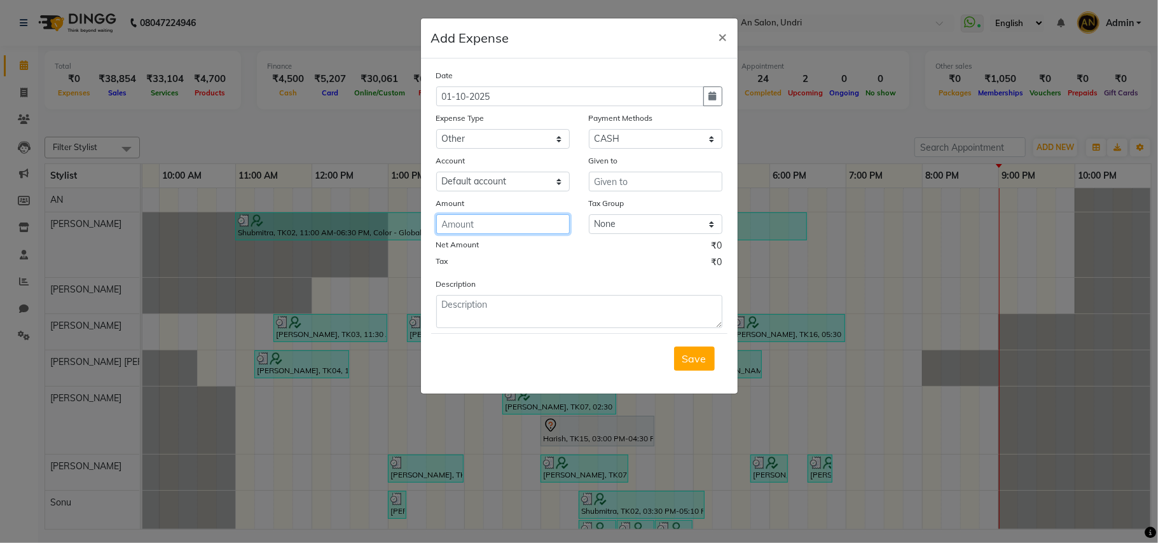
click at [501, 225] on input "number" at bounding box center [503, 224] width 134 height 20
type input "220"
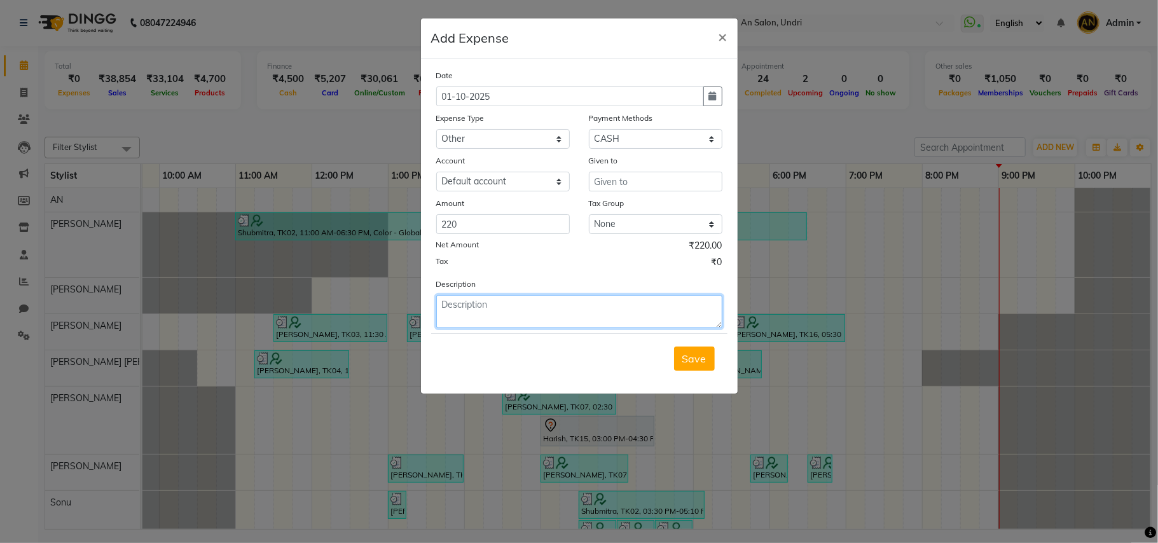
click at [518, 301] on textarea at bounding box center [579, 311] width 286 height 33
type textarea "220 rs battery"
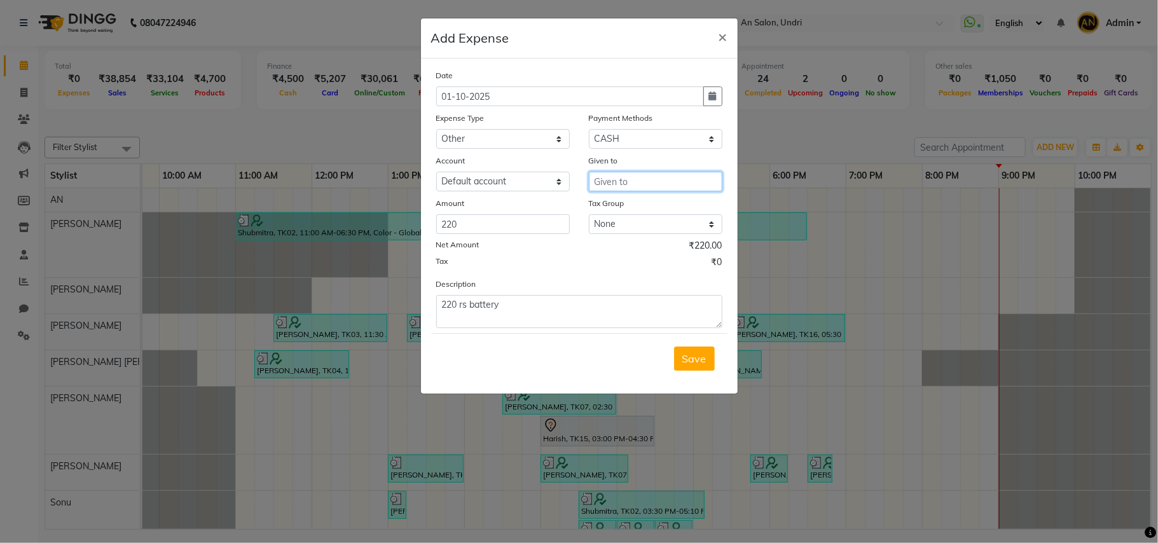
click at [684, 173] on input "text" at bounding box center [656, 182] width 134 height 20
type input "ststioners"
click at [701, 359] on span "Save" at bounding box center [694, 358] width 24 height 13
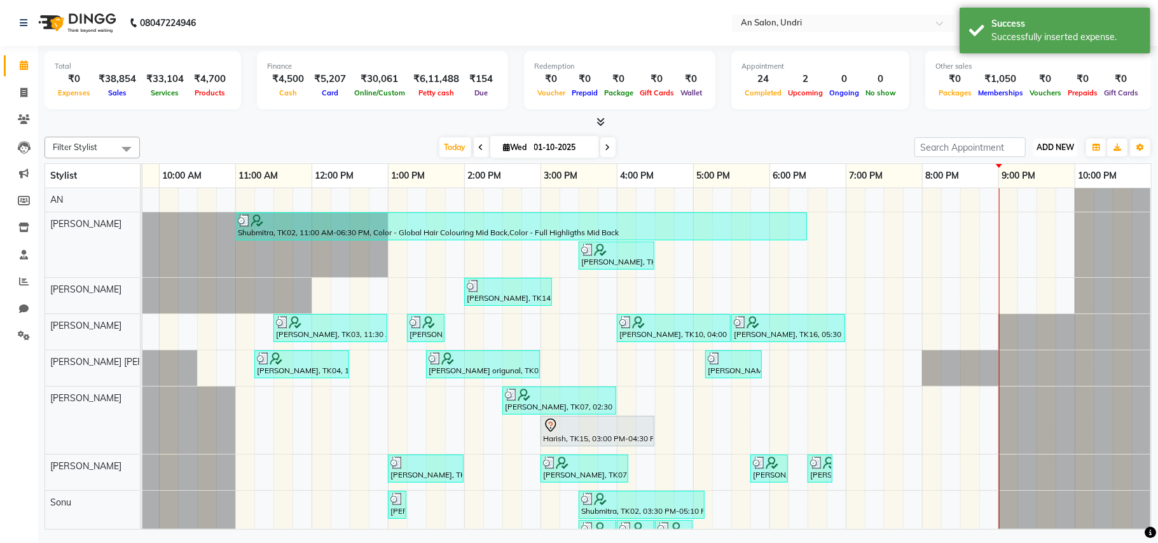
click at [1061, 139] on button "ADD NEW Toggle Dropdown" at bounding box center [1056, 148] width 44 height 18
click at [1031, 204] on link "Add Expense" at bounding box center [1026, 205] width 100 height 17
select select "1"
select select "2406"
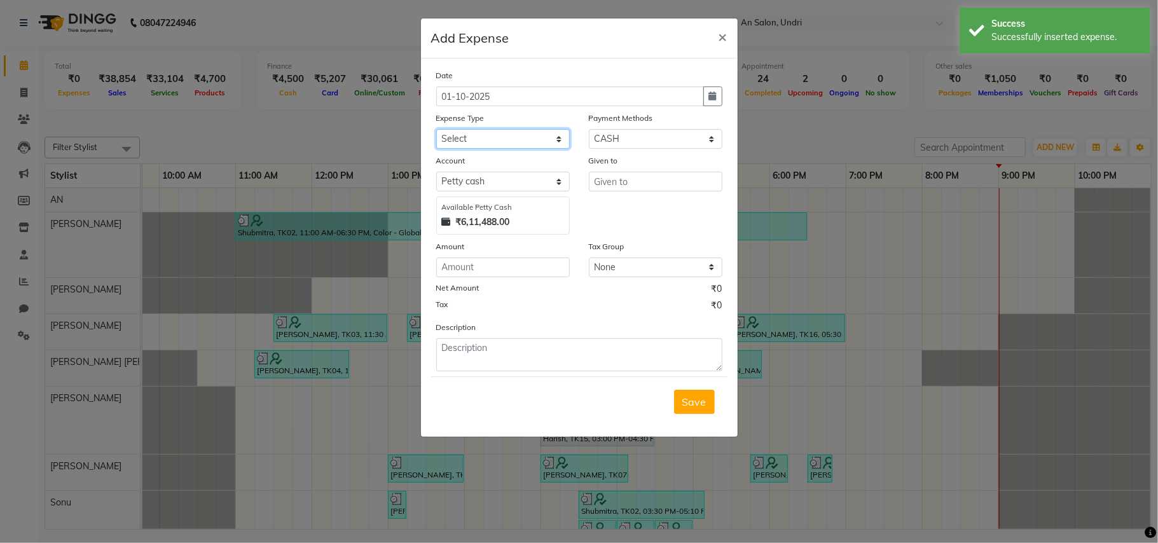
click at [519, 140] on select "Select Advance Salary Bank charges card conversion charges Car maintenance Cash…" at bounding box center [503, 139] width 134 height 20
select select "3472"
click at [436, 129] on select "Select Advance Salary Bank charges card conversion charges Car maintenance Cash…" at bounding box center [503, 139] width 134 height 20
drag, startPoint x: 548, startPoint y: 176, endPoint x: 519, endPoint y: 186, distance: 30.8
click at [548, 176] on select "Select Default account Petty cash" at bounding box center [503, 182] width 134 height 20
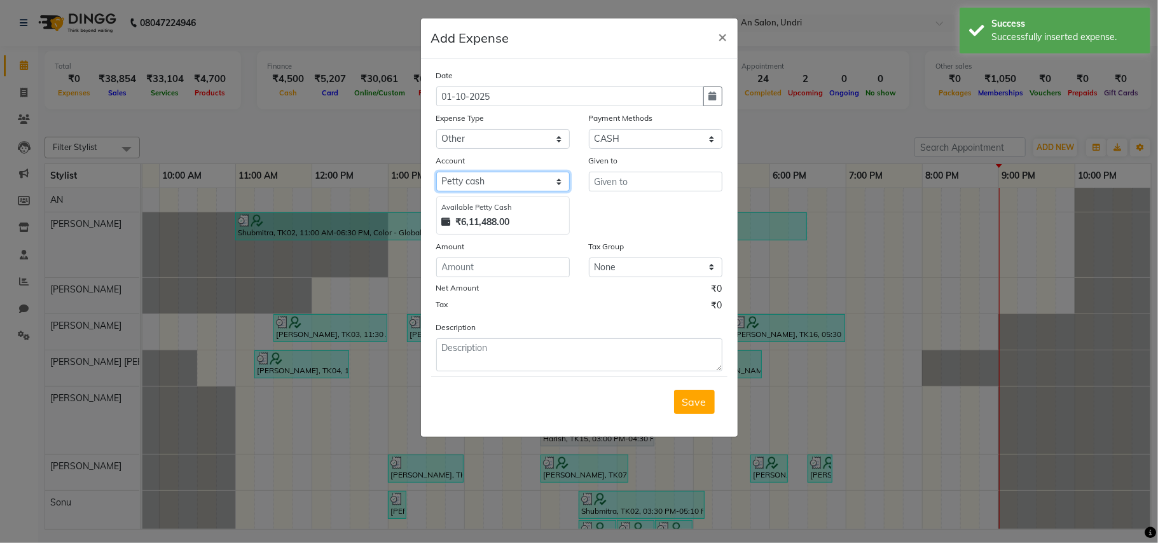
select select "1032"
click at [436, 172] on select "Select Default account Petty cash" at bounding box center [503, 182] width 134 height 20
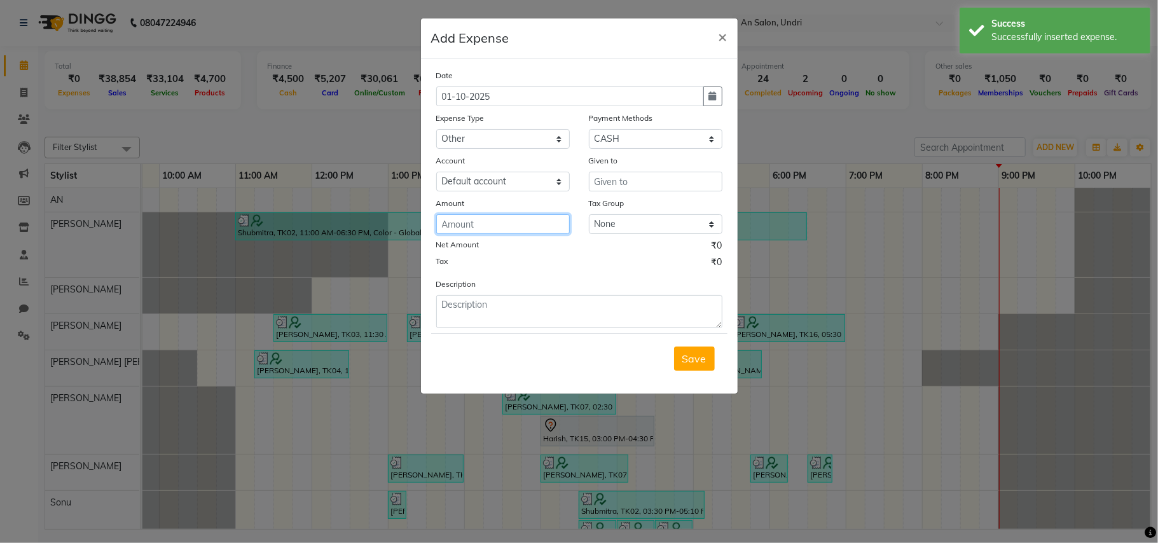
click at [505, 216] on input "number" at bounding box center [503, 224] width 134 height 20
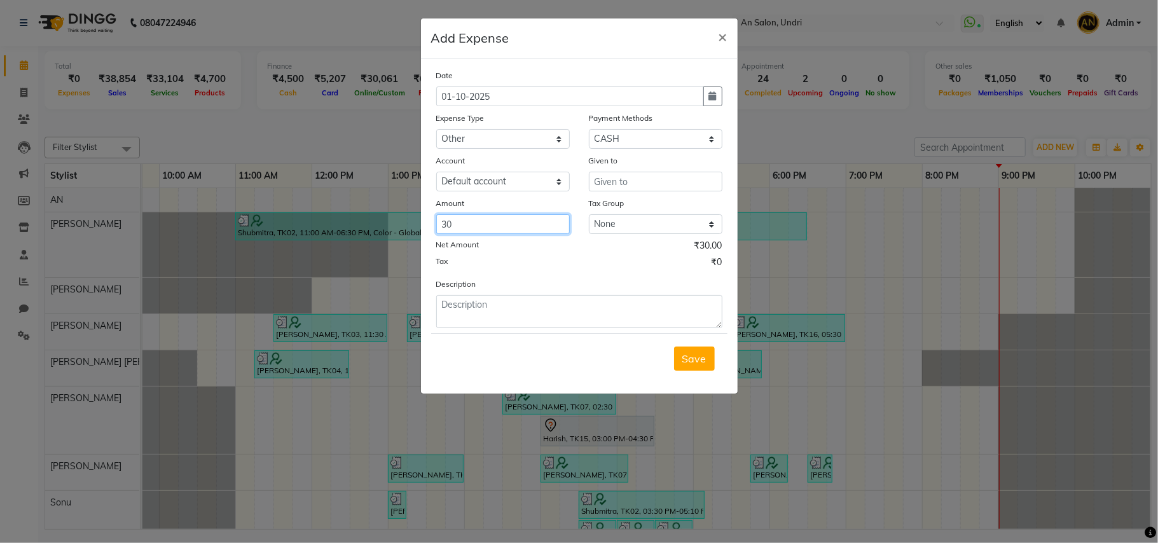
type input "30"
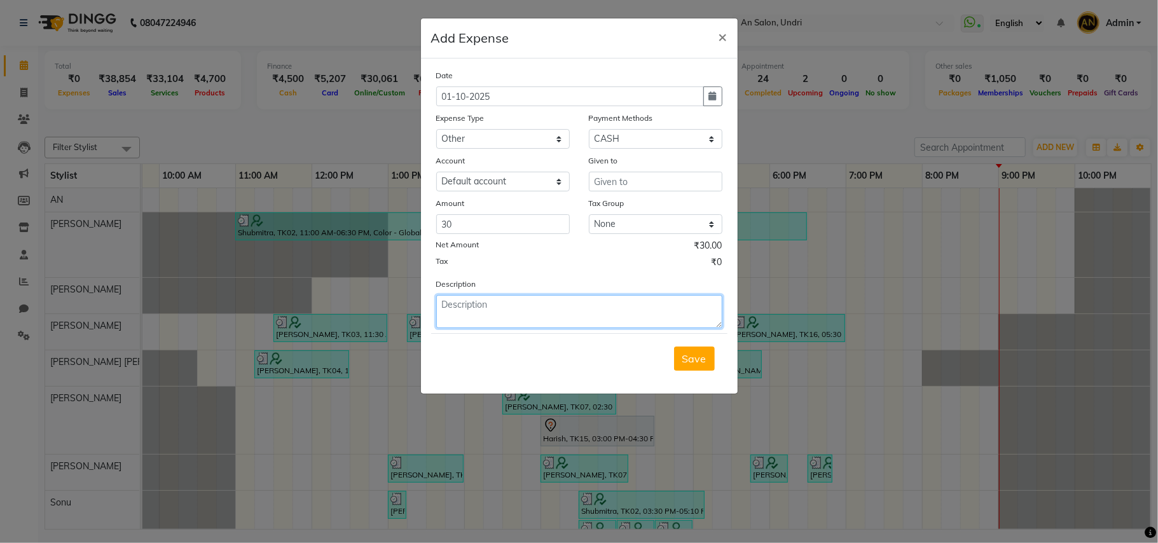
click at [497, 308] on textarea at bounding box center [579, 311] width 286 height 33
type textarea "30 rs maam prints"
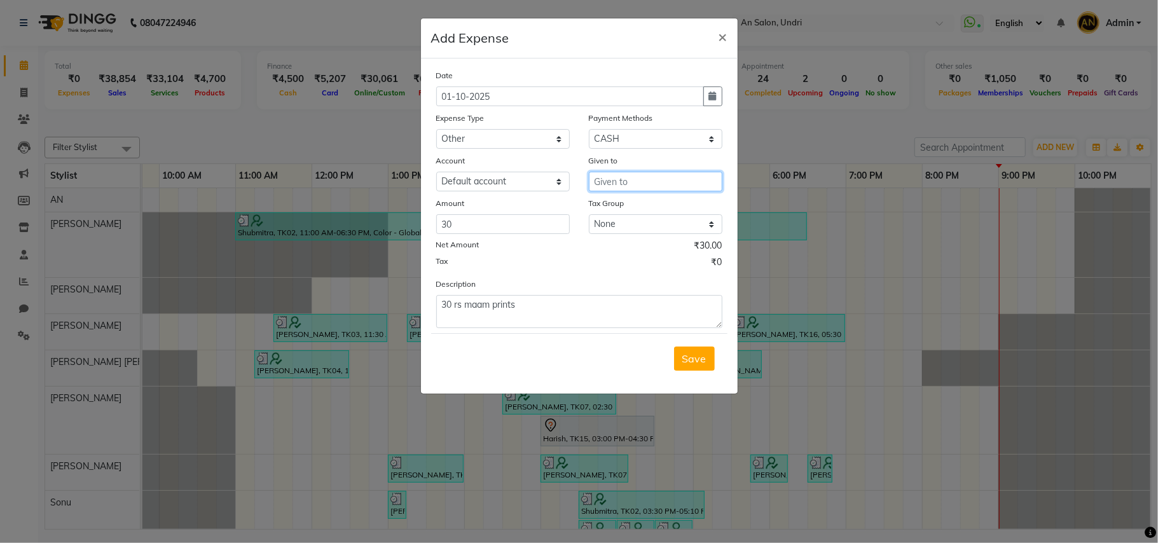
click at [658, 184] on input "text" at bounding box center [656, 182] width 134 height 20
type input "ststioners"
click at [702, 352] on span "Save" at bounding box center [694, 358] width 24 height 13
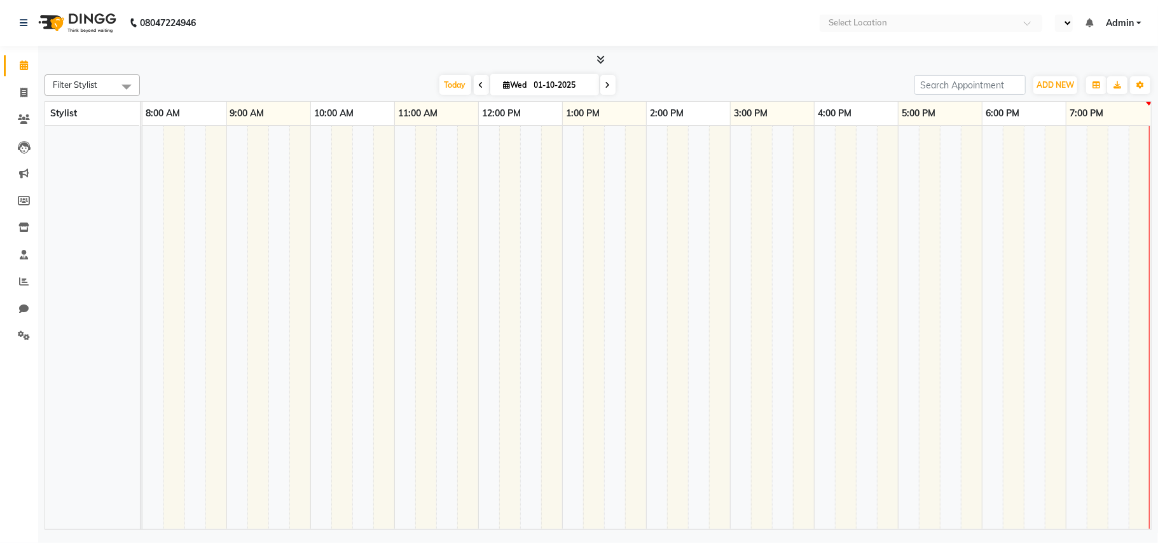
select select "en"
